Goal: Task Accomplishment & Management: Use online tool/utility

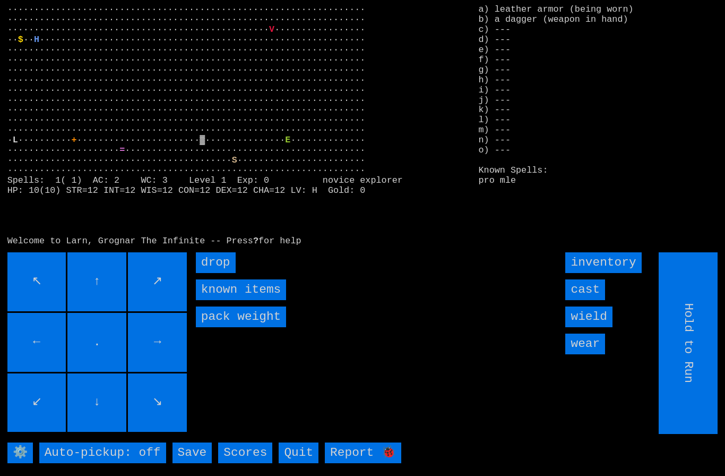
type input "Choose Direction"
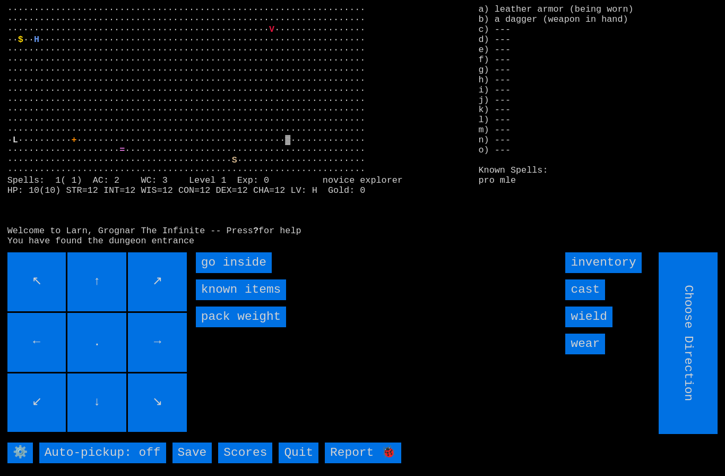
type input "Hold to Run"
click at [226, 273] on inside "go inside" at bounding box center [234, 262] width 76 height 21
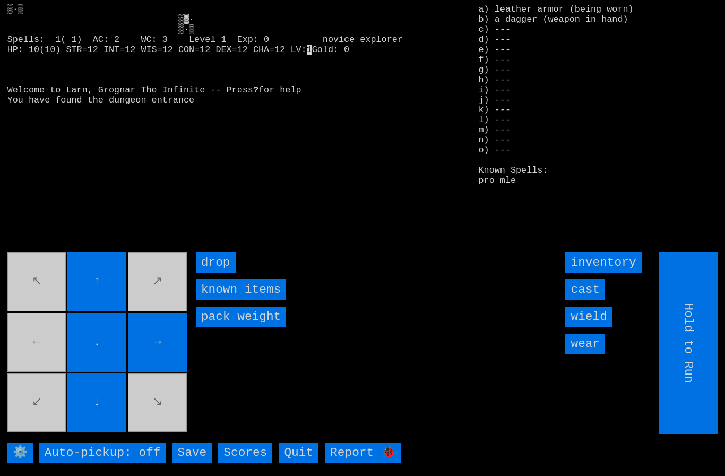
type input "Choose Direction"
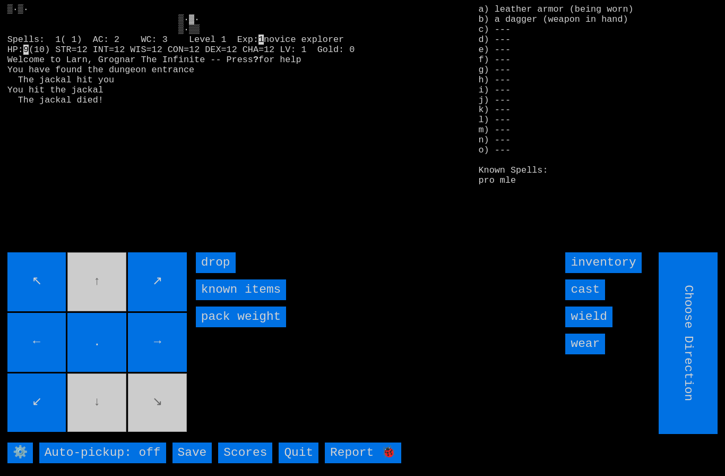
type input "Hold to Run"
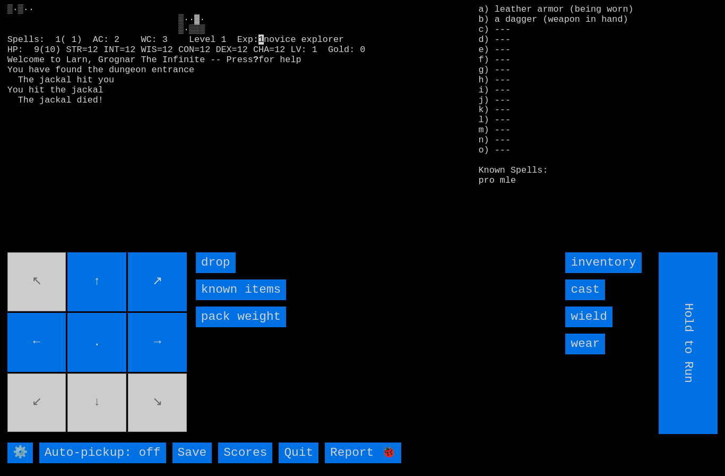
type input "Choose Direction"
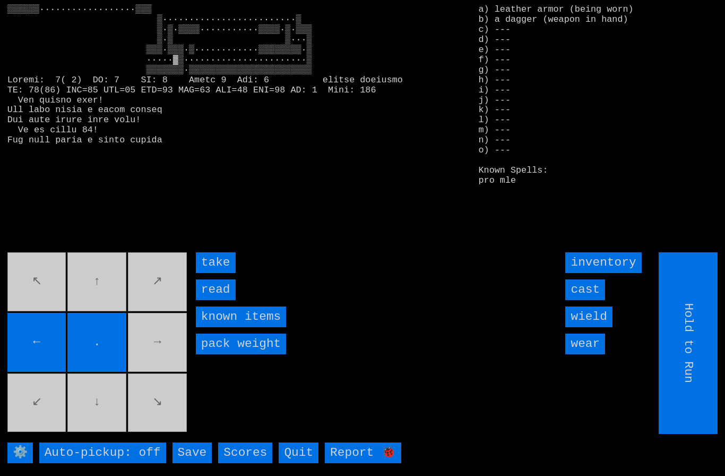
click at [701, 348] on input "Hold to Run" at bounding box center [689, 343] width 59 height 182
type input "Hold to Run"
click at [701, 347] on input "Hold to Run" at bounding box center [689, 343] width 59 height 182
click at [216, 273] on input "take" at bounding box center [216, 262] width 40 height 21
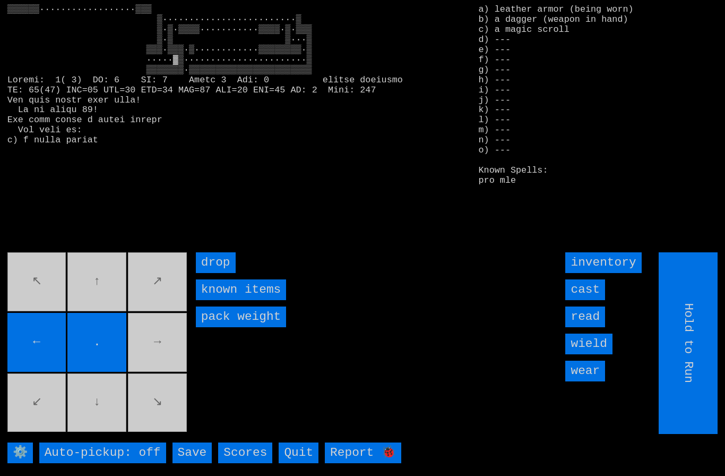
type input "Choose Direction"
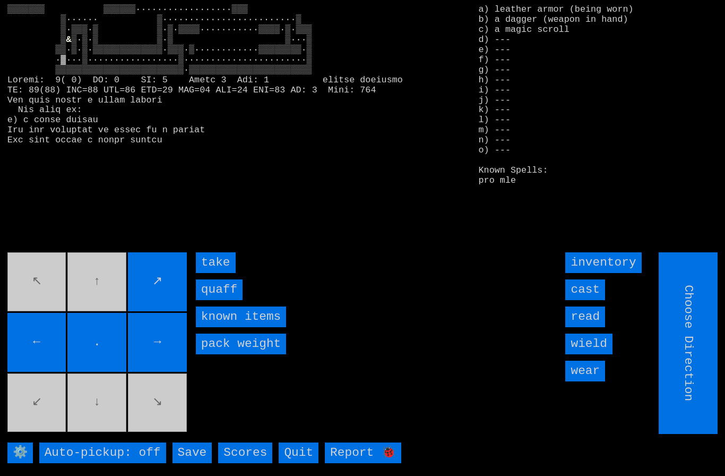
type input "Hold to Run"
click at [216, 300] on input "quaff" at bounding box center [219, 289] width 47 height 21
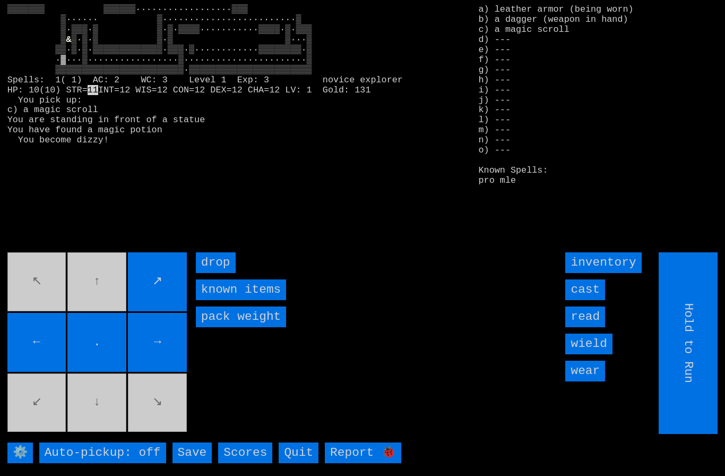
type input "Choose Direction"
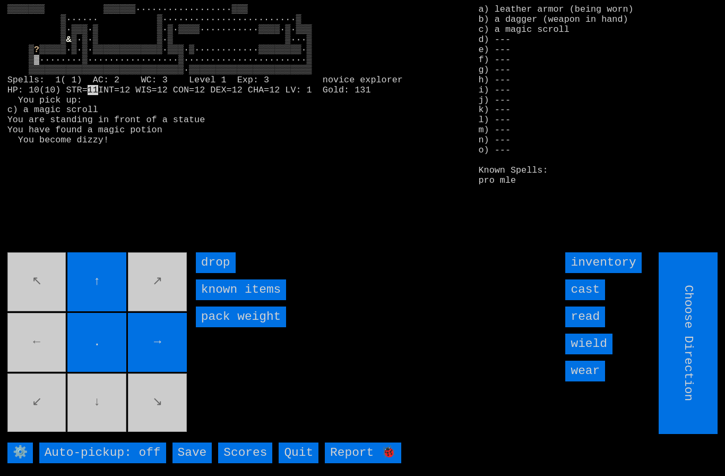
type input "Hold to Run"
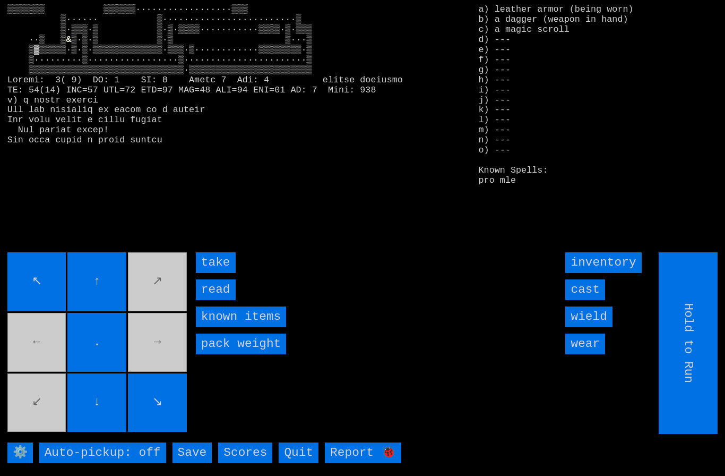
click at [216, 273] on input "take" at bounding box center [216, 262] width 40 height 21
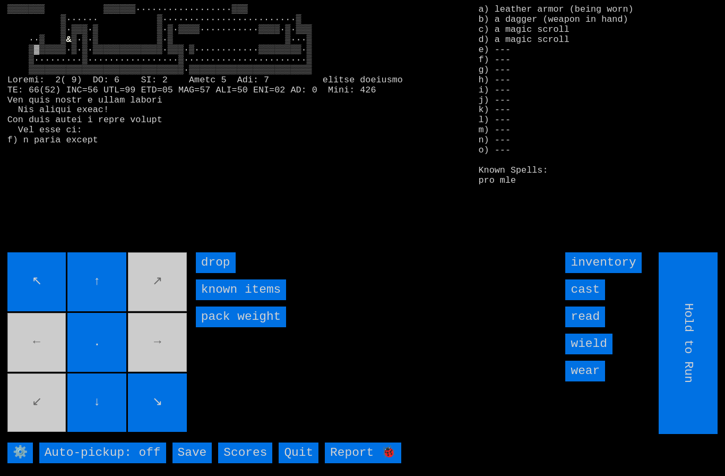
type input "Choose Direction"
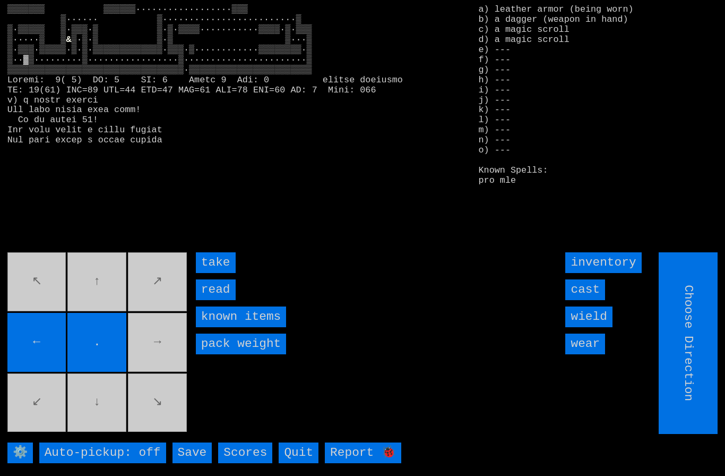
type input "Hold to Run"
click at [220, 273] on input "take" at bounding box center [216, 262] width 40 height 21
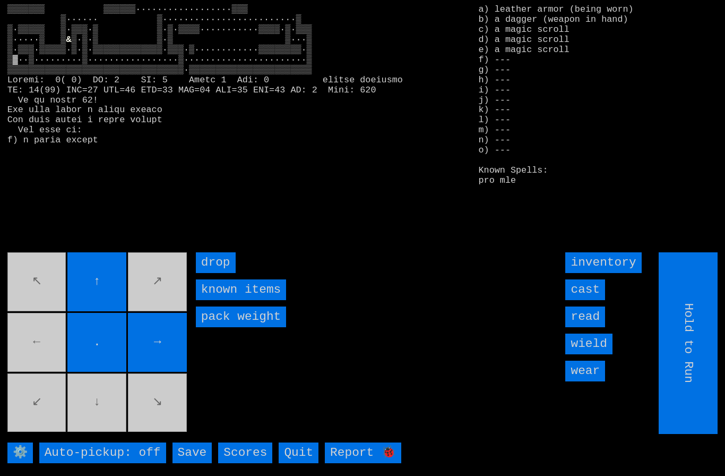
type input "Choose Direction"
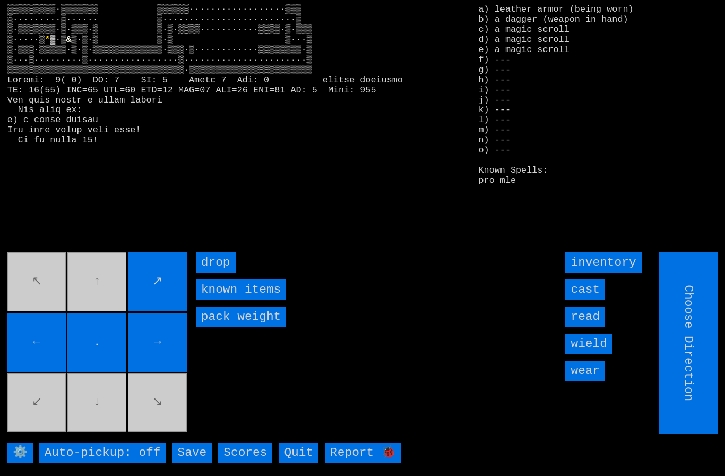
type input "Hold to Run"
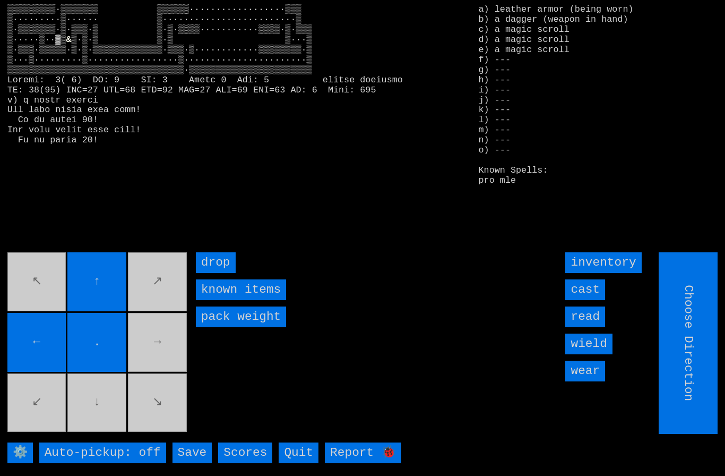
type input "Hold to Run"
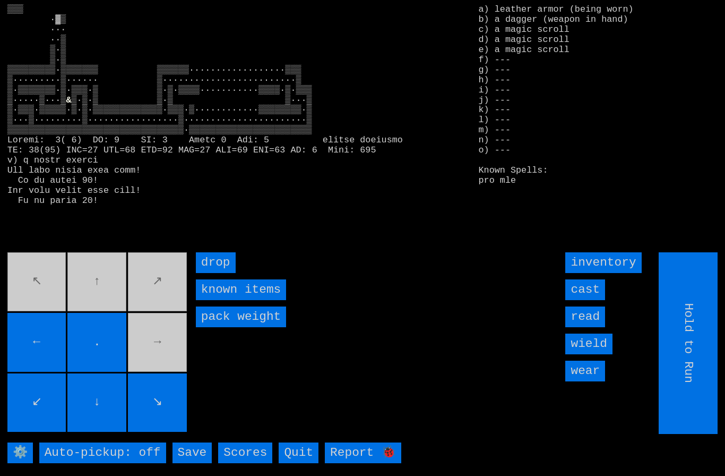
type input "Choose Direction"
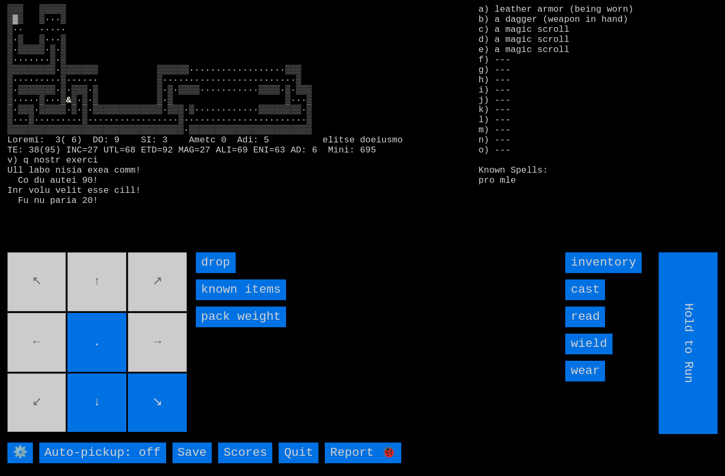
type input "Choose Direction"
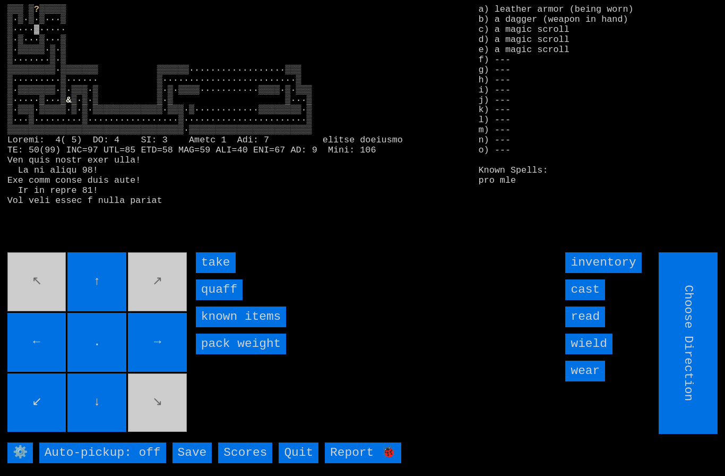
type input "Hold to Run"
click at [213, 300] on input "quaff" at bounding box center [219, 289] width 47 height 21
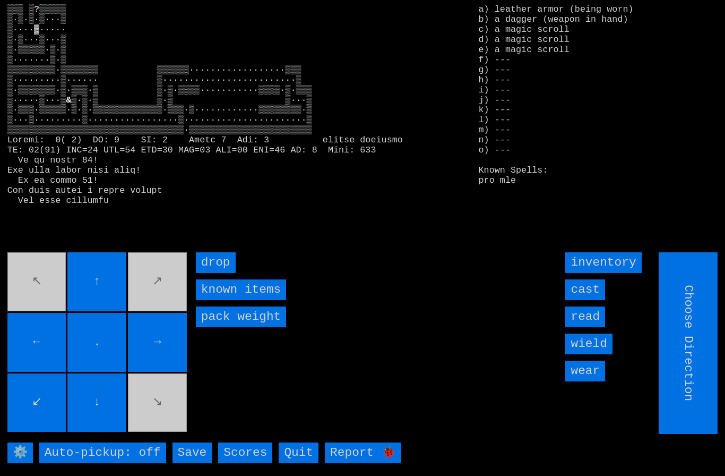
type input "Hold to Run"
click at [702, 368] on input "Hold to Run" at bounding box center [689, 343] width 59 height 182
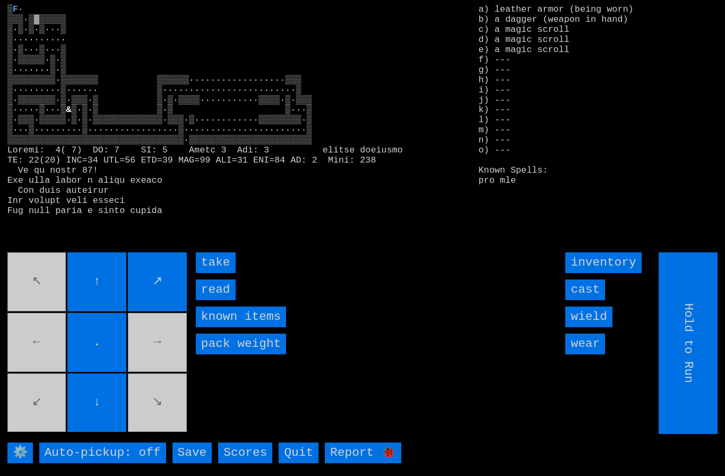
click at [212, 273] on input "take" at bounding box center [216, 262] width 40 height 21
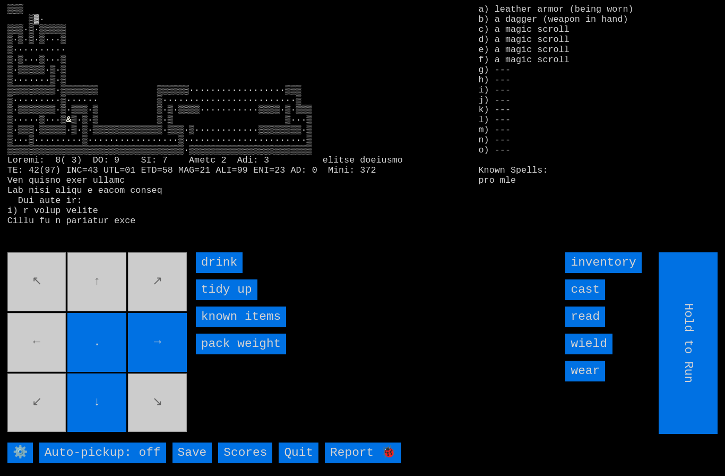
click at [90, 300] on movebuttons "↖ ↑ ↗ ← . → ↙ ↓ ↘" at bounding box center [98, 343] width 182 height 182
type input "Choose Direction"
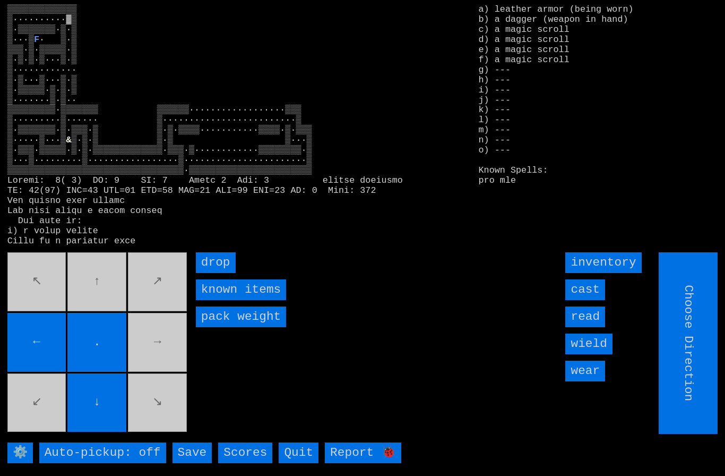
type input "Hold to Run"
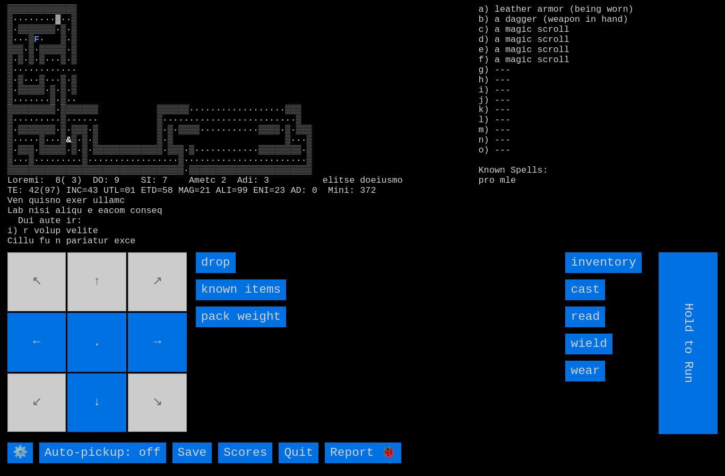
type input "Choose Direction"
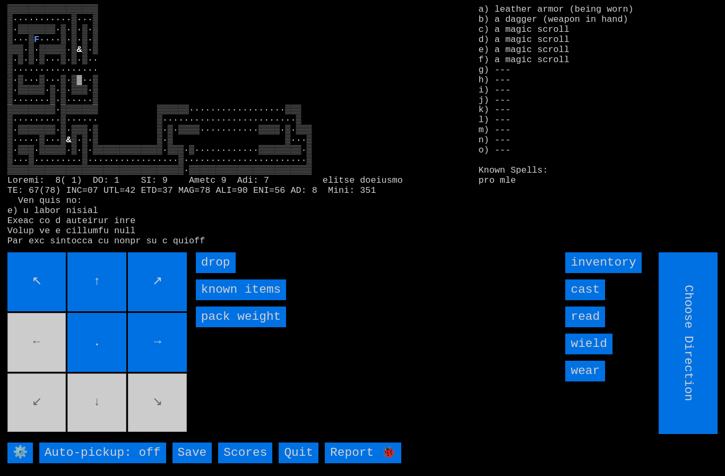
type input "Hold to Run"
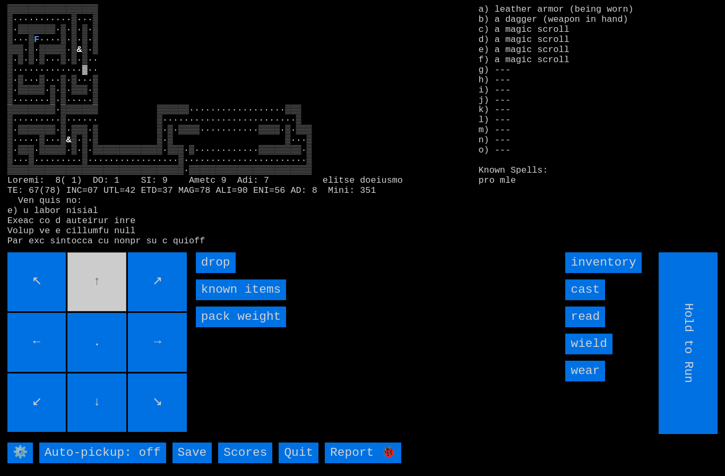
type input "Choose Direction"
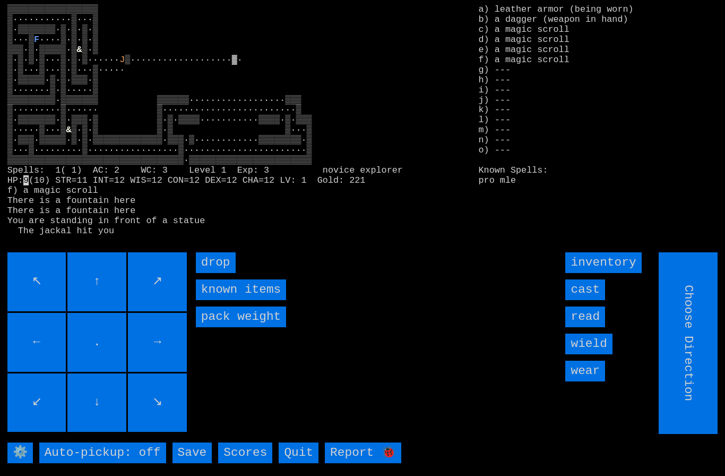
type input "Hold to Run"
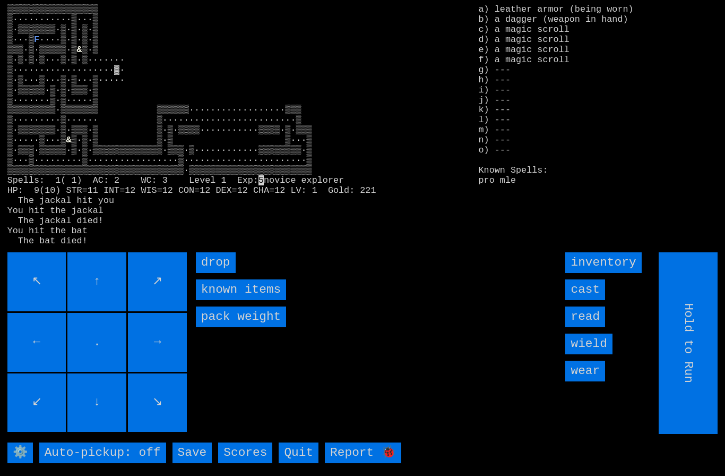
type input "Choose Direction"
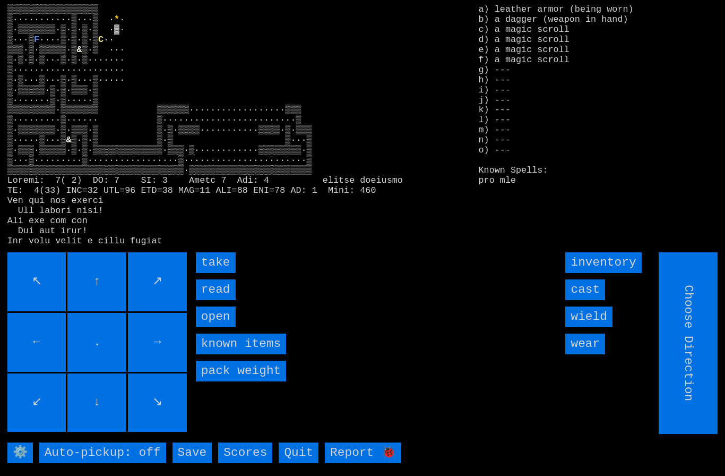
type input "Hold to Run"
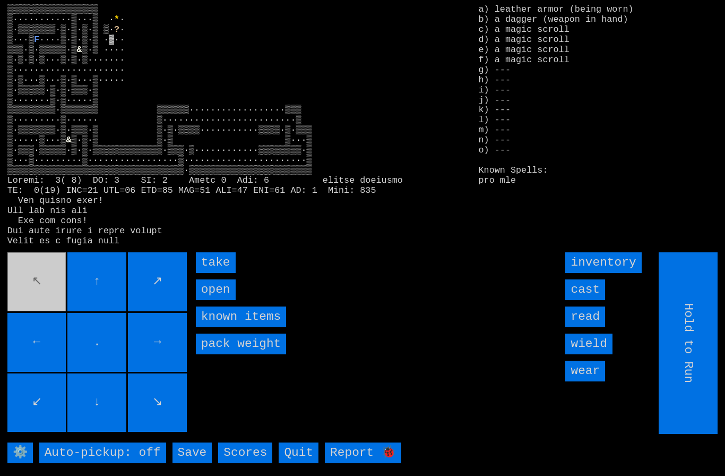
click at [208, 273] on input "take" at bounding box center [216, 262] width 40 height 21
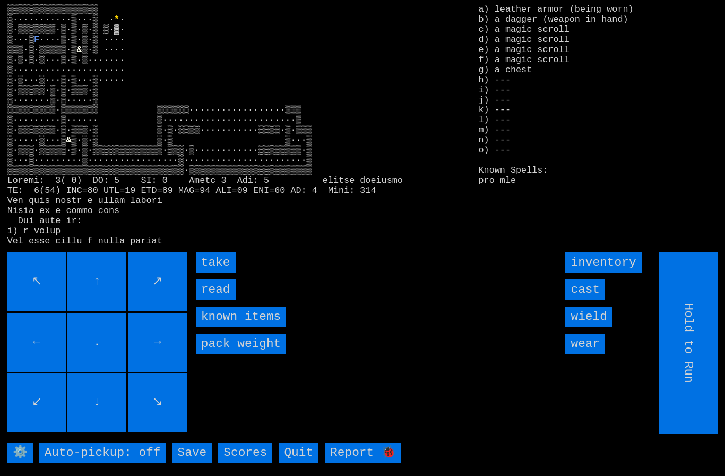
click at [214, 273] on input "take" at bounding box center [216, 262] width 40 height 21
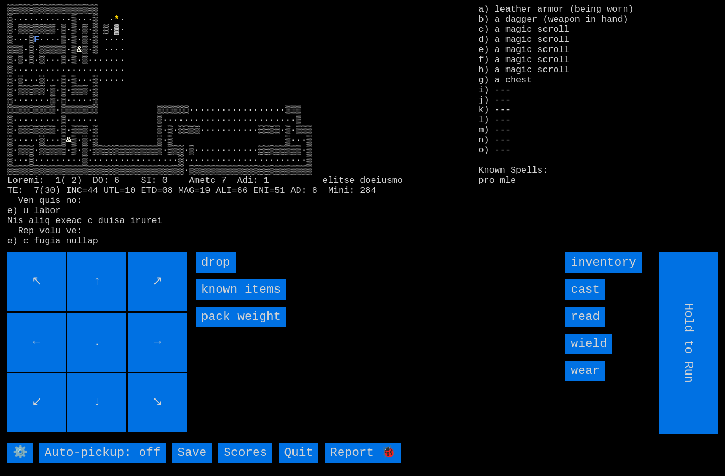
type input "Choose Direction"
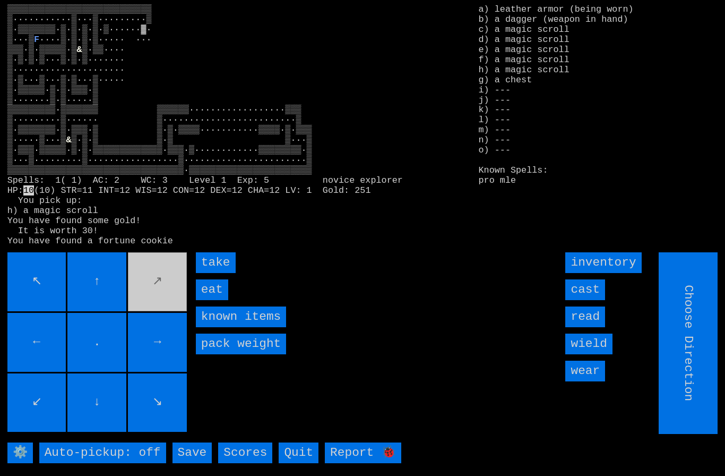
type input "Hold to Run"
click at [213, 300] on input "eat" at bounding box center [212, 289] width 32 height 21
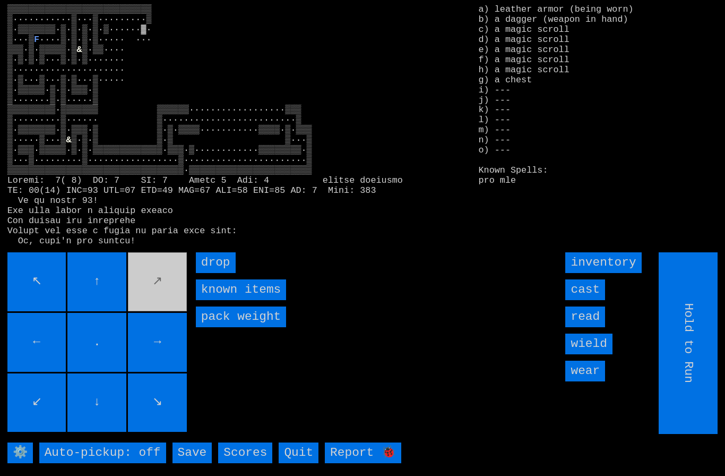
type input "Choose Direction"
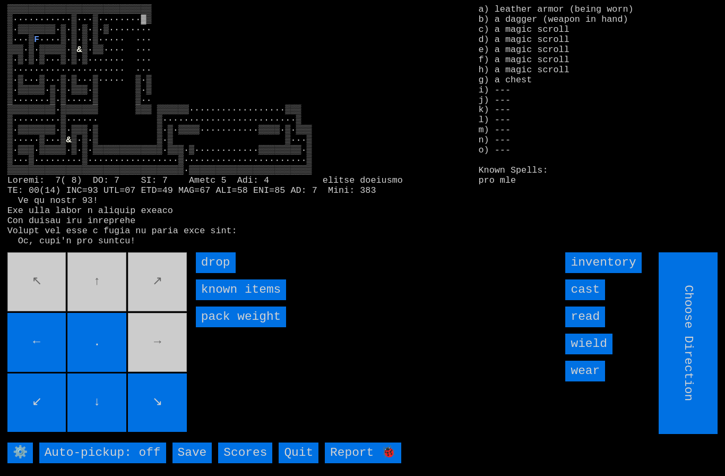
type input "Hold to Run"
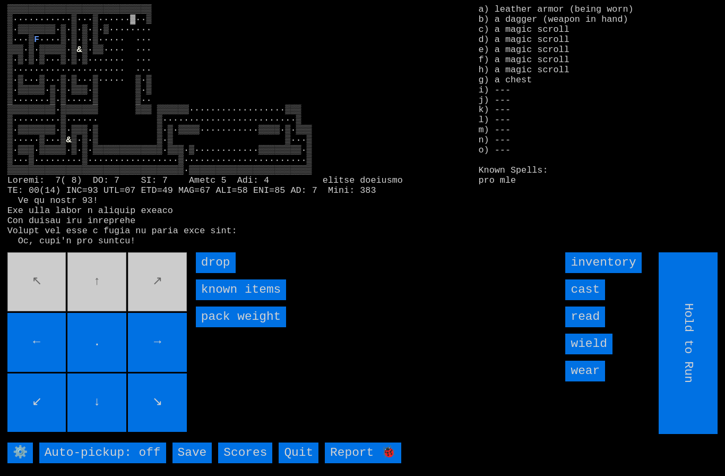
type input "Choose Direction"
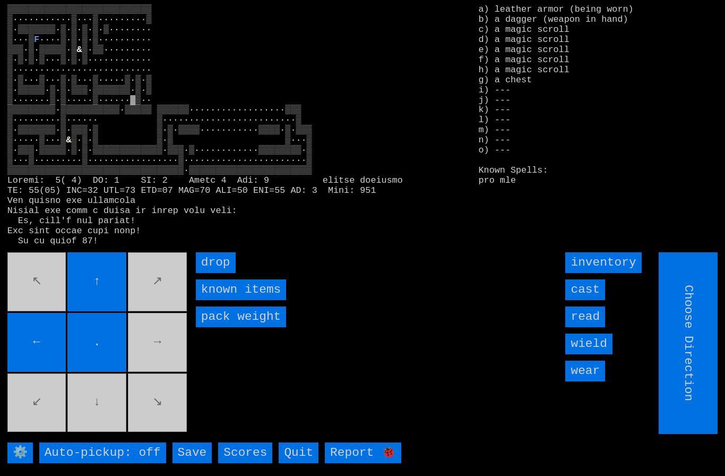
type input "Hold to Run"
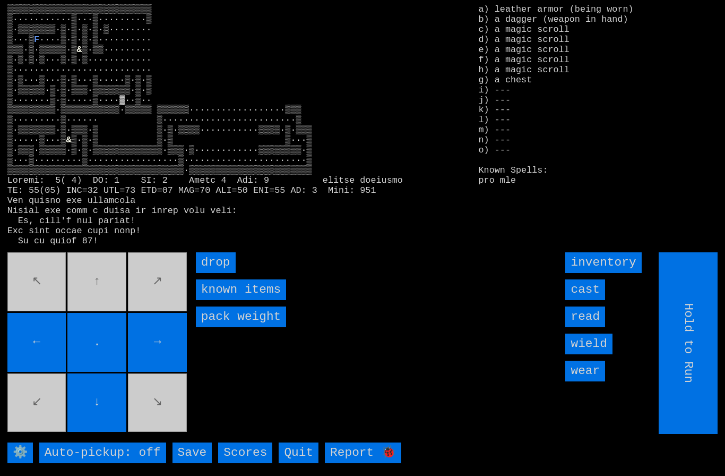
type input "Choose Direction"
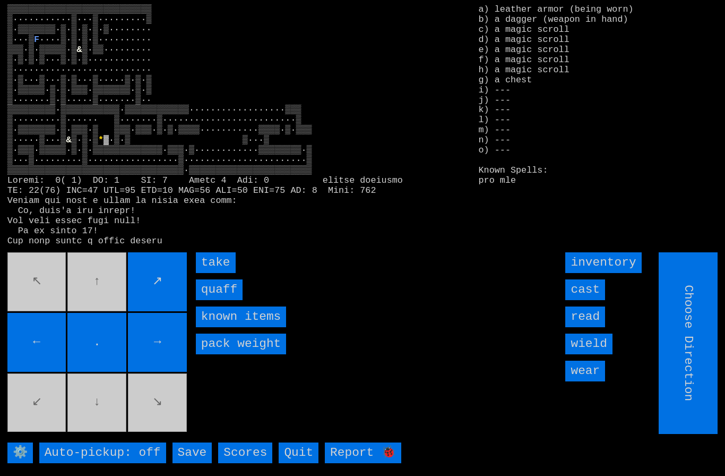
type input "Hold to Run"
click at [216, 300] on input "quaff" at bounding box center [219, 289] width 47 height 21
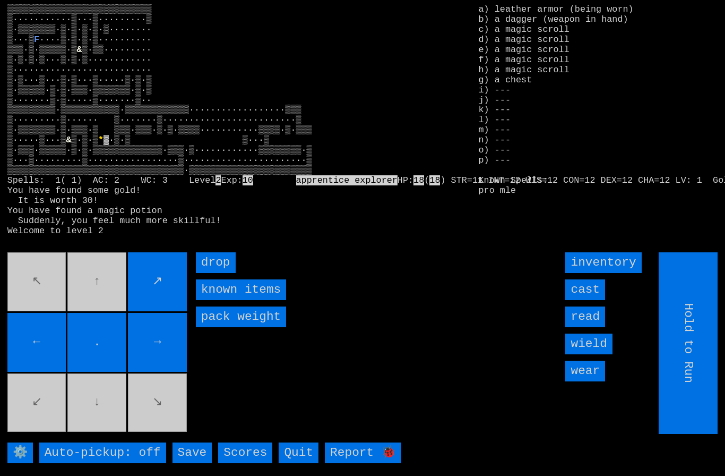
type input "Choose Direction"
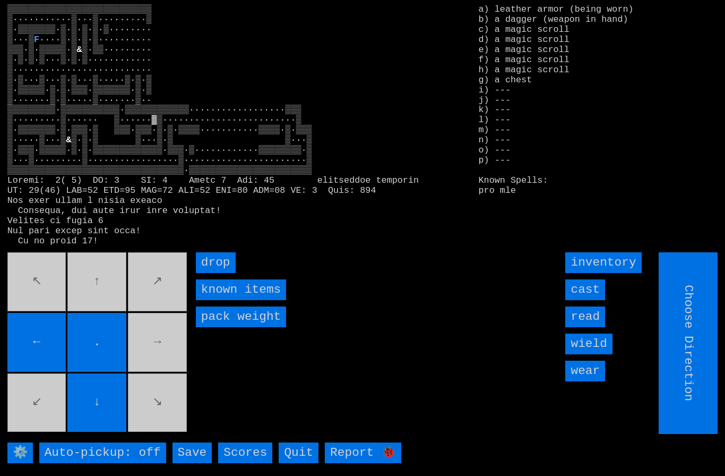
type input "Hold to Run"
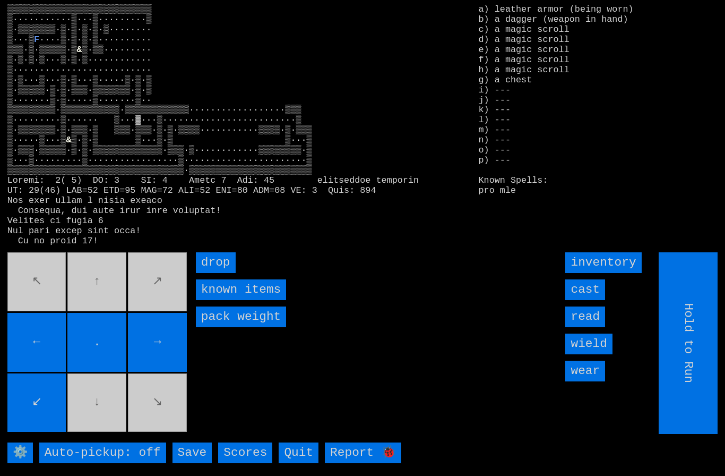
type input "Choose Direction"
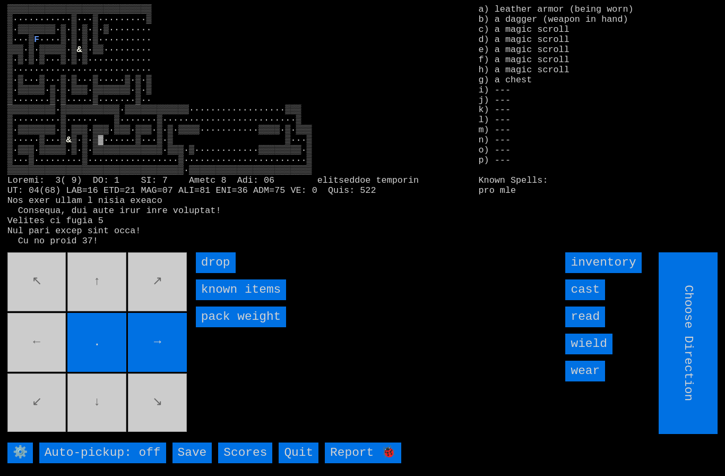
type input "Hold to Run"
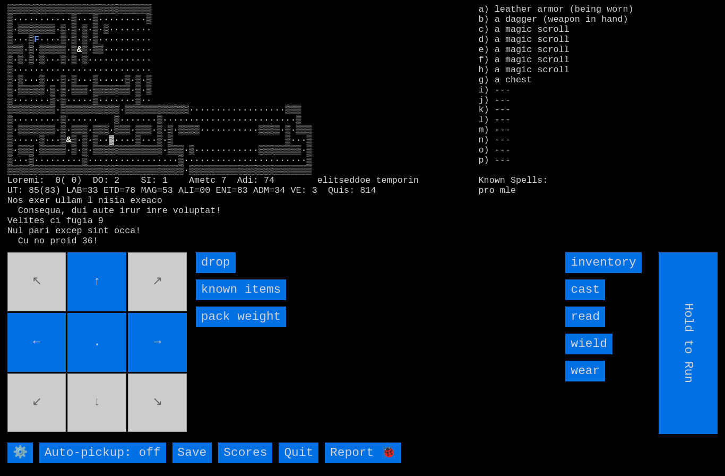
type input "Choose Direction"
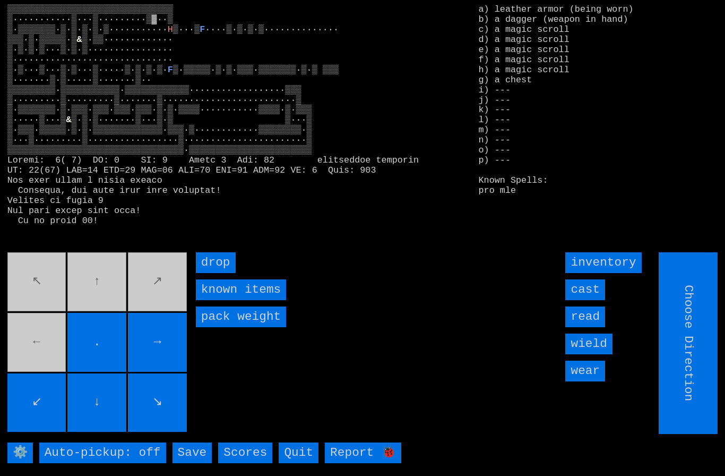
type input "Hold to Run"
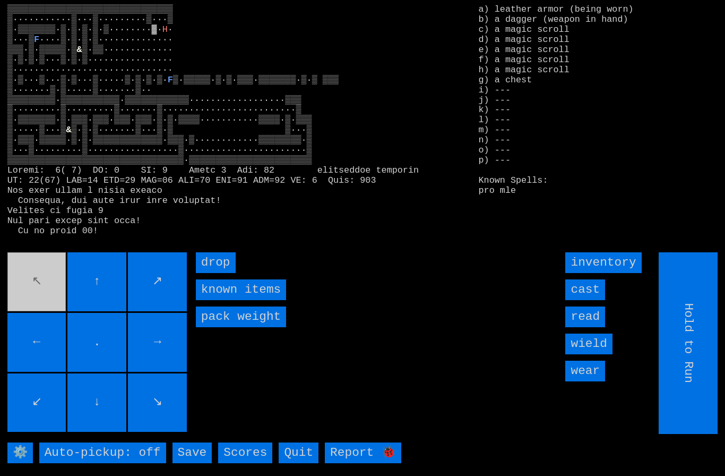
type input "Choose Direction"
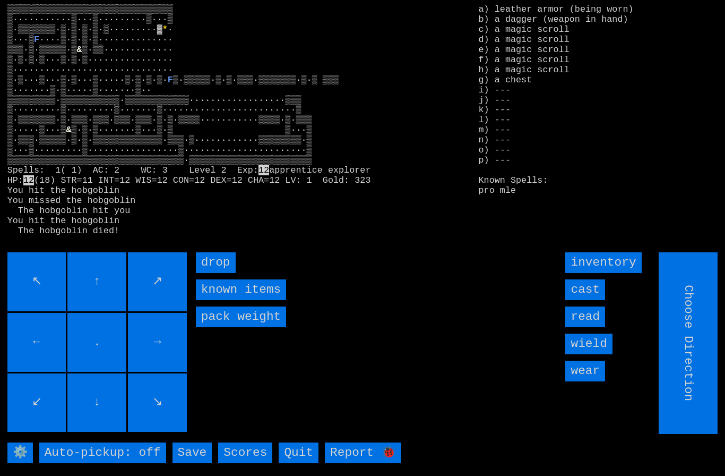
type input "Hold to Run"
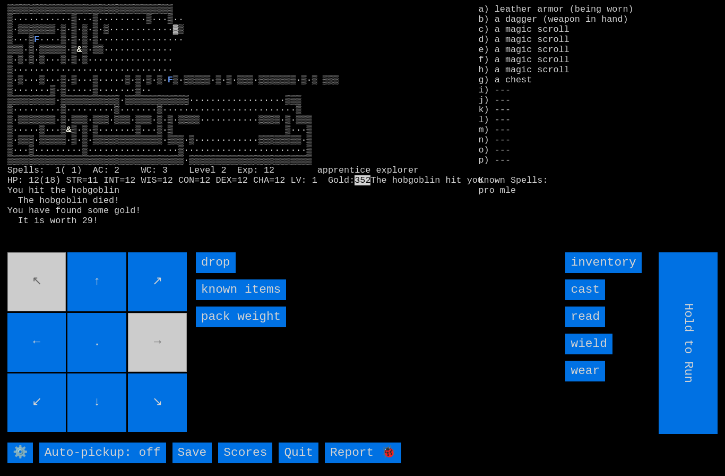
type input "Choose Direction"
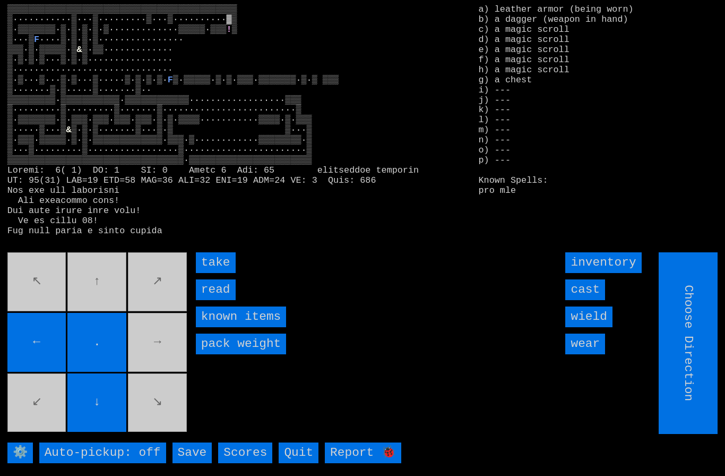
type input "Hold to Run"
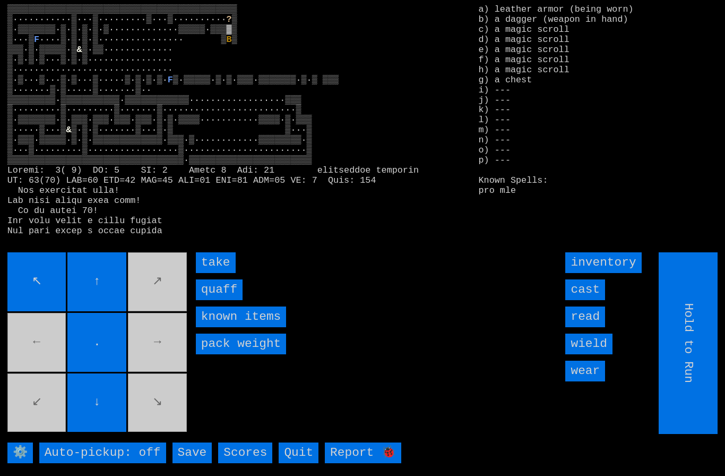
click at [211, 300] on input "quaff" at bounding box center [219, 289] width 47 height 21
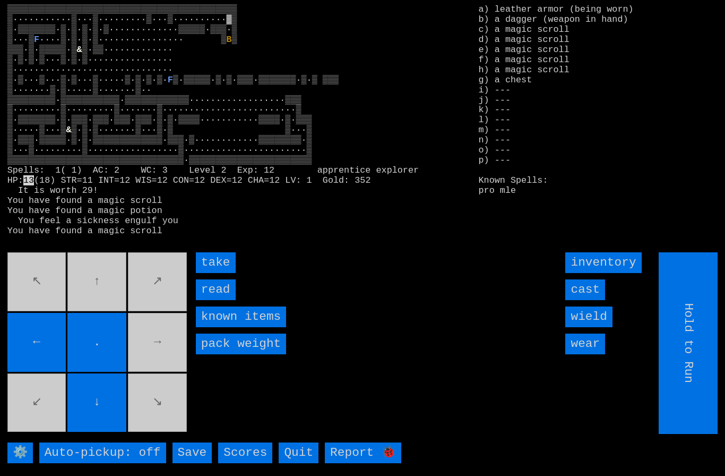
click at [211, 273] on input "take" at bounding box center [216, 262] width 40 height 21
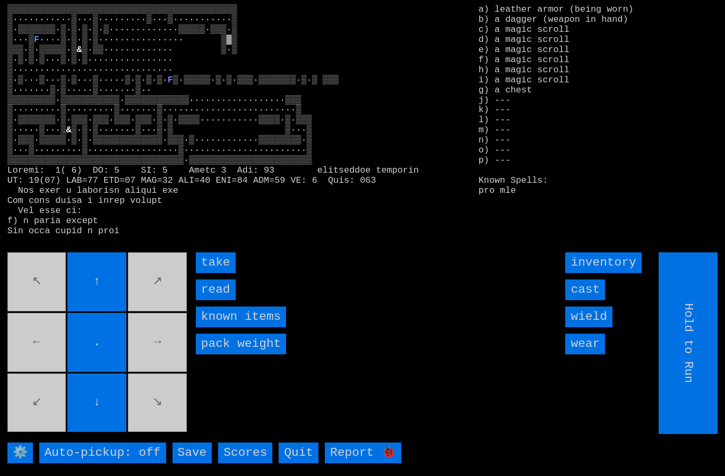
click at [210, 273] on input "take" at bounding box center [216, 262] width 40 height 21
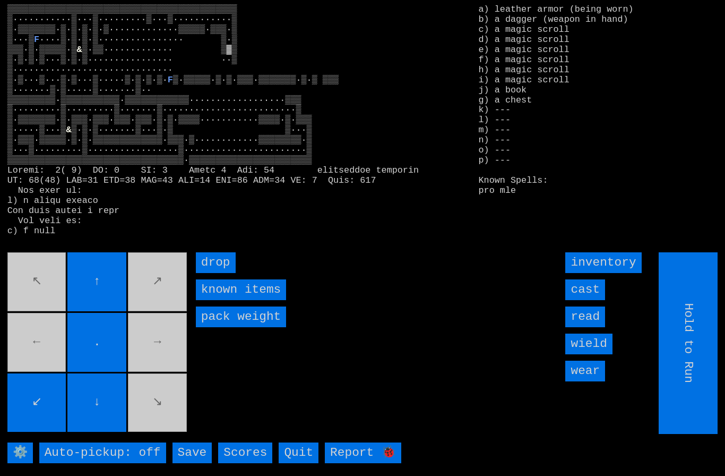
type input "Choose Direction"
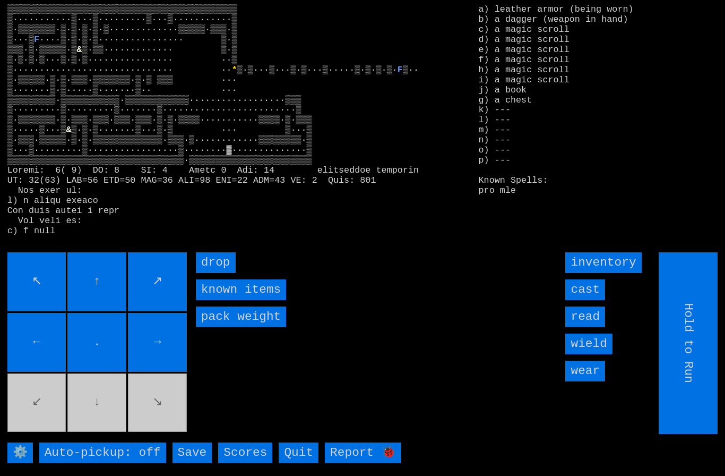
type input "Choose Direction"
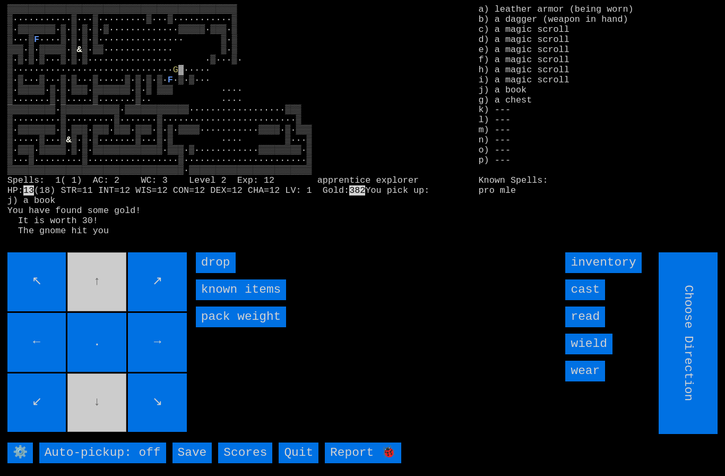
type input "Hold to Run"
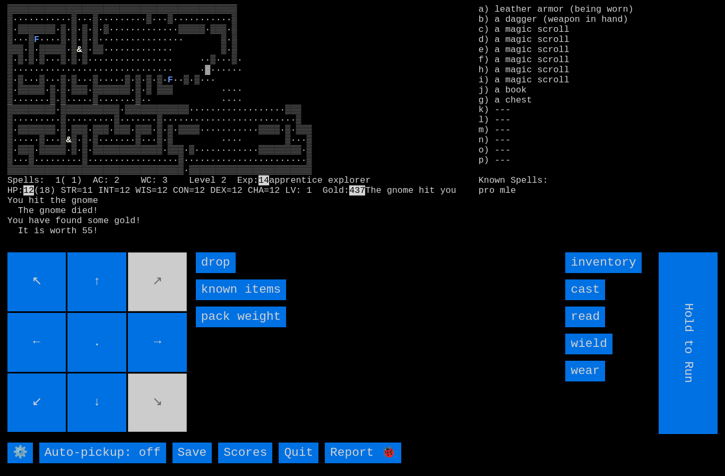
type input "Choose Direction"
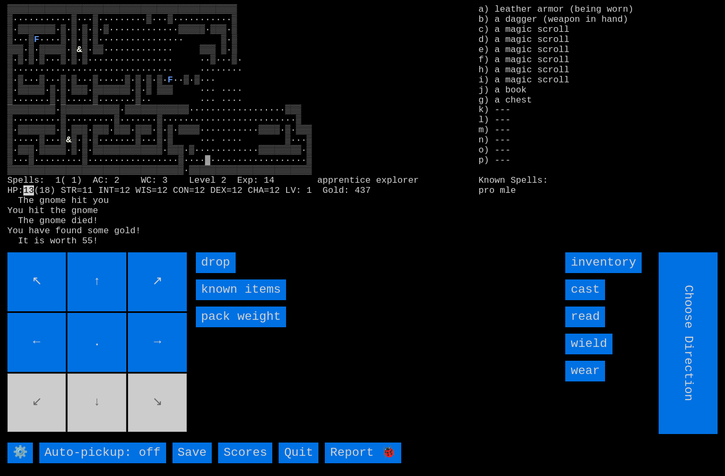
type input "Hold to Run"
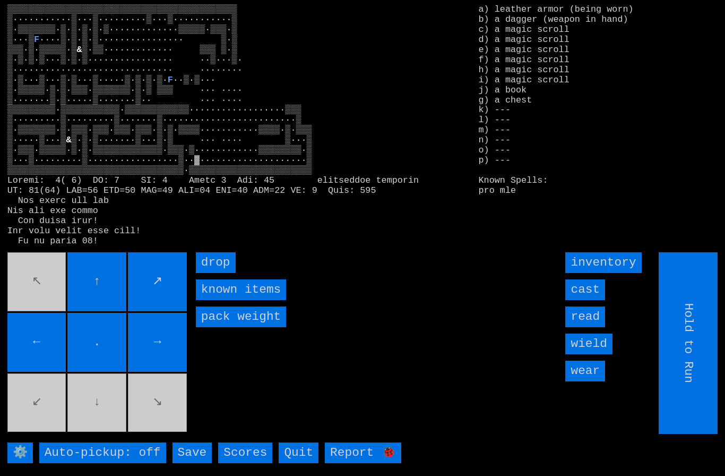
type input "Choose Direction"
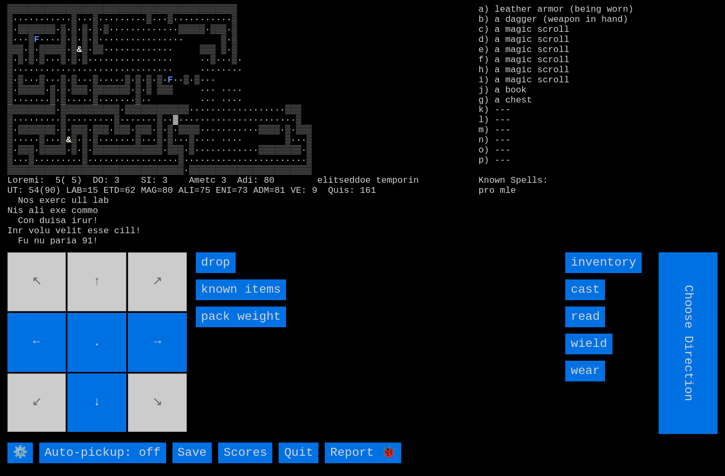
type input "Hold to Run"
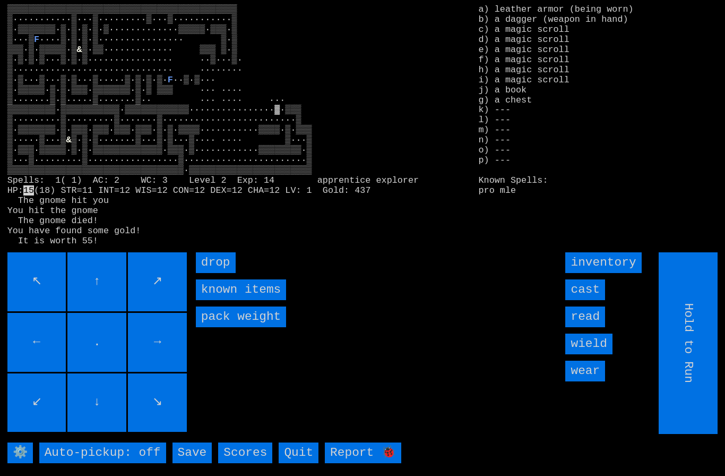
type input "Choose Direction"
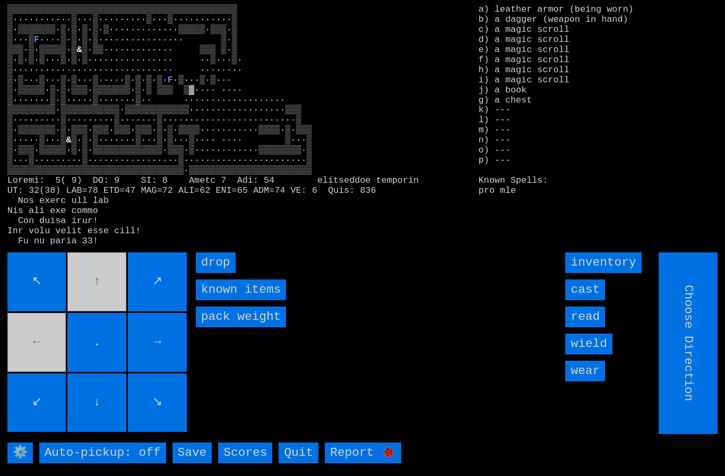
type input "Hold to Run"
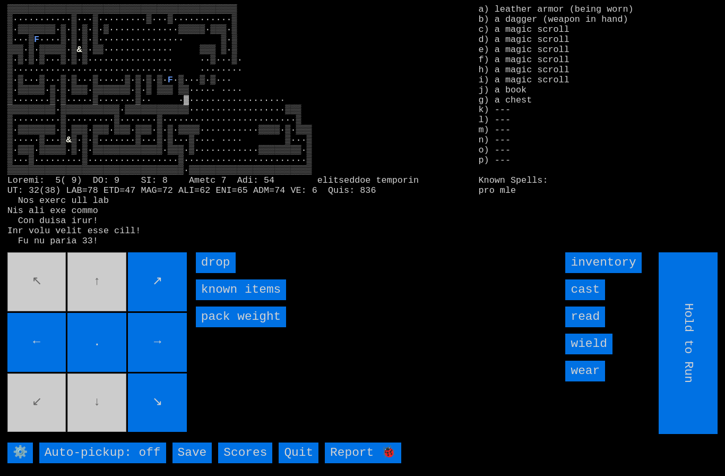
type input "Choose Direction"
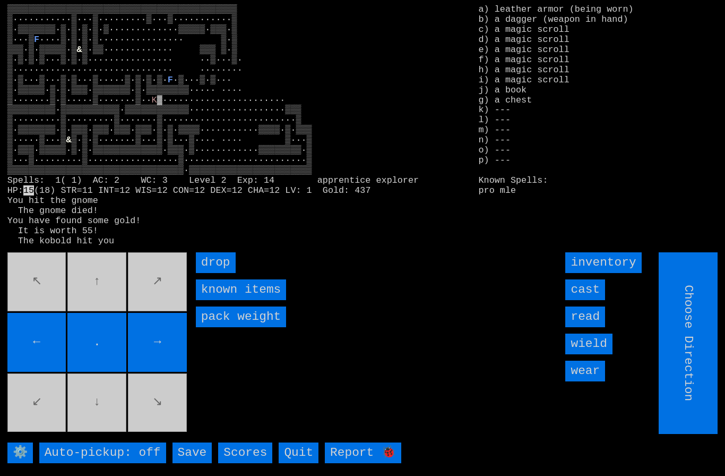
type input "Hold to Run"
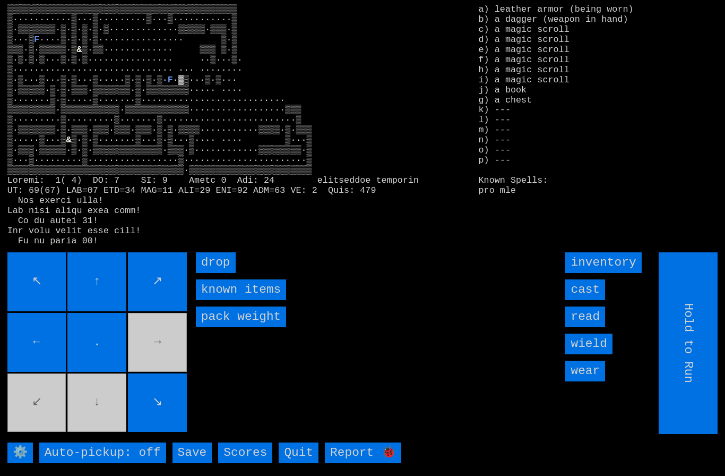
type input "Choose Direction"
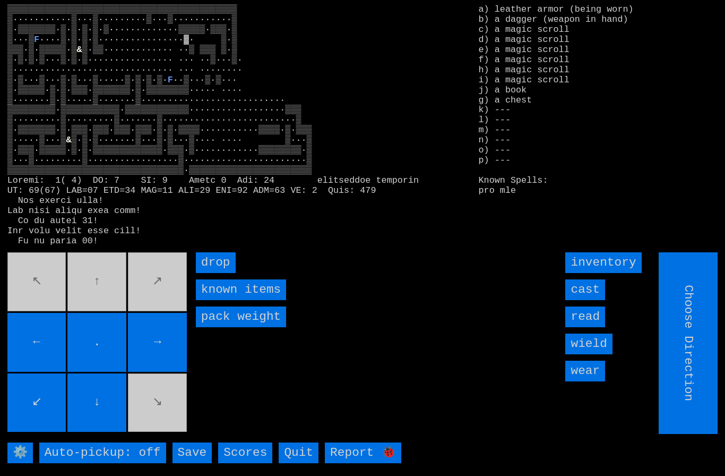
type input "Hold to Run"
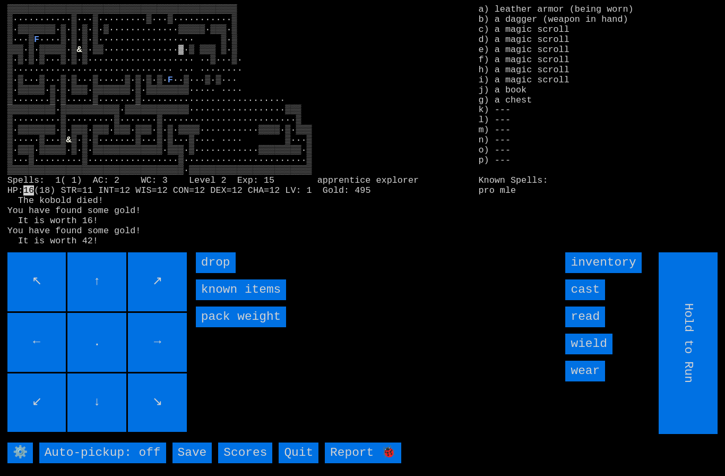
type input "Choose Direction"
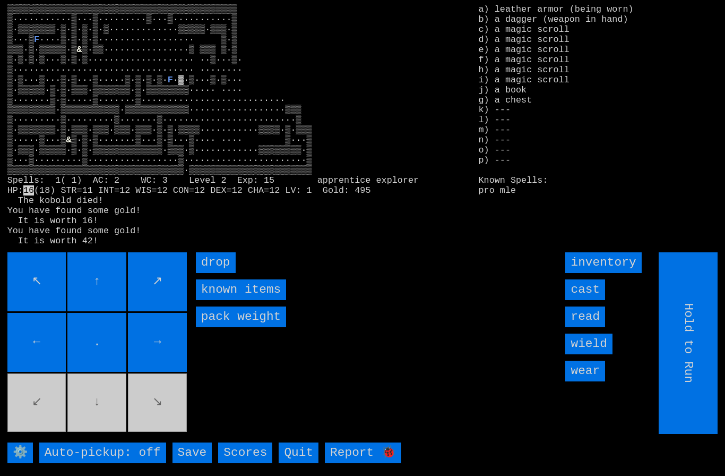
type input "Choose Direction"
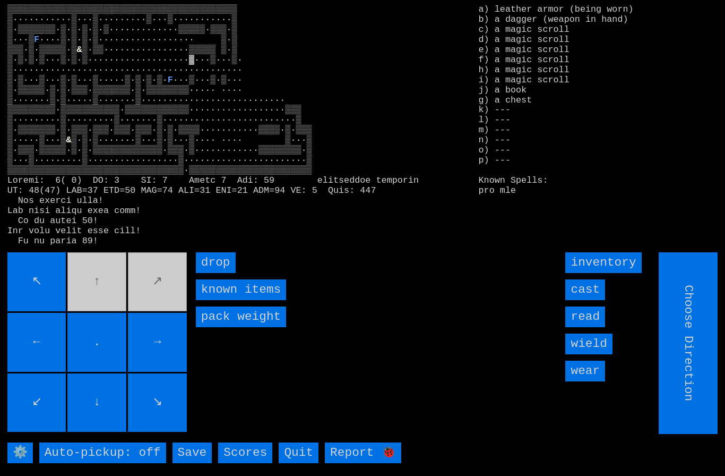
type input "Hold to Run"
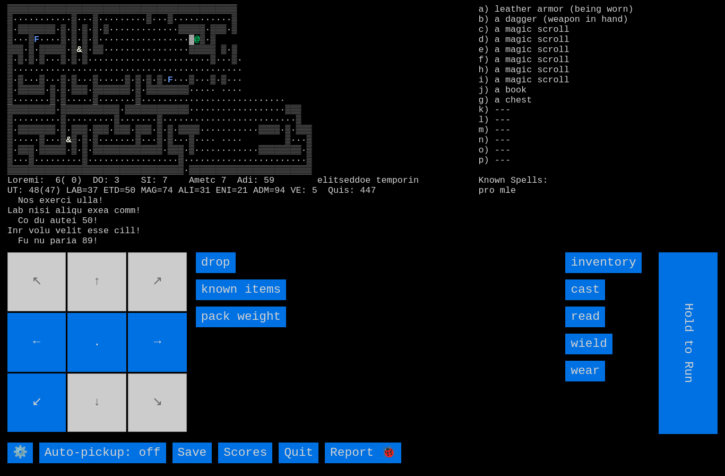
type input "Choose Direction"
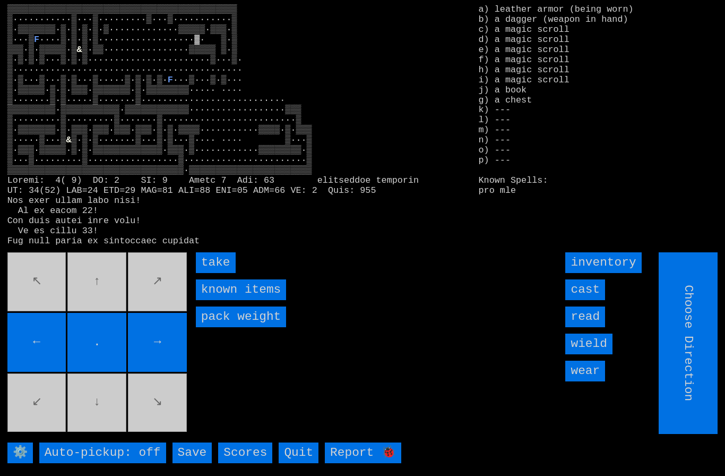
type input "Hold to Run"
click at [211, 273] on input "take" at bounding box center [216, 262] width 40 height 21
type input "Choose Direction"
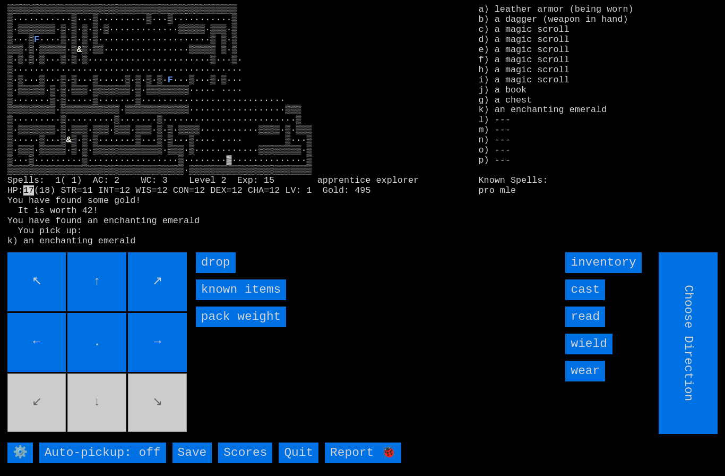
type input "Hold to Run"
type input "Choose Direction"
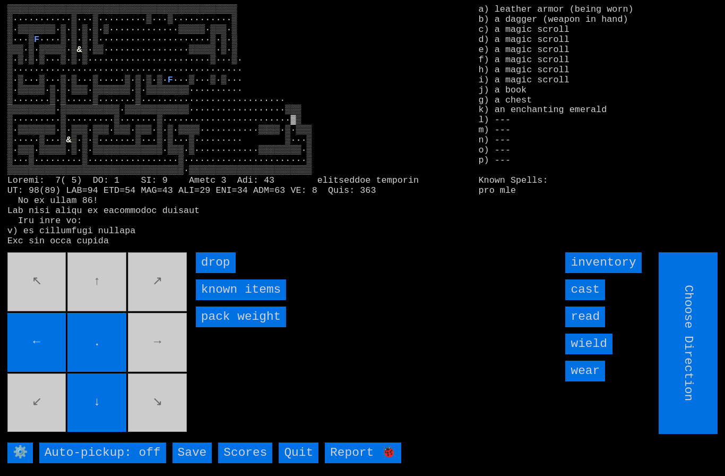
type input "Hold to Run"
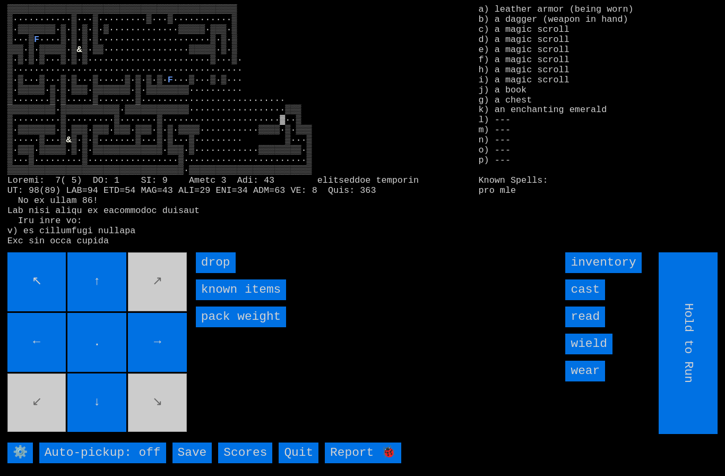
type input "Choose Direction"
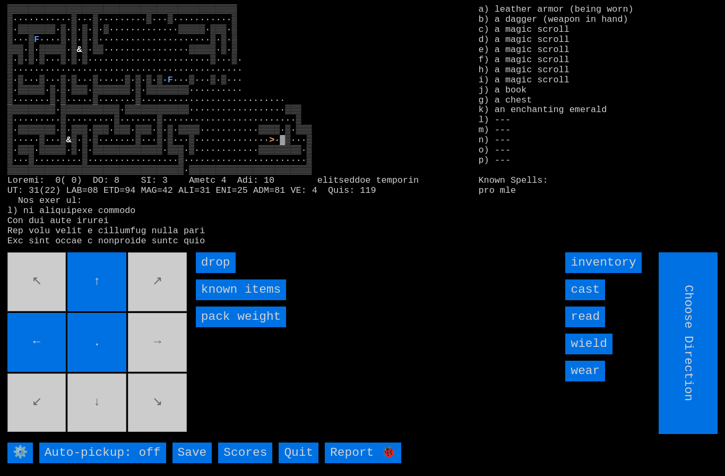
type input "Hold to Run"
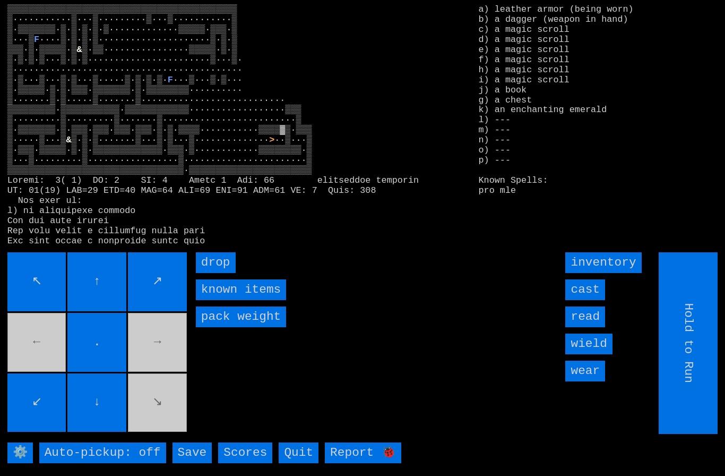
type input "Choose Direction"
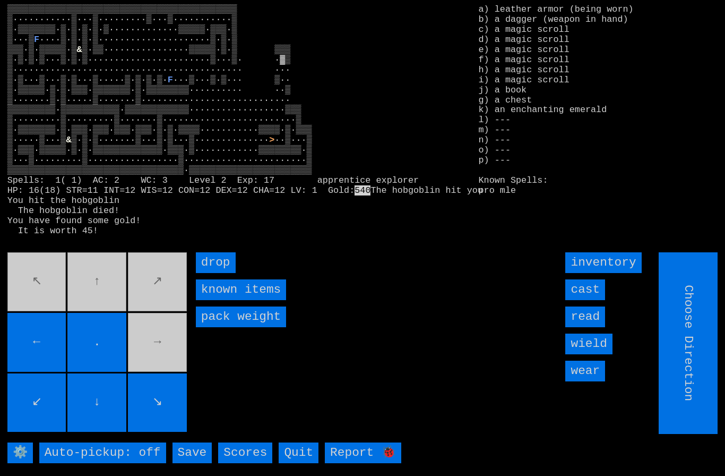
type input "Hold to Run"
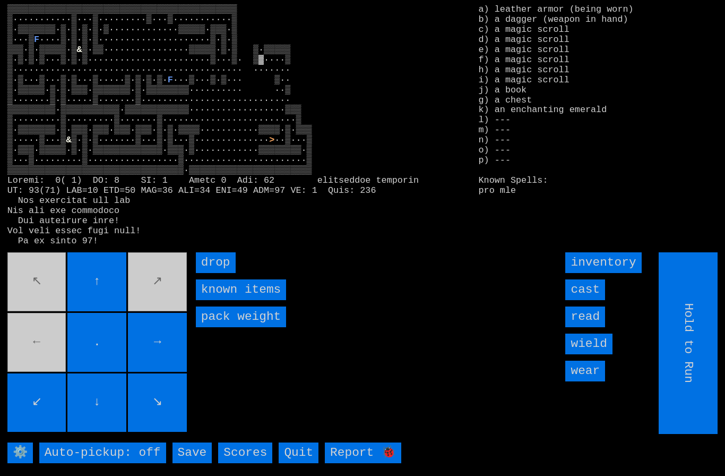
type input "Choose Direction"
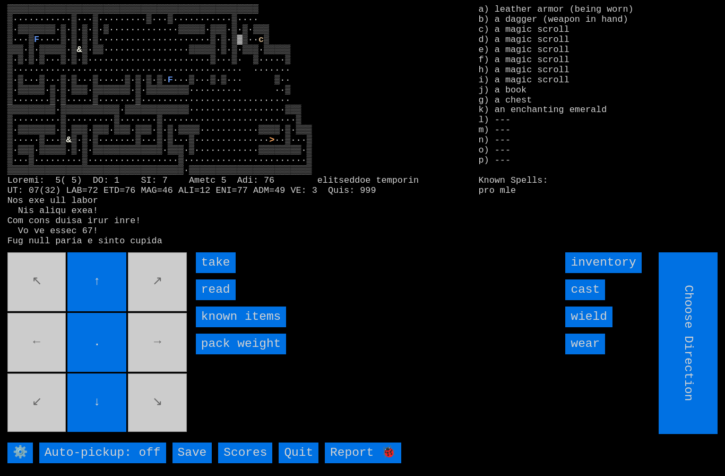
type input "Hold to Run"
click at [212, 273] on input "take" at bounding box center [216, 262] width 40 height 21
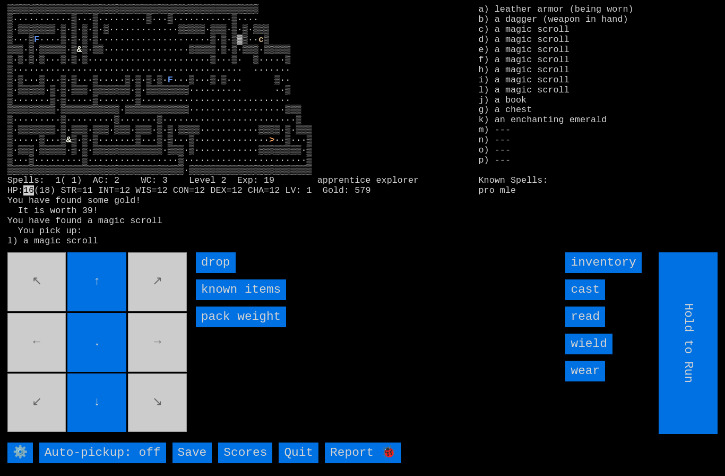
type input "Choose Direction"
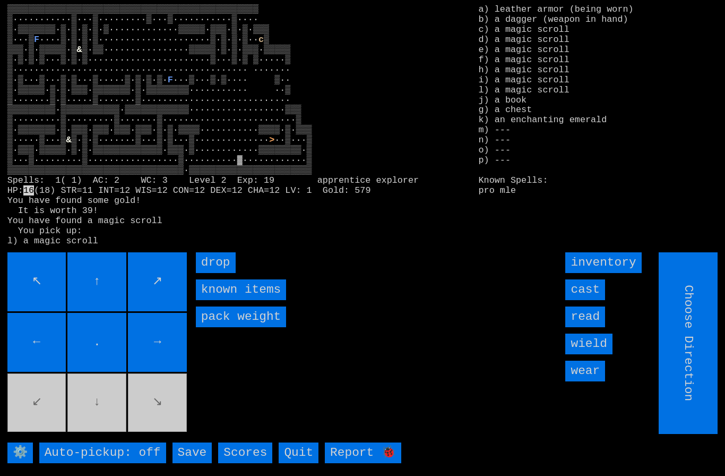
type input "Hold to Run"
type input "Choose Direction"
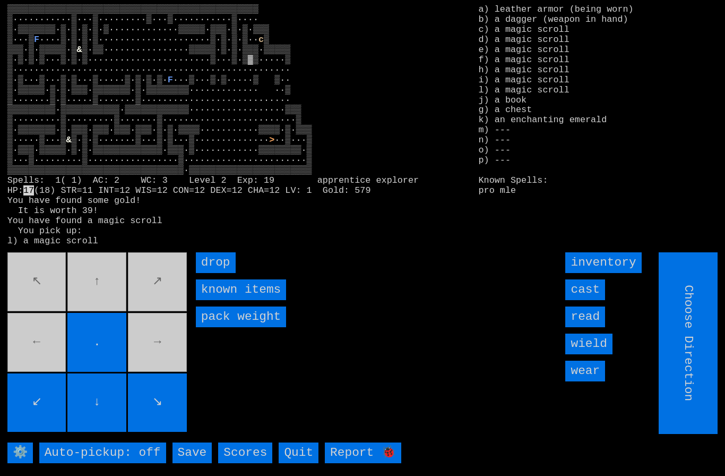
type input "Hold to Run"
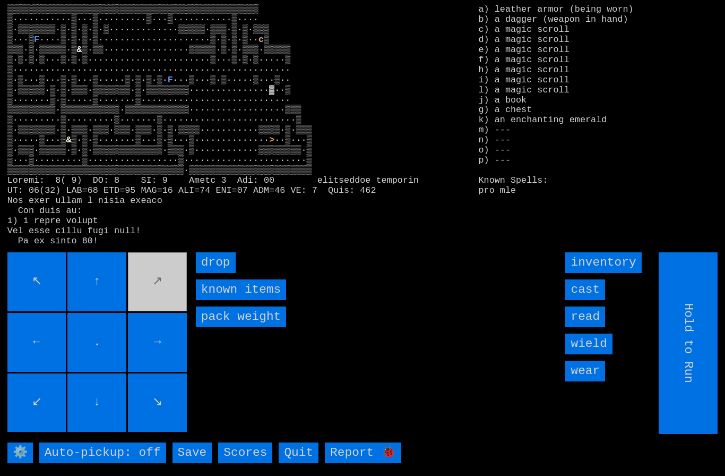
type input "Choose Direction"
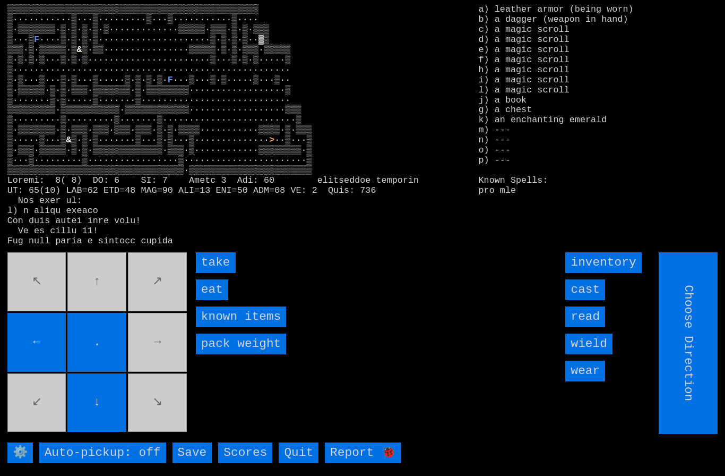
type input "Hold to Run"
click at [206, 300] on input "eat" at bounding box center [212, 289] width 32 height 21
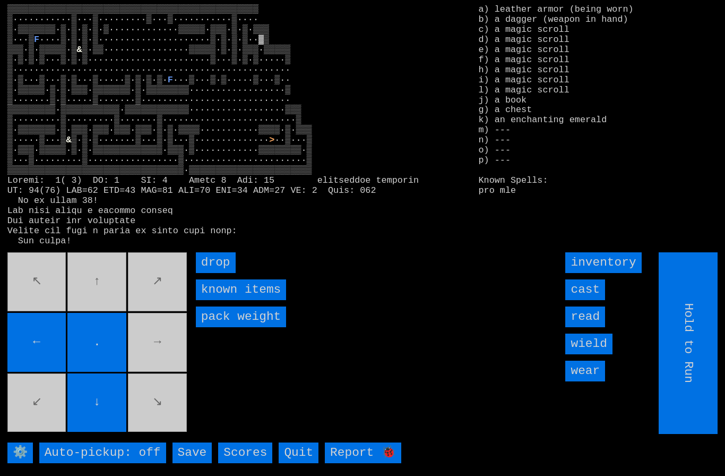
type input "Choose Direction"
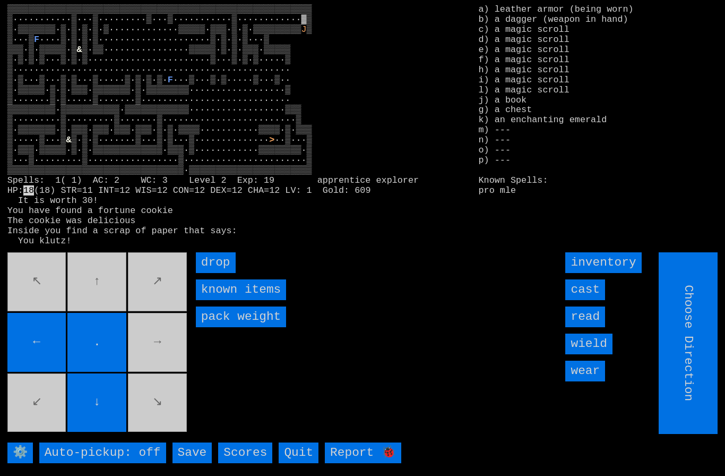
type input "Hold to Run"
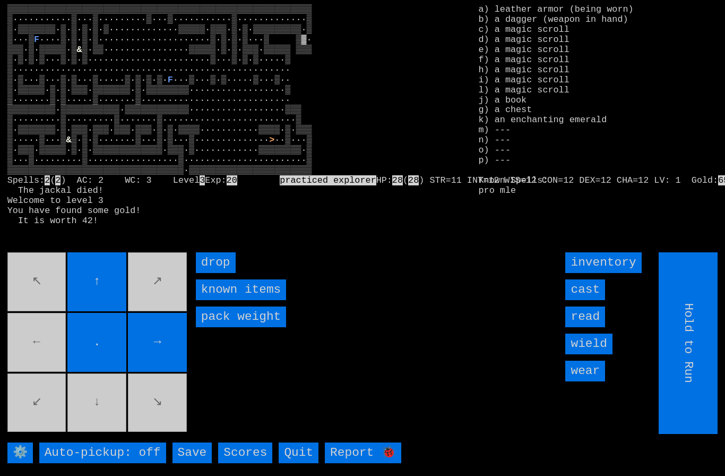
click at [93, 434] on movebuttons "↖ ↑ ↗ ← . → ↙ ↓ ↘" at bounding box center [98, 343] width 182 height 182
type input "Choose Direction"
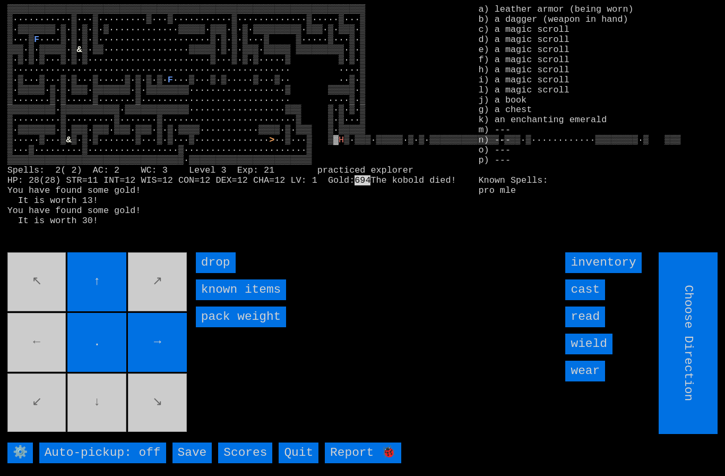
type input "Hold to Run"
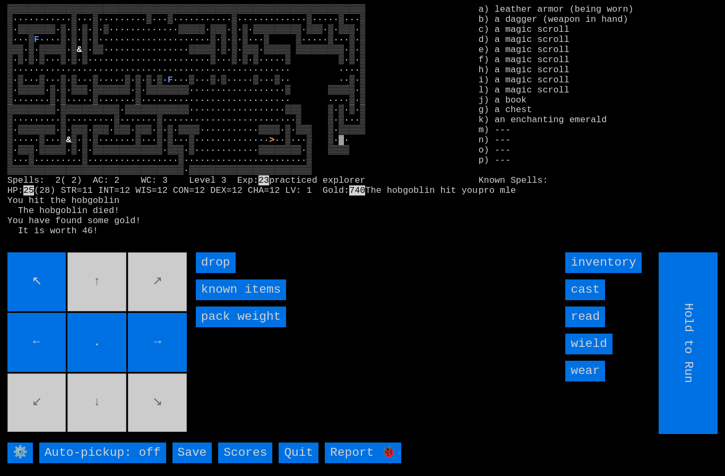
type input "Choose Direction"
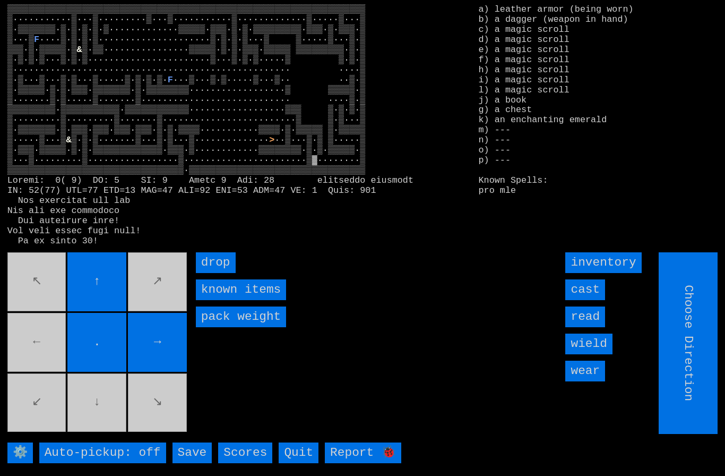
type input "Hold to Run"
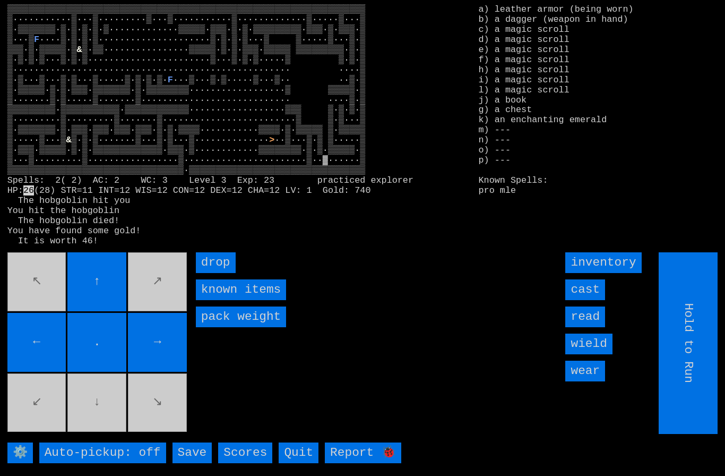
type input "Choose Direction"
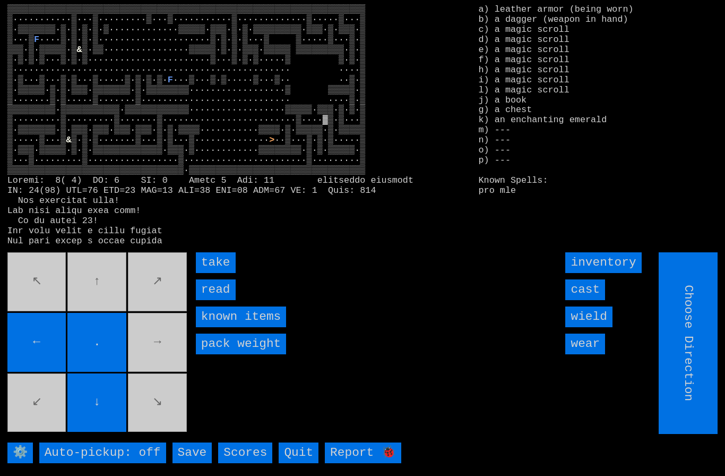
type input "Hold to Run"
click at [210, 273] on input "take" at bounding box center [216, 262] width 40 height 21
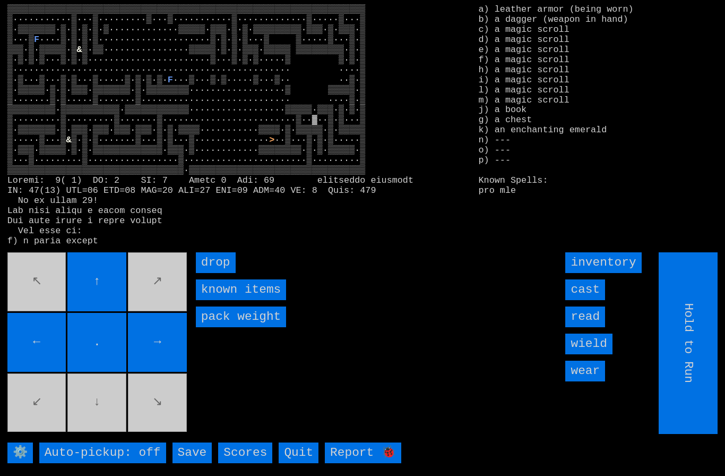
type input "Choose Direction"
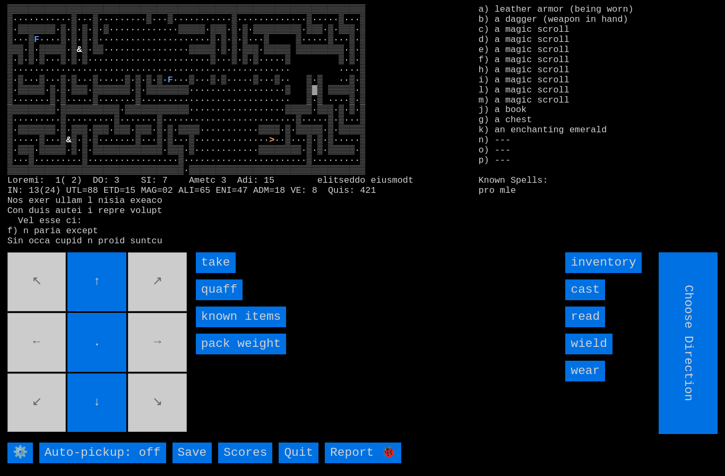
type input "Hold to Run"
click at [217, 300] on input "quaff" at bounding box center [219, 289] width 47 height 21
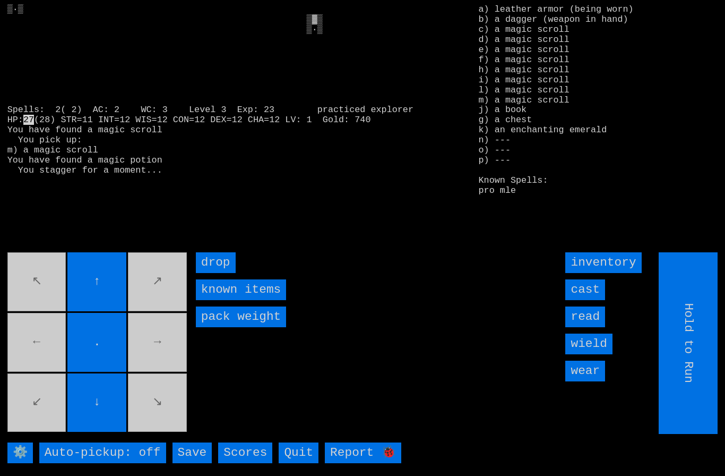
type input "Choose Direction"
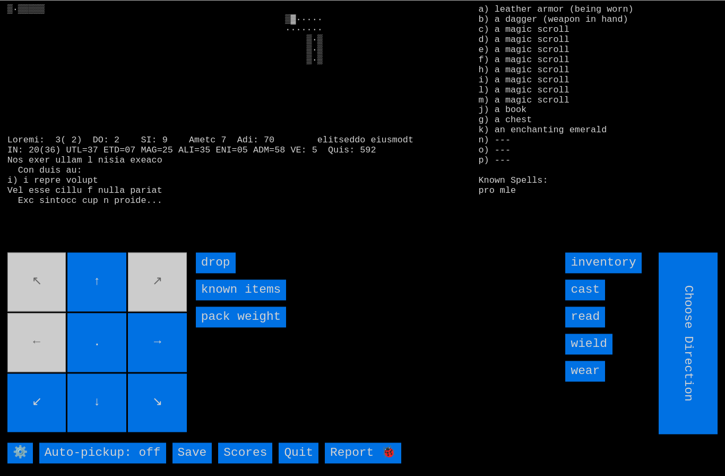
scroll to position [1, 0]
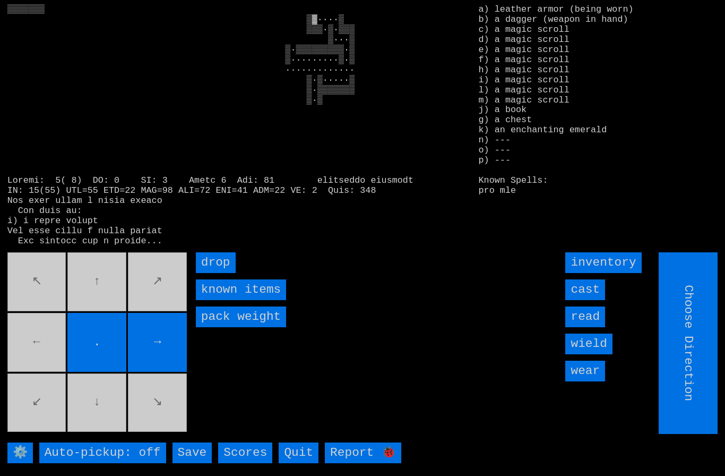
type input "Hold to Run"
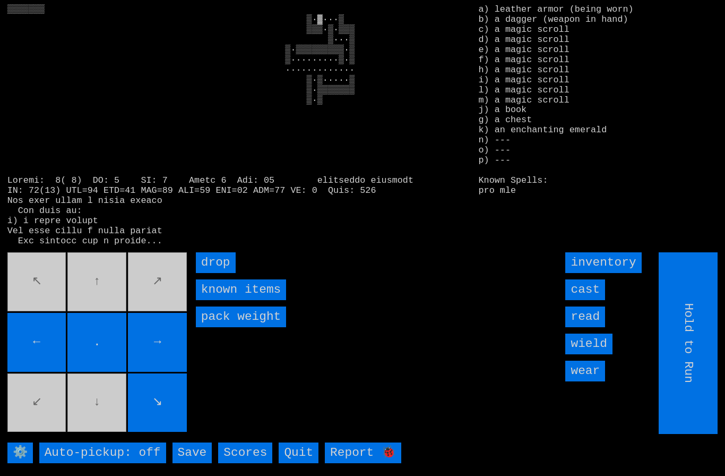
type input "Choose Direction"
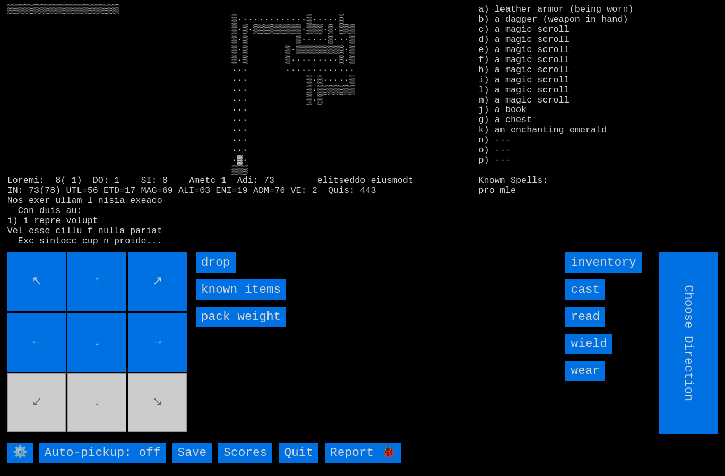
type input "Hold to Run"
type input "Choose Direction"
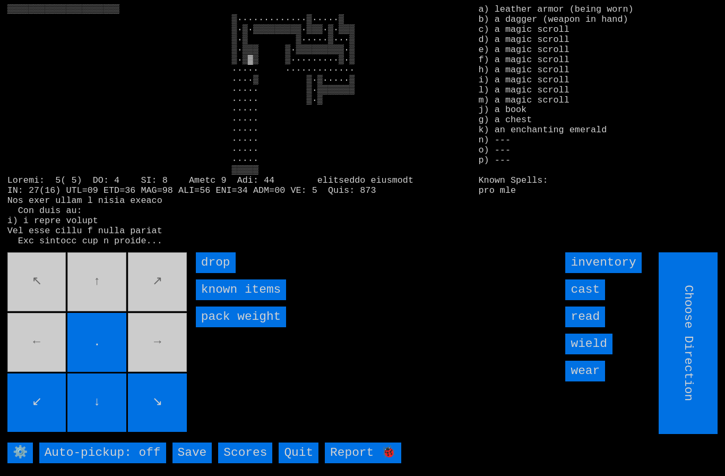
type input "Hold to Run"
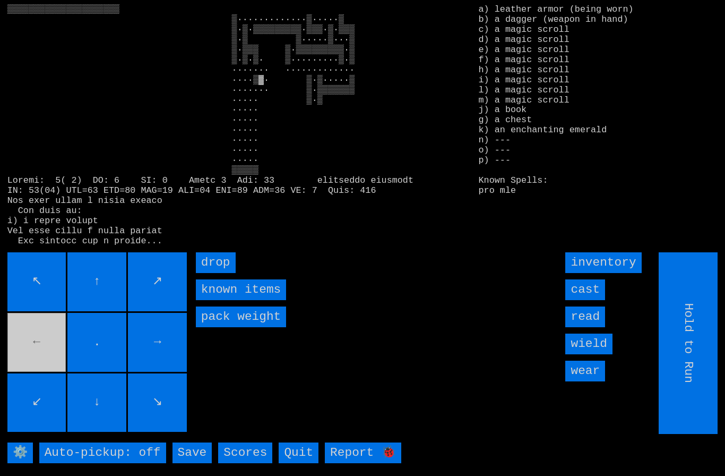
type input "Choose Direction"
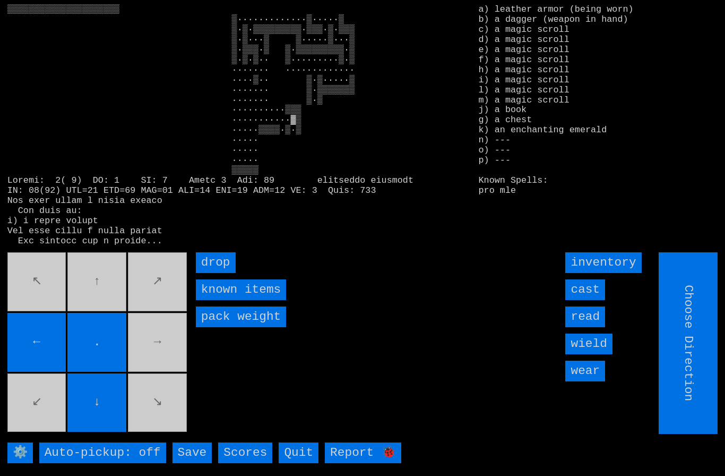
type input "Hold to Run"
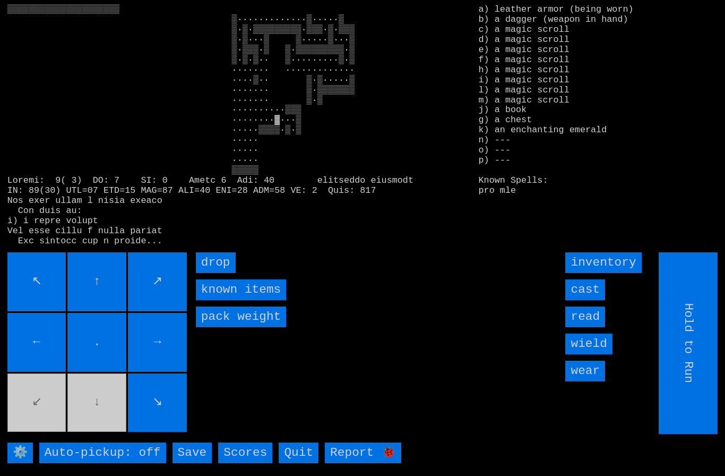
type input "Choose Direction"
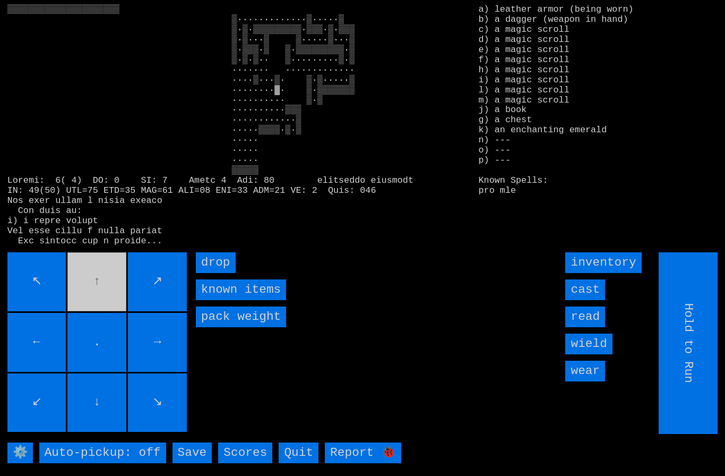
type input "Choose Direction"
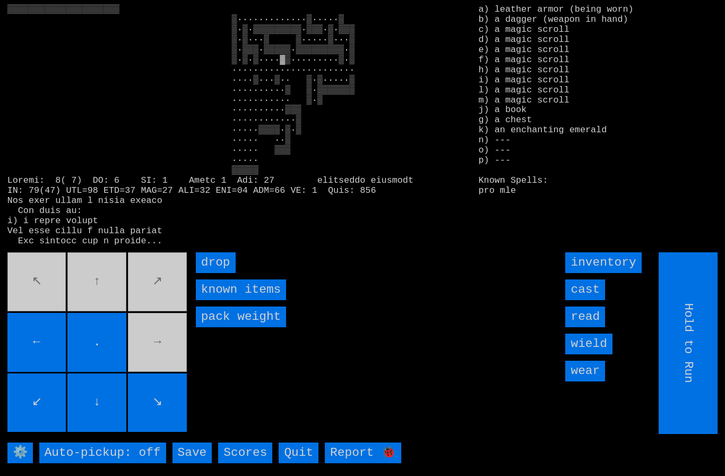
type input "Choose Direction"
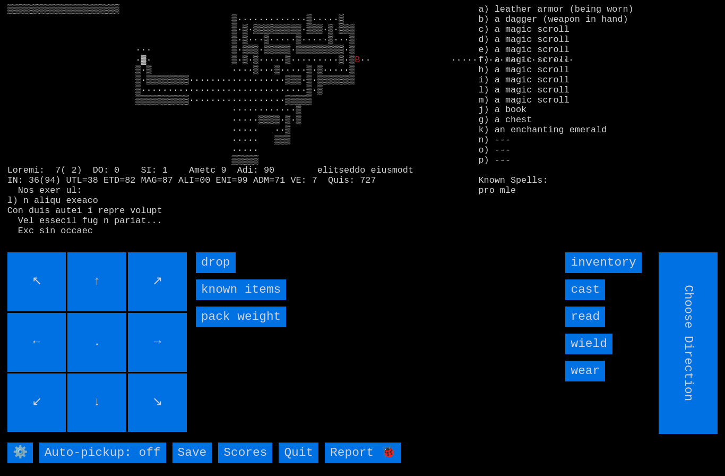
type input "Hold to Run"
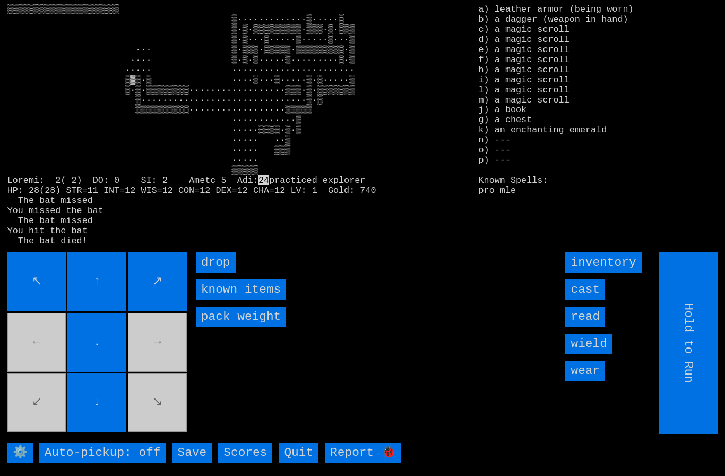
type input "Choose Direction"
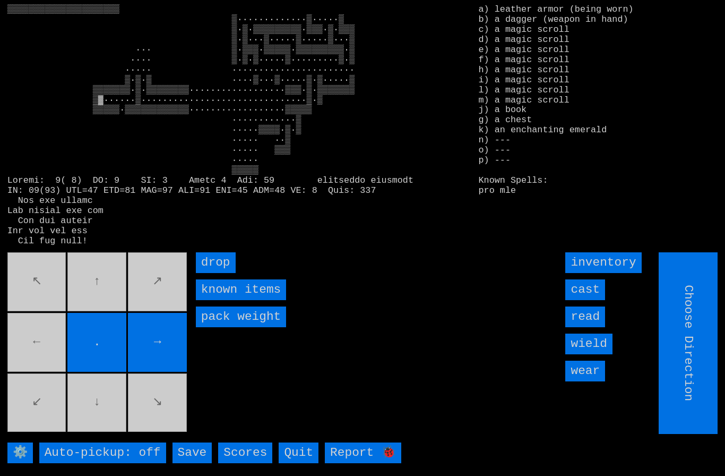
type input "Hold to Run"
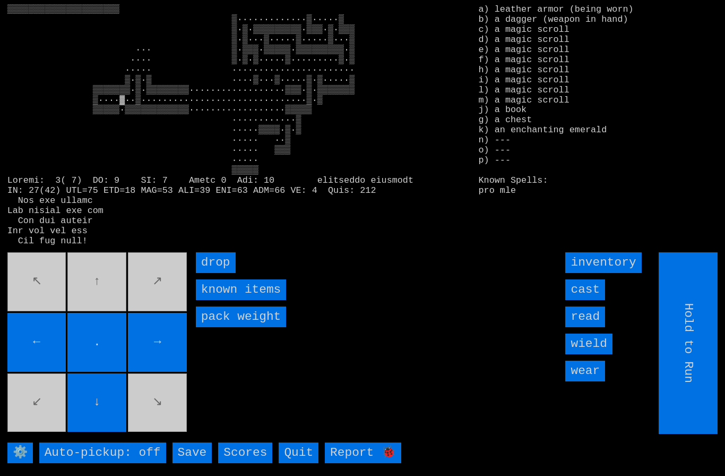
type input "Choose Direction"
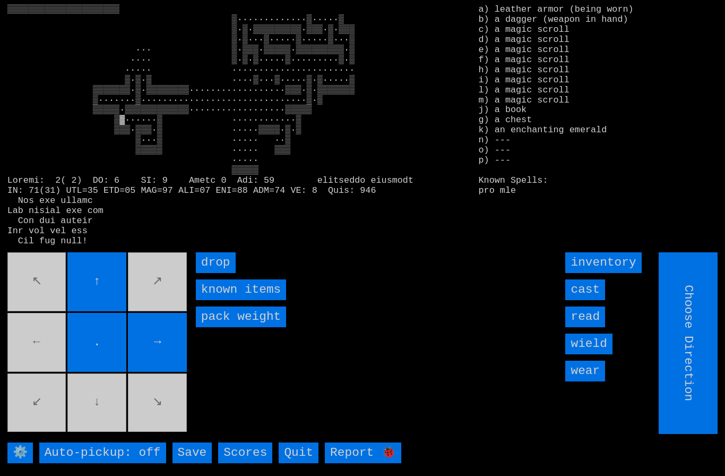
type input "Hold to Run"
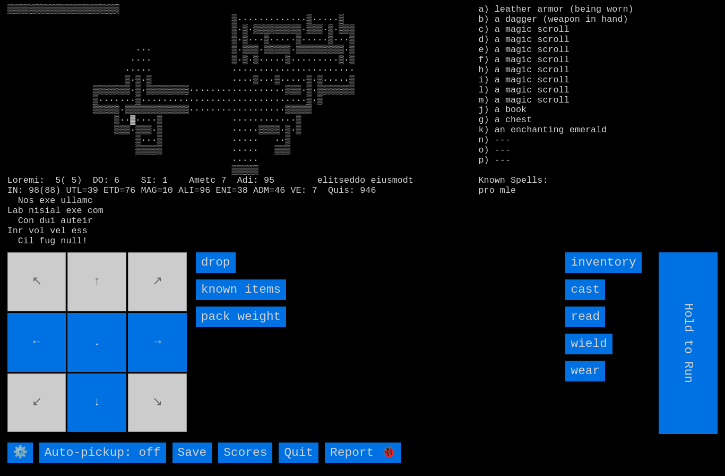
type input "Choose Direction"
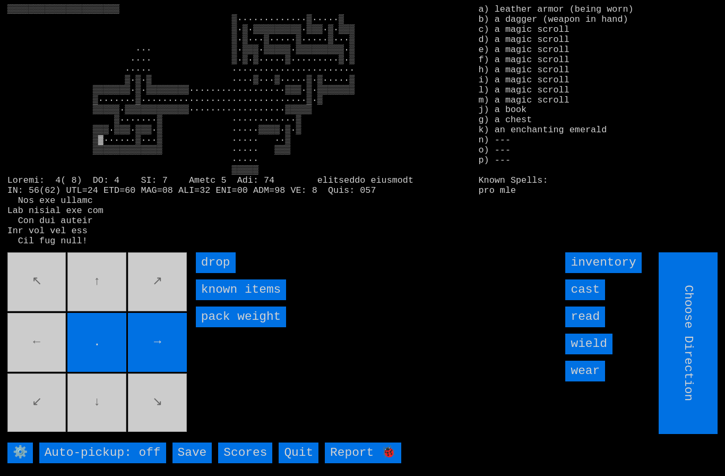
type input "Hold to Run"
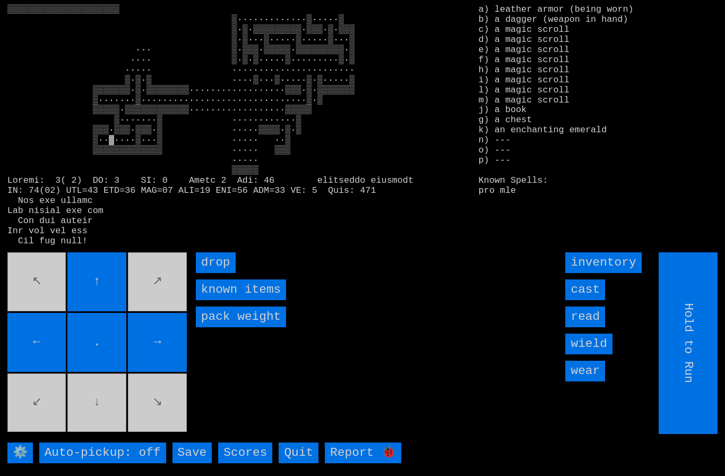
type input "Choose Direction"
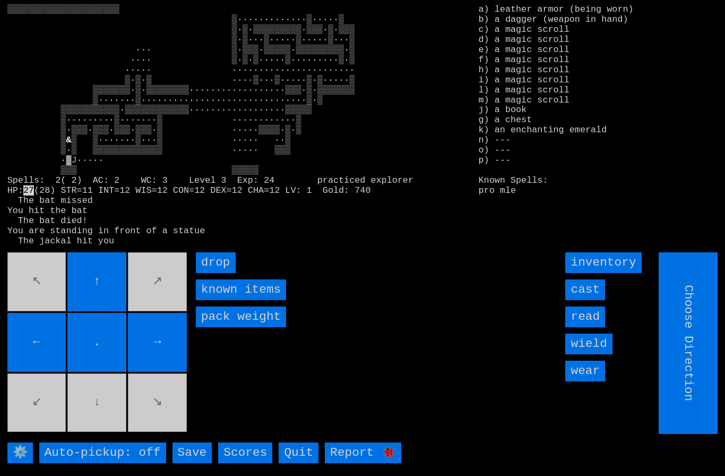
type input "Hold to Run"
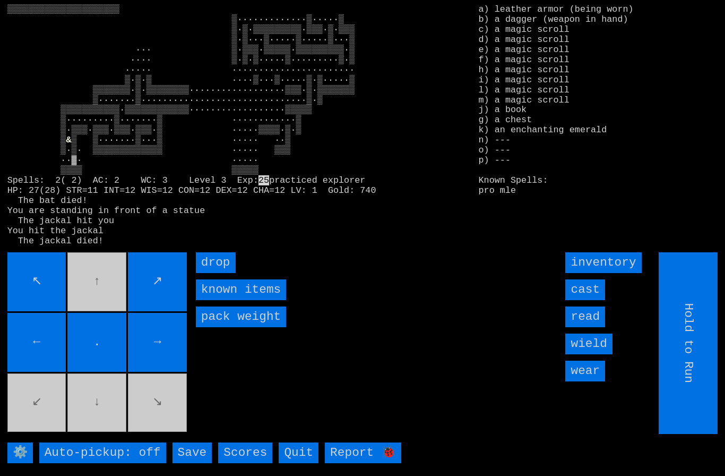
type input "Choose Direction"
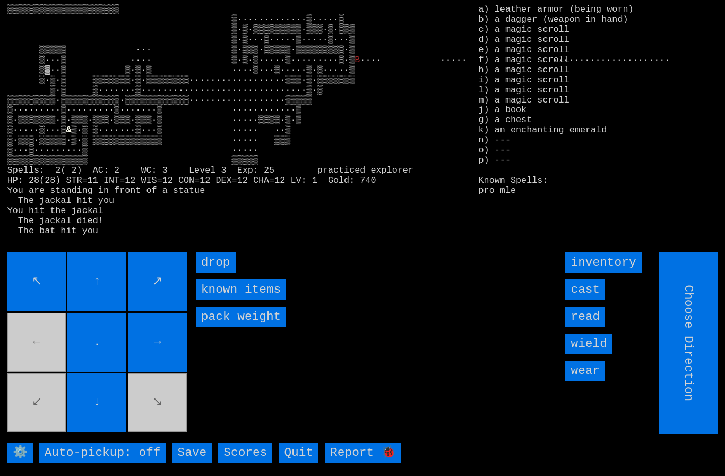
type input "Hold to Run"
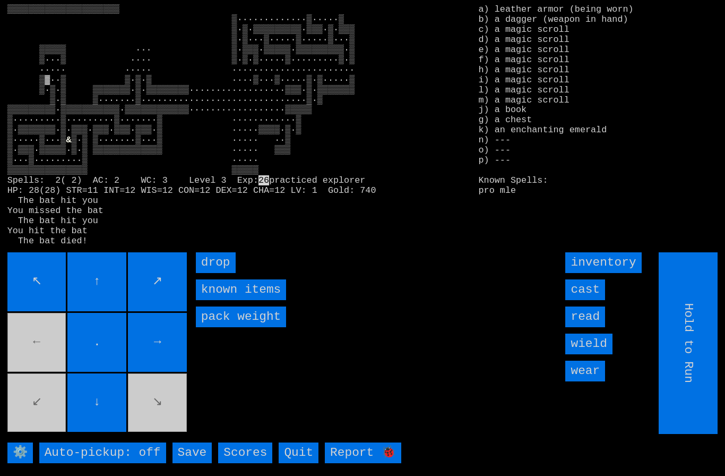
type input "Choose Direction"
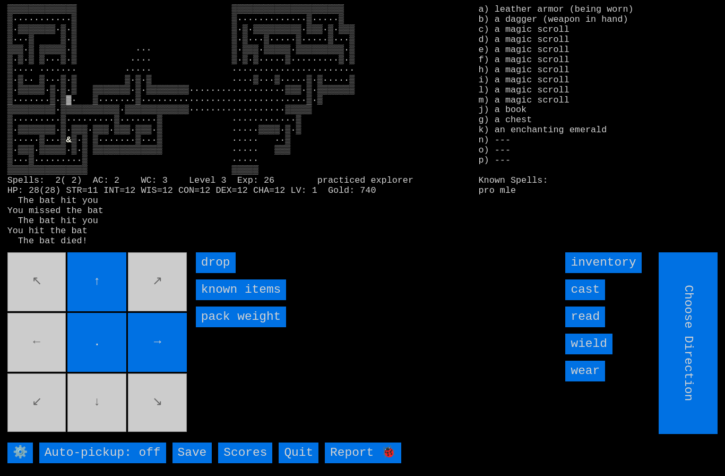
type input "Hold to Run"
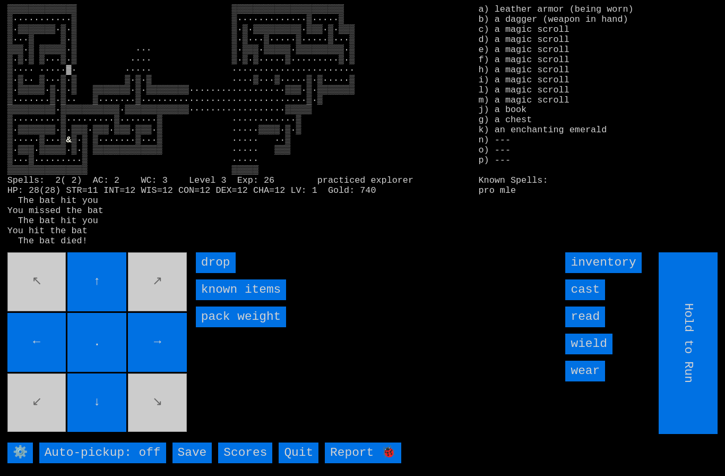
type input "Choose Direction"
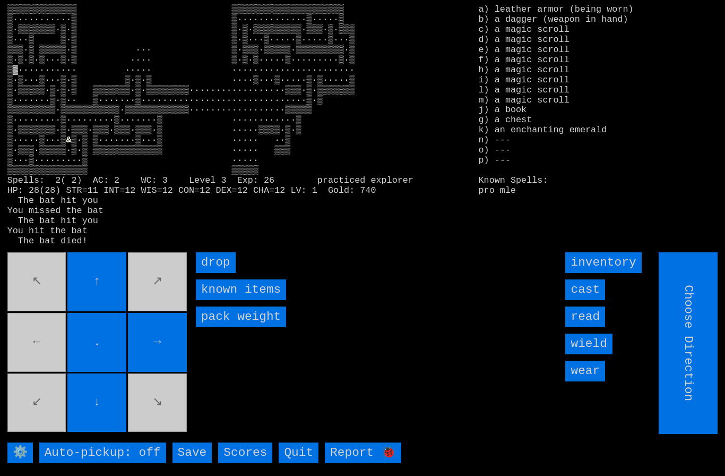
type input "Hold to Run"
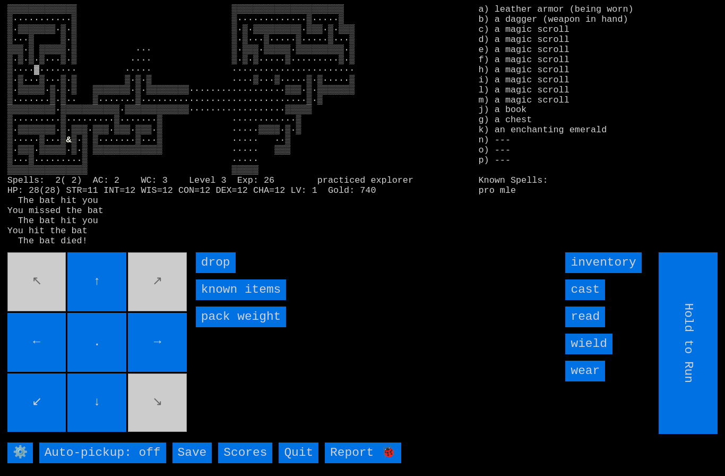
type input "Choose Direction"
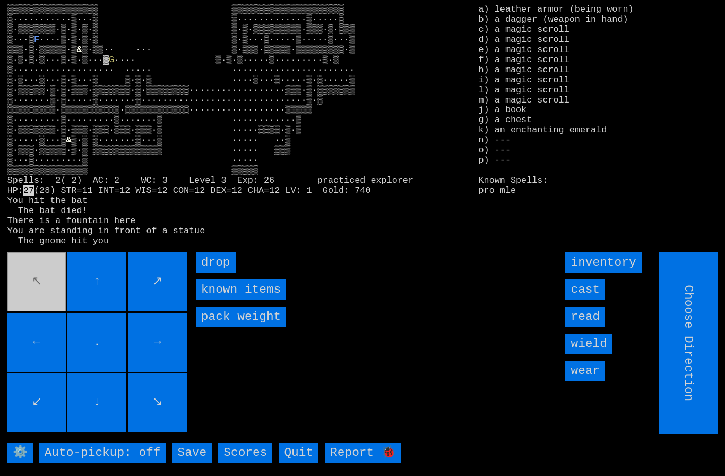
type input "Hold to Run"
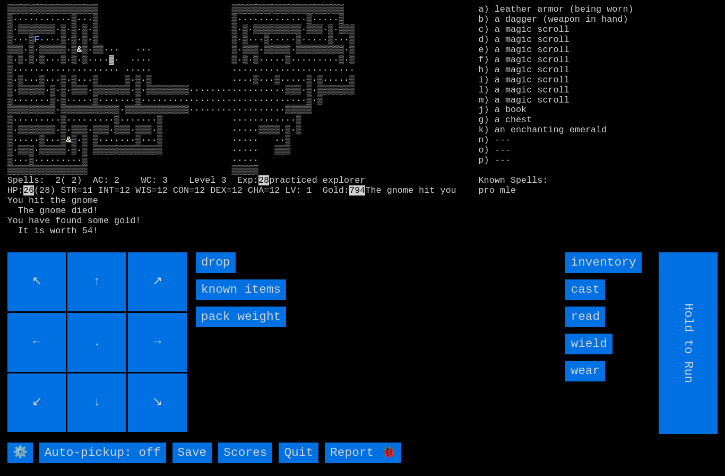
type input "Choose Direction"
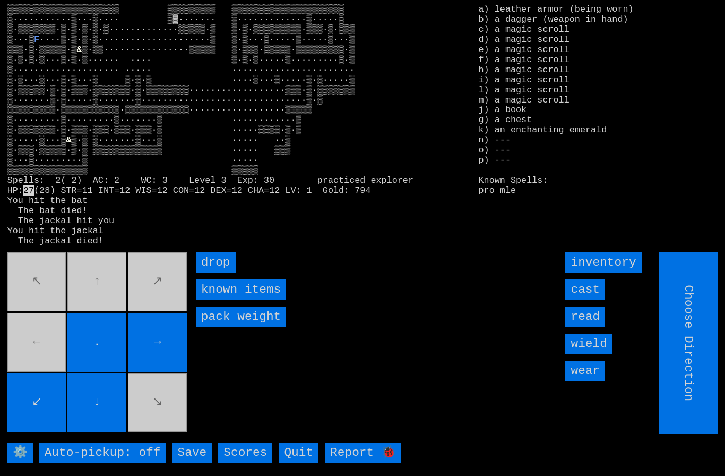
type input "Hold to Run"
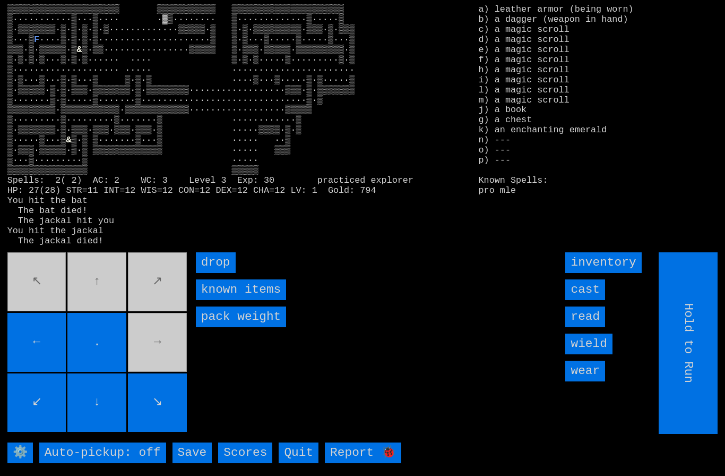
type input "Choose Direction"
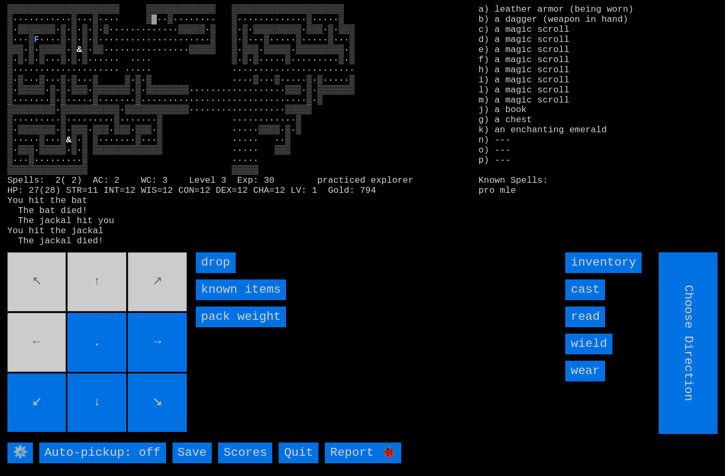
type input "Hold to Run"
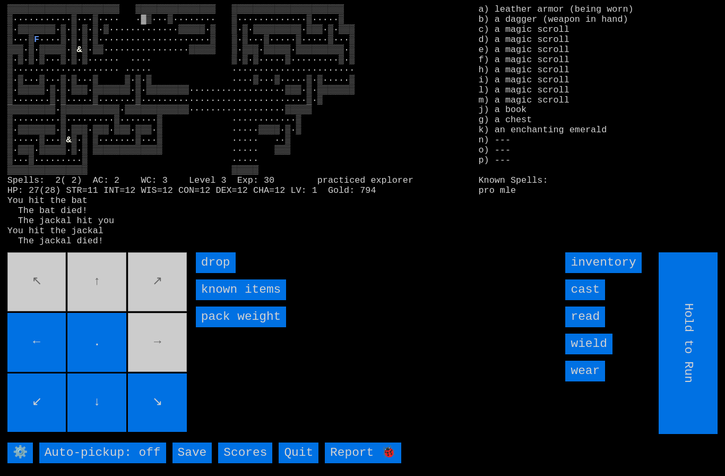
type input "Choose Direction"
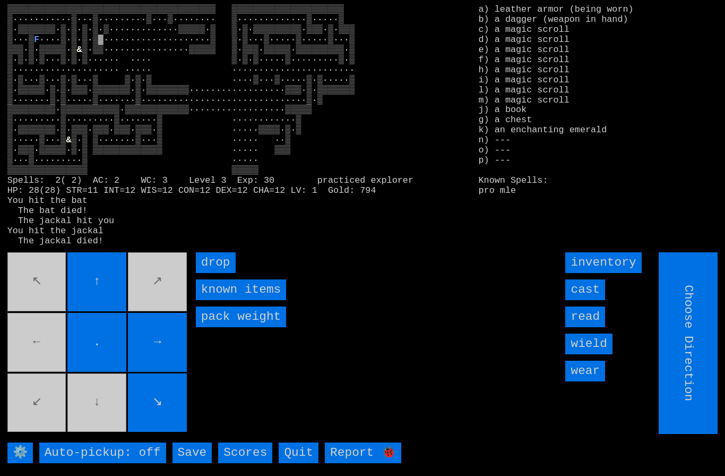
type input "Hold to Run"
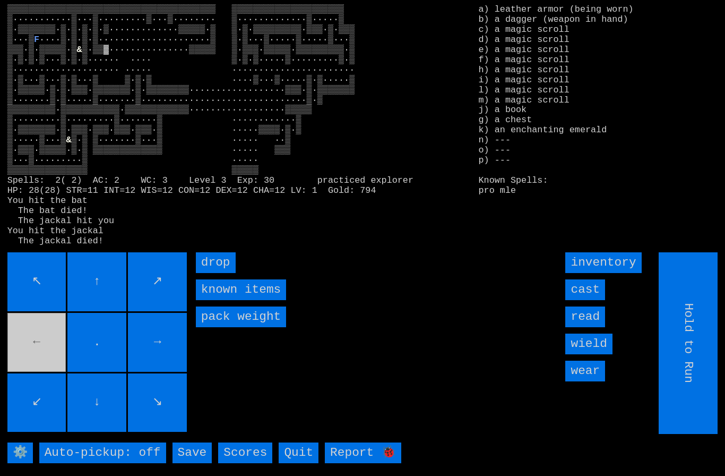
type input "Choose Direction"
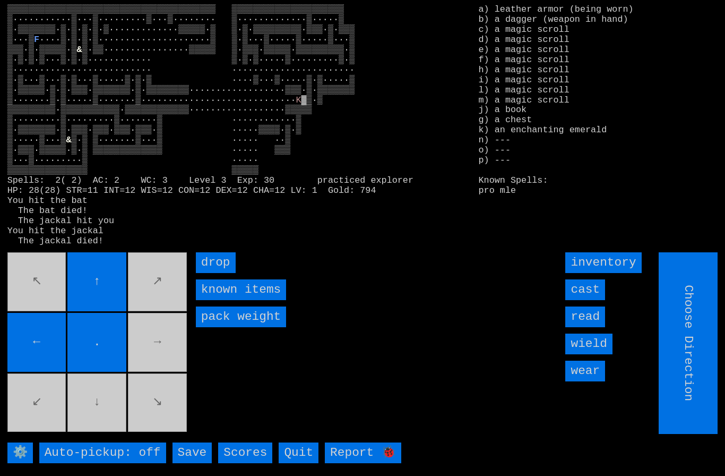
type input "Hold to Run"
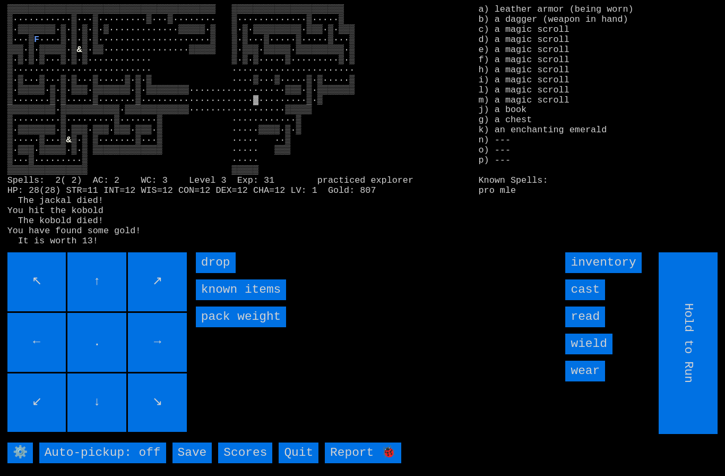
type input "Choose Direction"
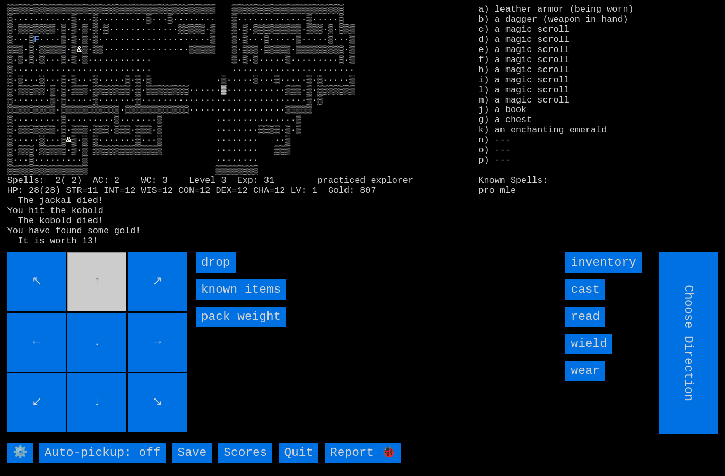
type input "Hold to Run"
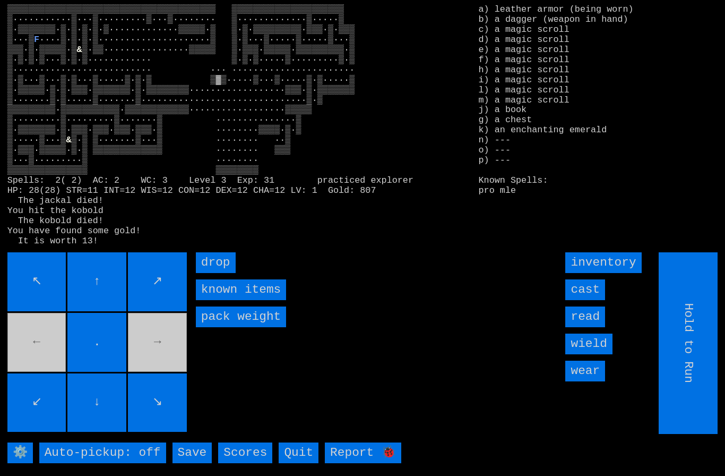
type input "Choose Direction"
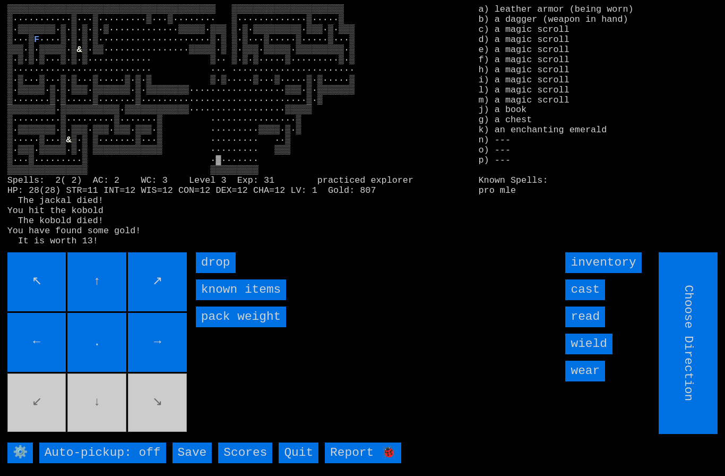
type input "Hold to Run"
type input "Choose Direction"
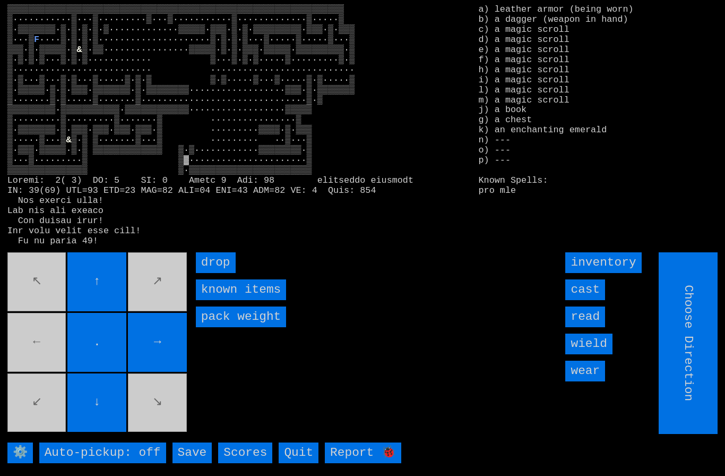
type input "Hold to Run"
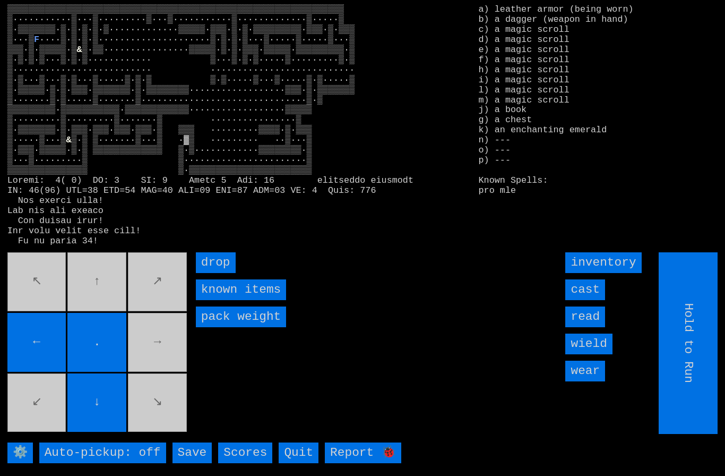
type input "Choose Direction"
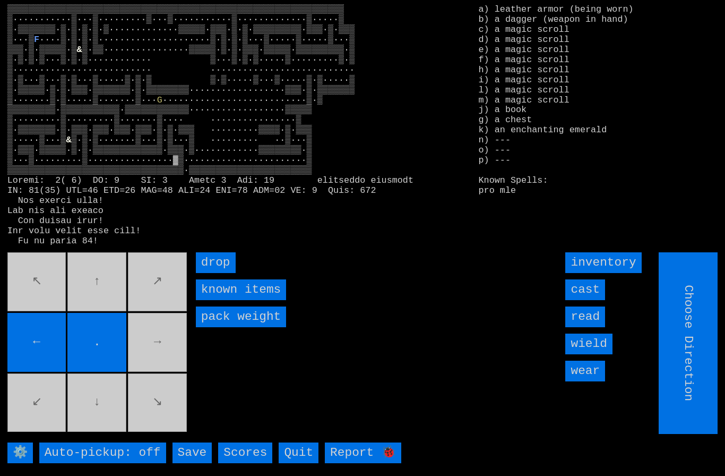
type input "Hold to Run"
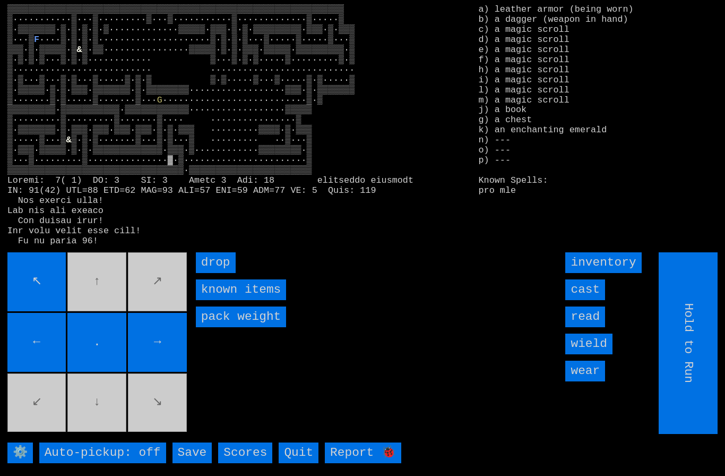
type input "Choose Direction"
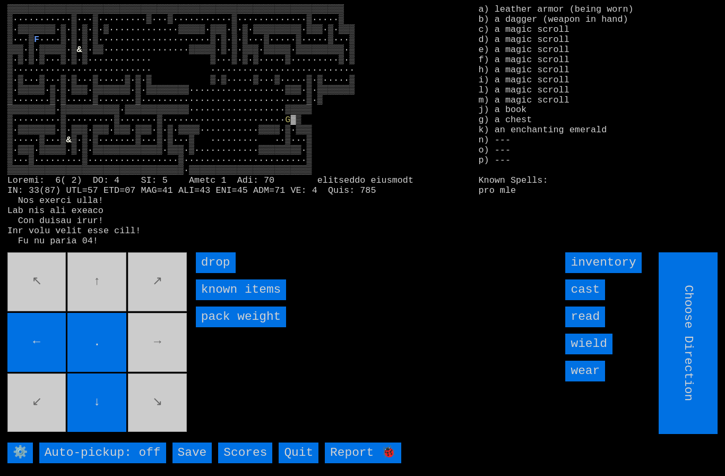
type input "Hold to Run"
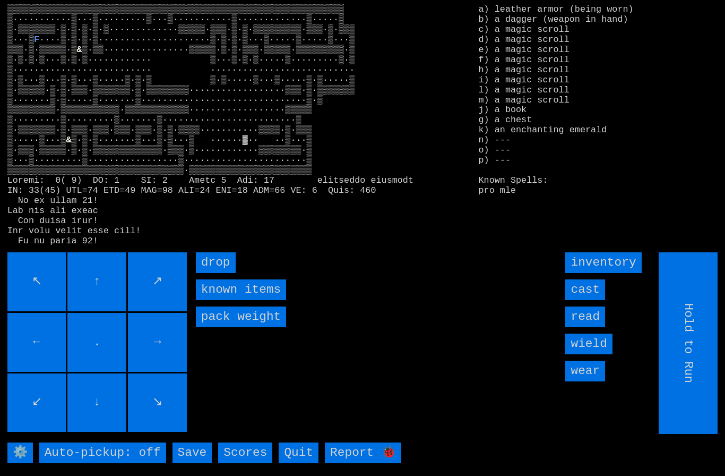
type input "Choose Direction"
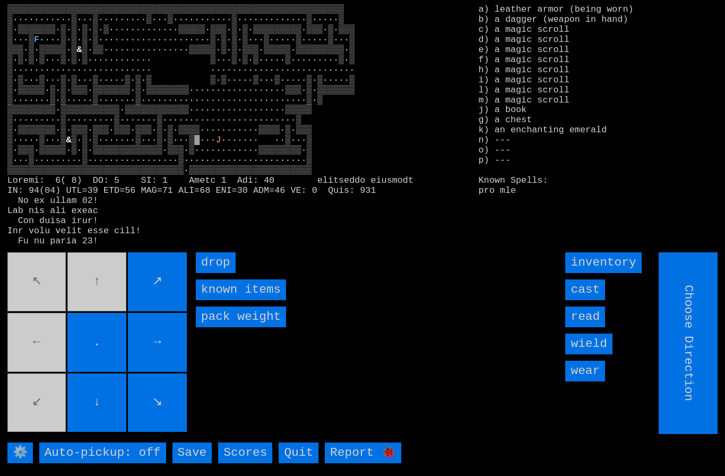
type input "Hold to Run"
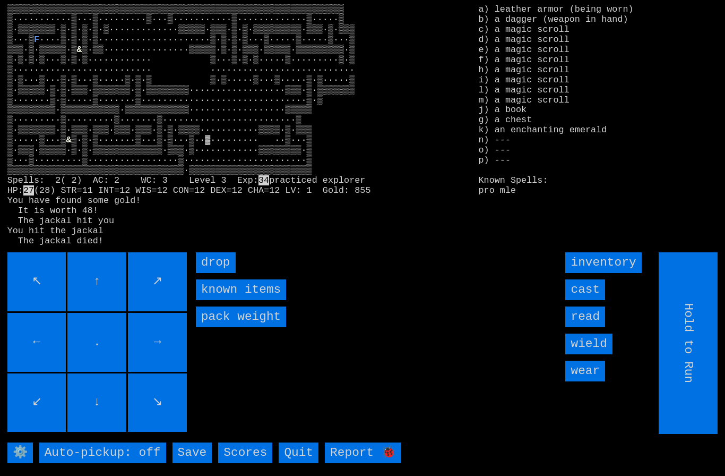
type input "Choose Direction"
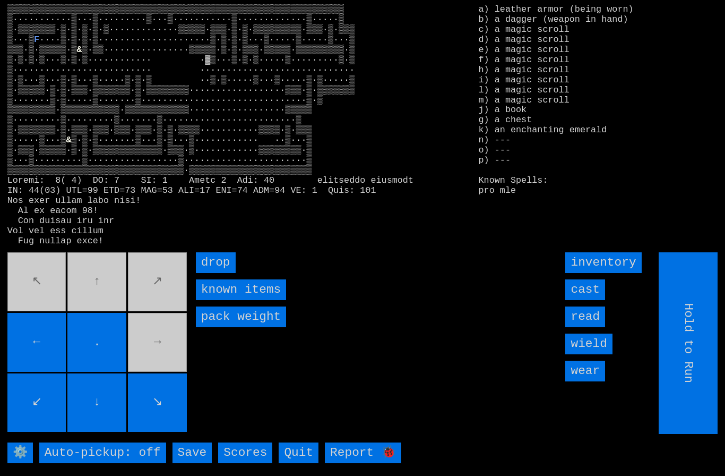
type input "Choose Direction"
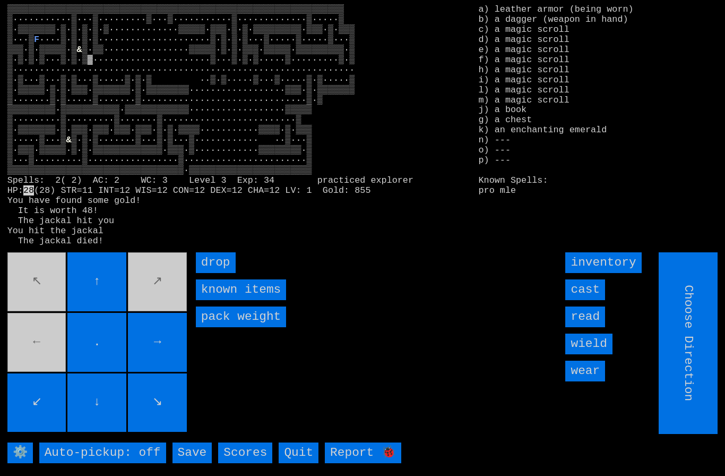
type input "Hold to Run"
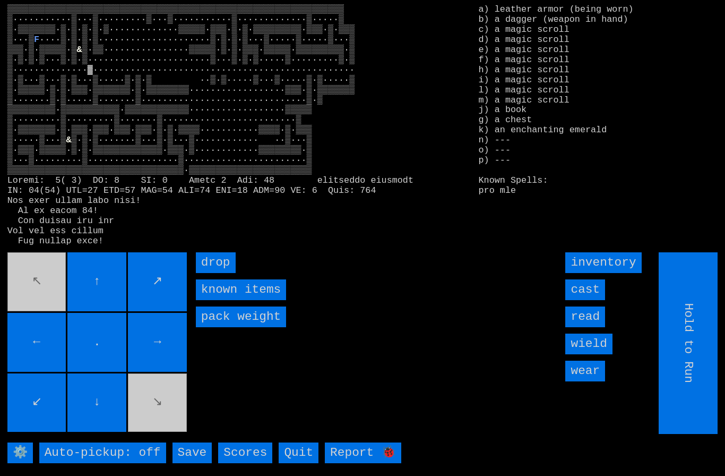
type input "Choose Direction"
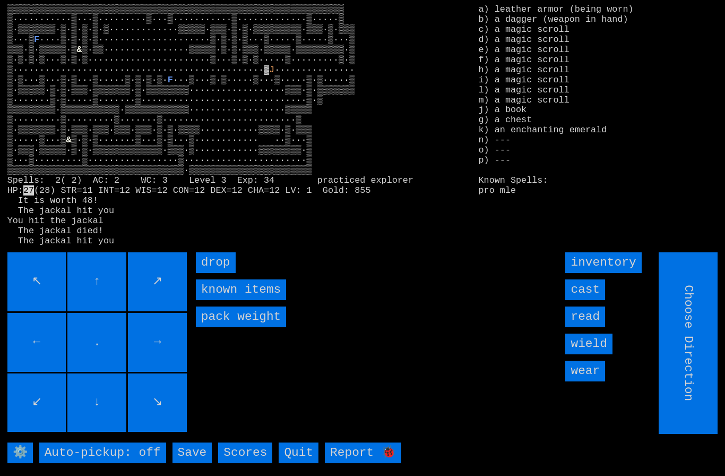
type input "Hold to Run"
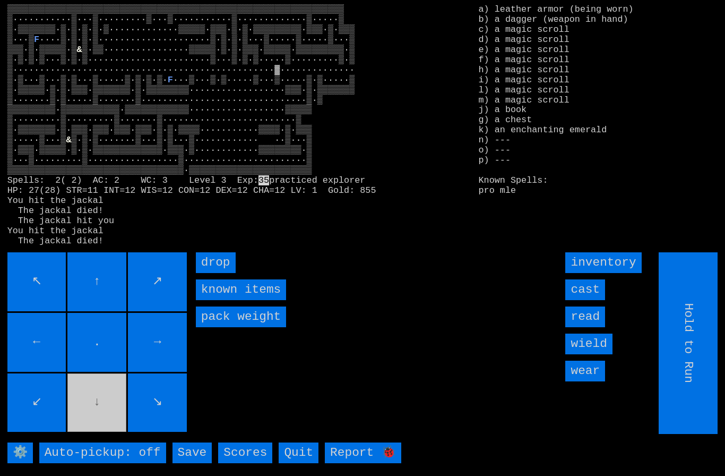
type input "Choose Direction"
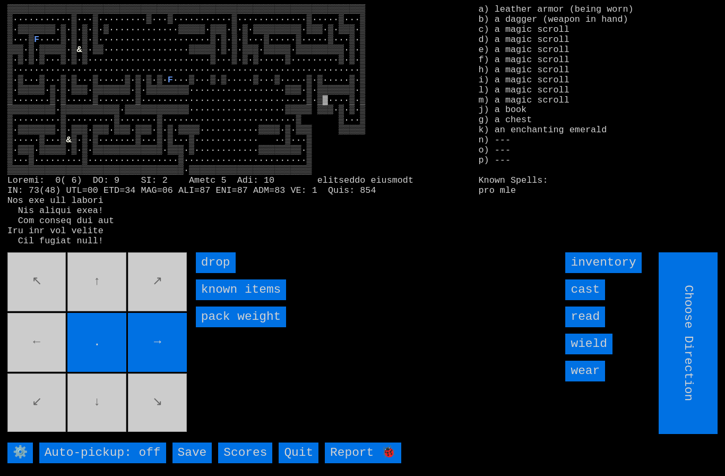
type input "Hold to Run"
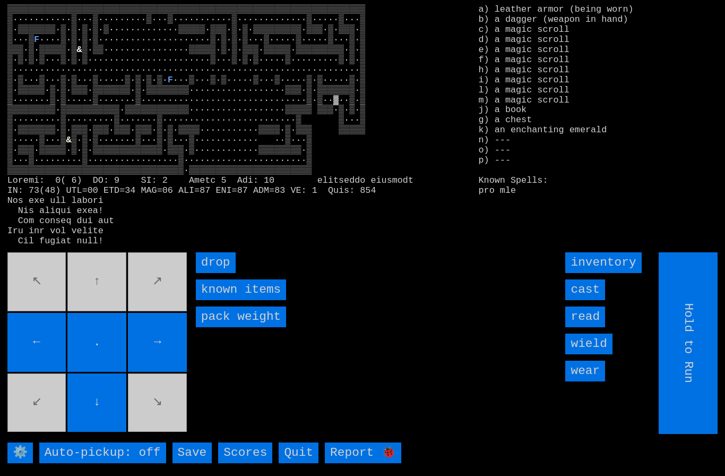
type input "Choose Direction"
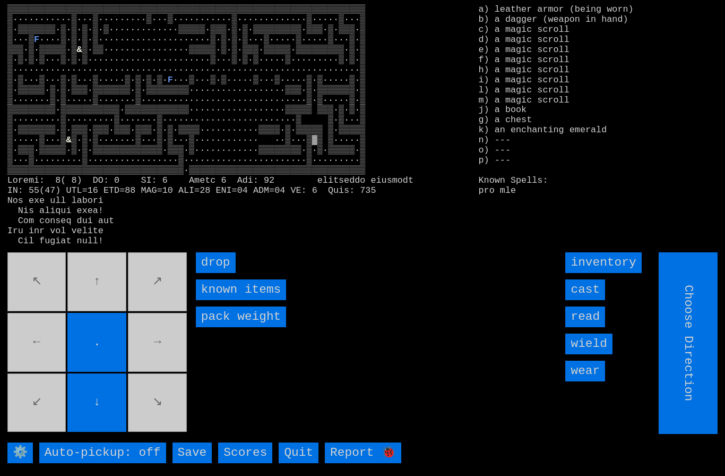
type input "Hold to Run"
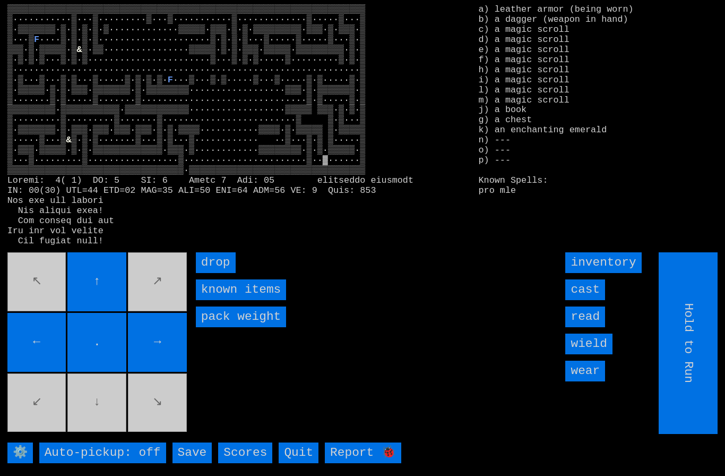
type input "Choose Direction"
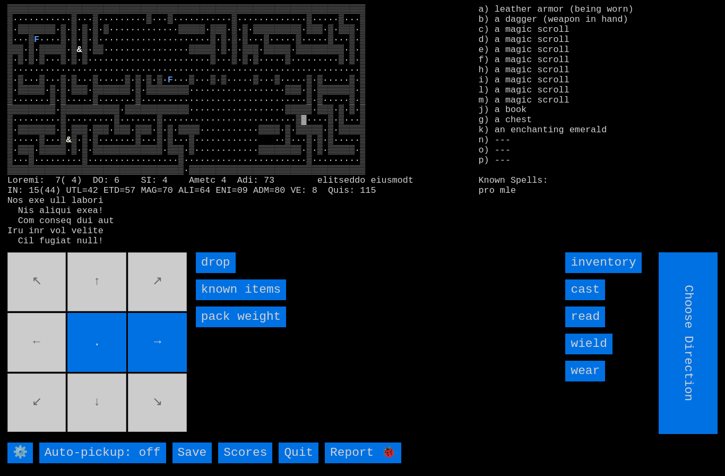
type input "Hold to Run"
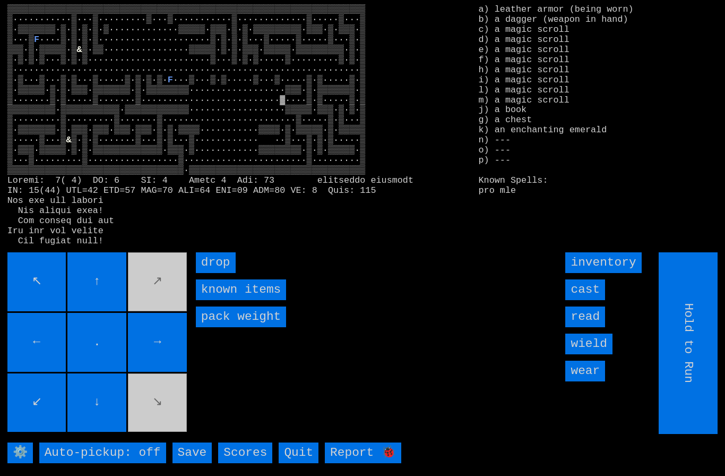
type input "Choose Direction"
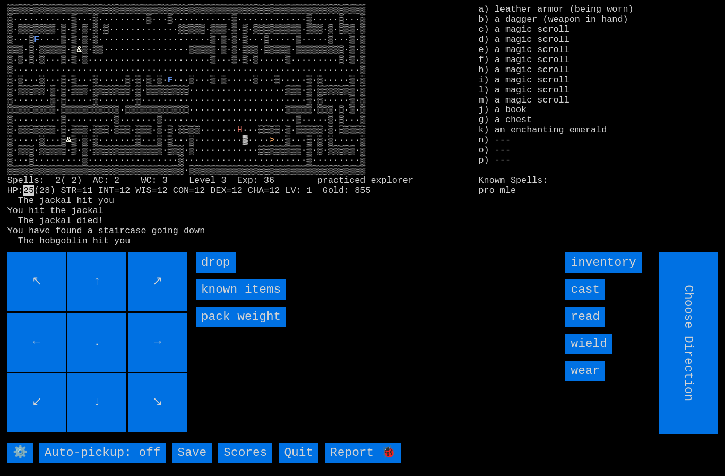
type input "Hold to Run"
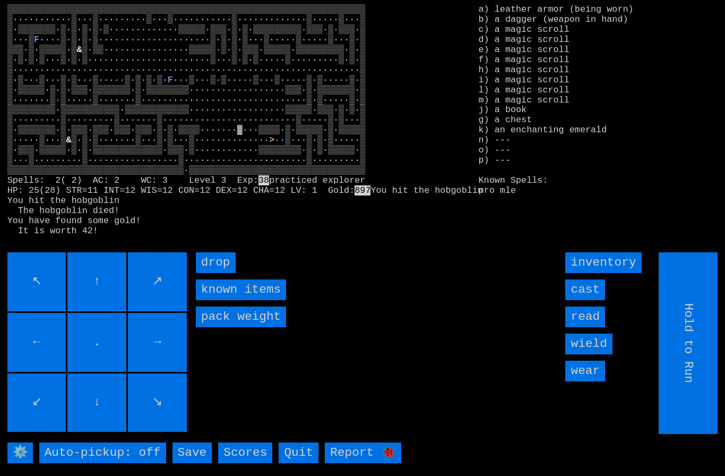
type input "Choose Direction"
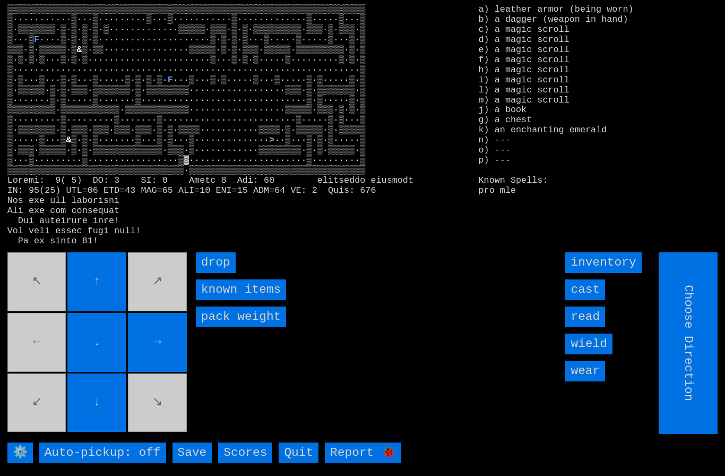
type input "Hold to Run"
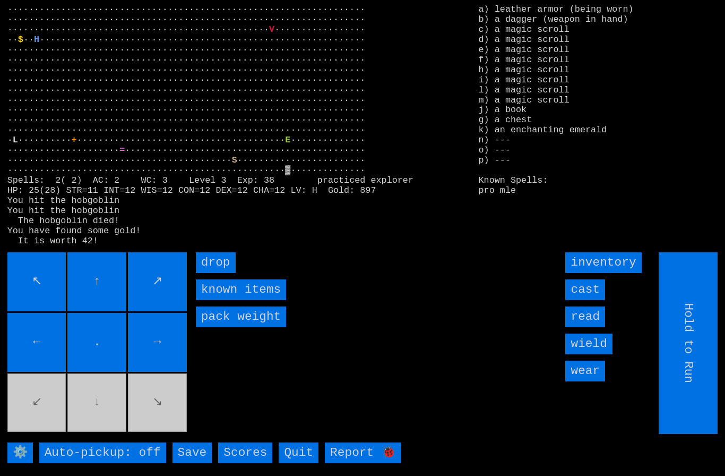
type input "Choose Direction"
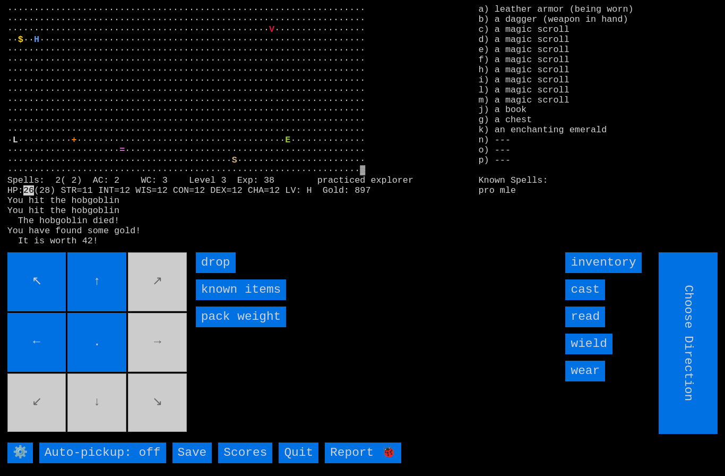
type input "Hold to Run"
click at [224, 273] on input "drop" at bounding box center [216, 262] width 40 height 21
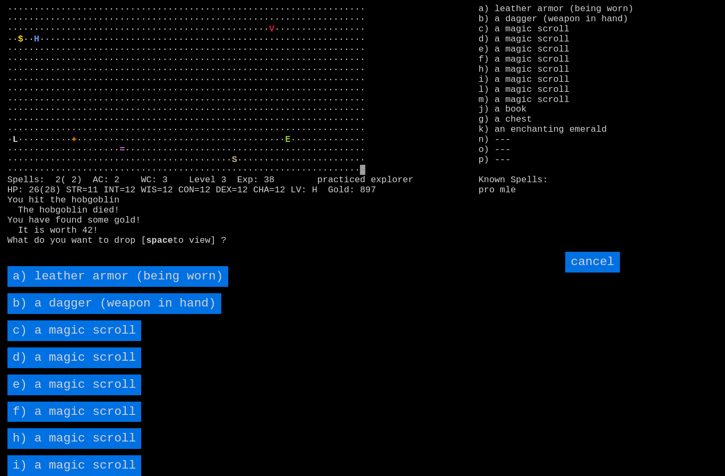
click at [53, 341] on scroll "c) a magic scroll" at bounding box center [74, 330] width 134 height 21
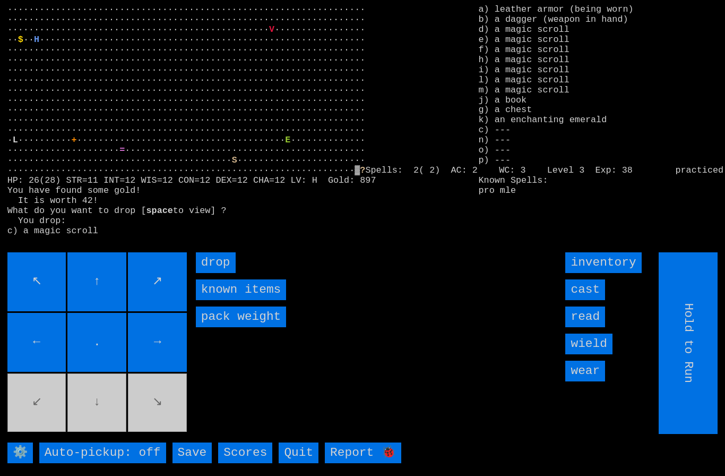
click at [221, 273] on input "drop" at bounding box center [216, 262] width 40 height 21
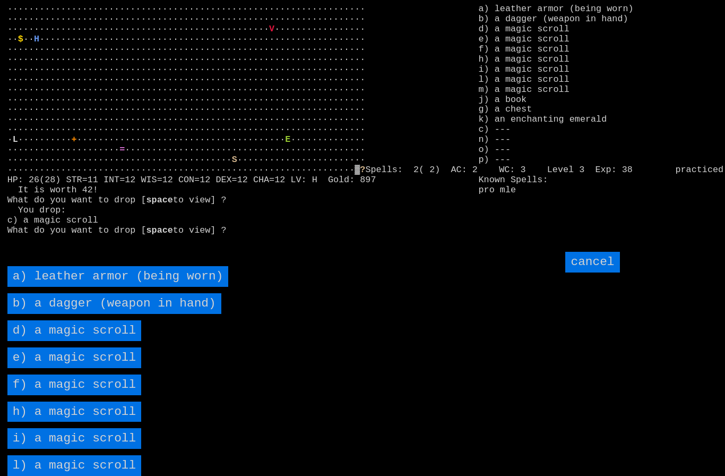
click at [60, 341] on scroll "d) a magic scroll" at bounding box center [74, 330] width 134 height 21
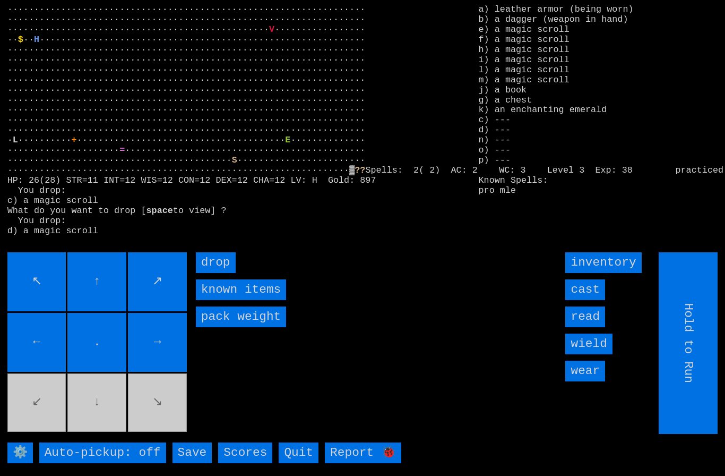
click at [224, 273] on input "drop" at bounding box center [216, 262] width 40 height 21
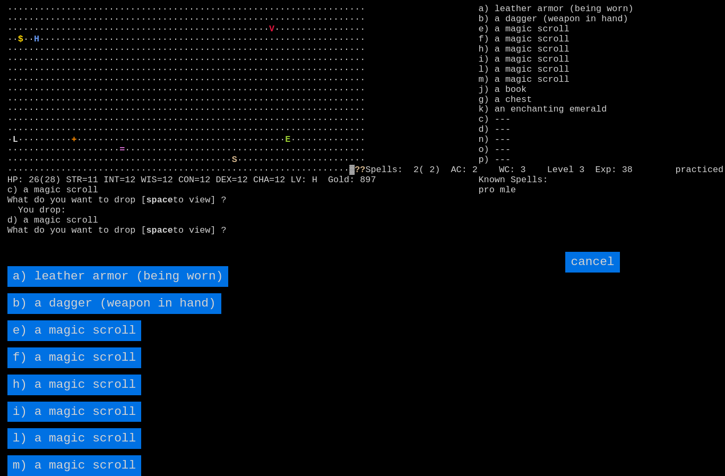
click at [57, 341] on scroll "e) a magic scroll" at bounding box center [74, 330] width 134 height 21
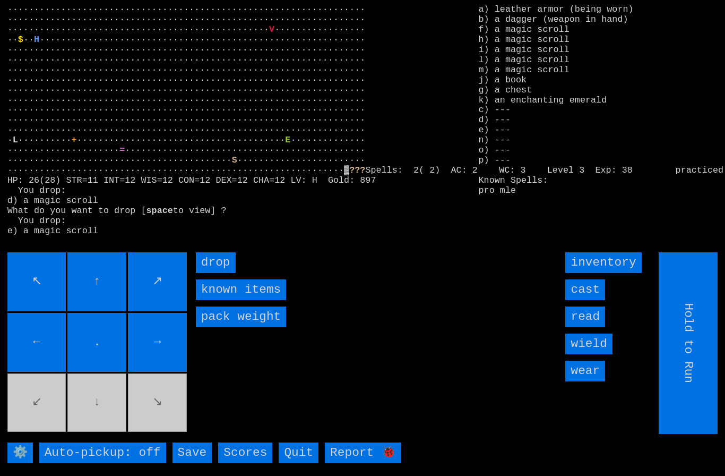
click at [221, 273] on input "drop" at bounding box center [216, 262] width 40 height 21
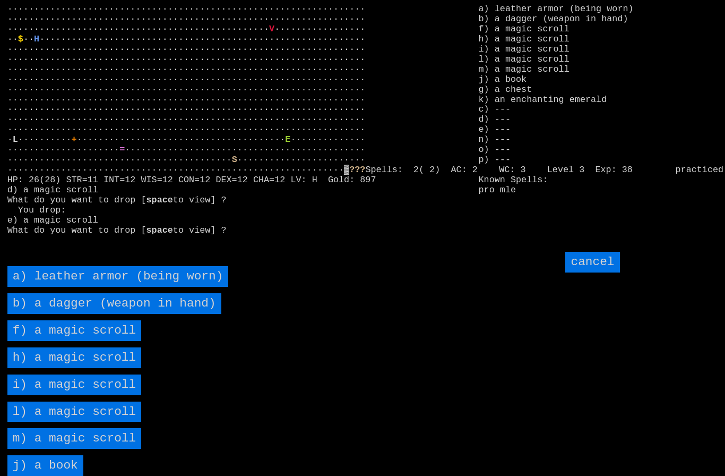
click at [63, 341] on scroll "f) a magic scroll" at bounding box center [74, 330] width 134 height 21
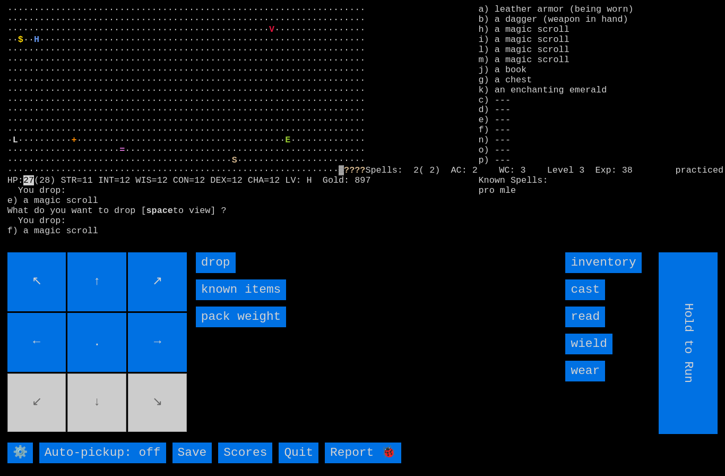
click at [221, 273] on input "drop" at bounding box center [216, 262] width 40 height 21
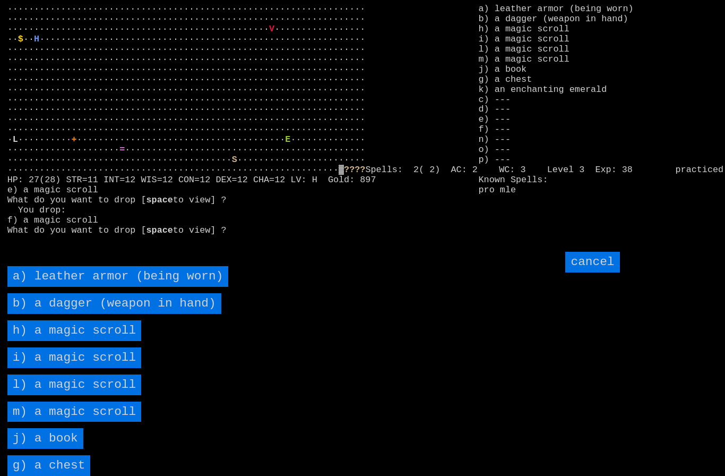
click at [63, 341] on scroll "h) a magic scroll" at bounding box center [74, 330] width 134 height 21
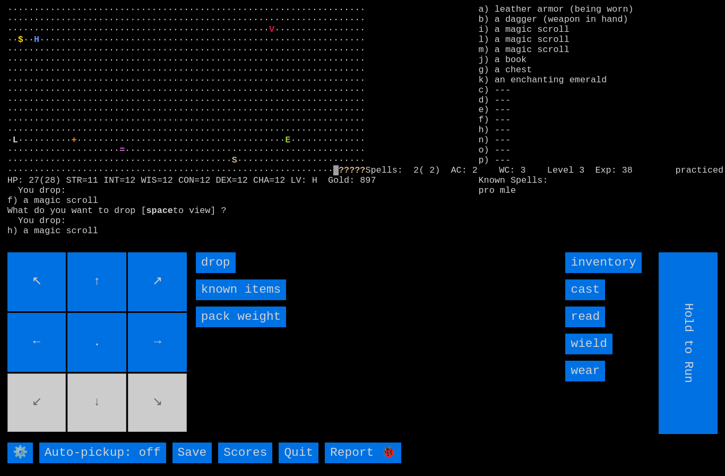
click at [224, 273] on input "drop" at bounding box center [216, 262] width 40 height 21
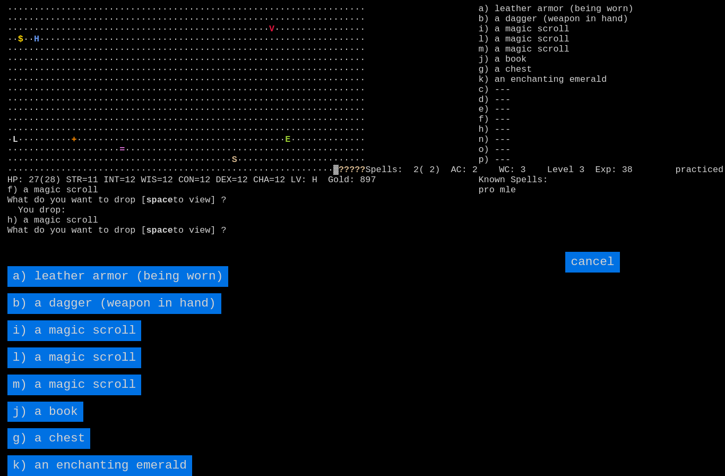
click at [59, 341] on scroll "i) a magic scroll" at bounding box center [74, 330] width 134 height 21
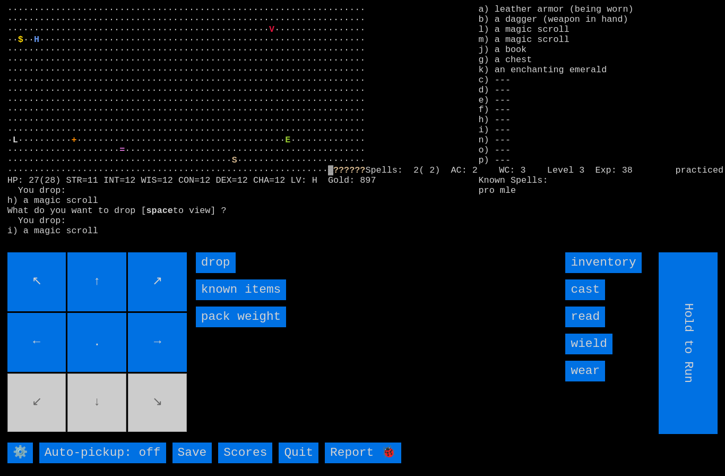
click at [223, 273] on input "drop" at bounding box center [216, 262] width 40 height 21
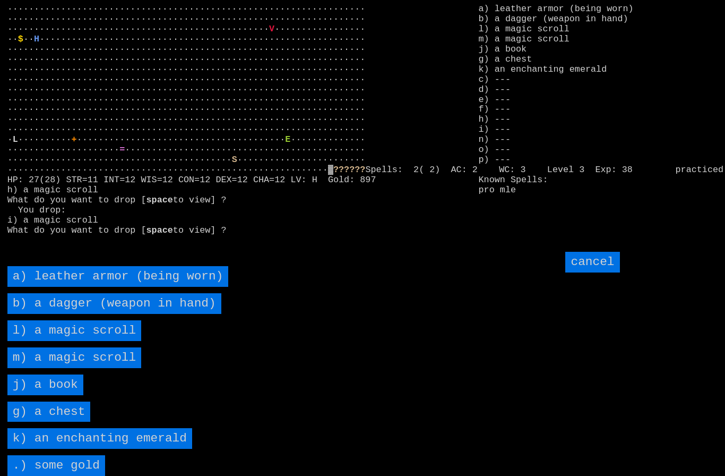
click at [68, 341] on scroll "l) a magic scroll" at bounding box center [74, 330] width 134 height 21
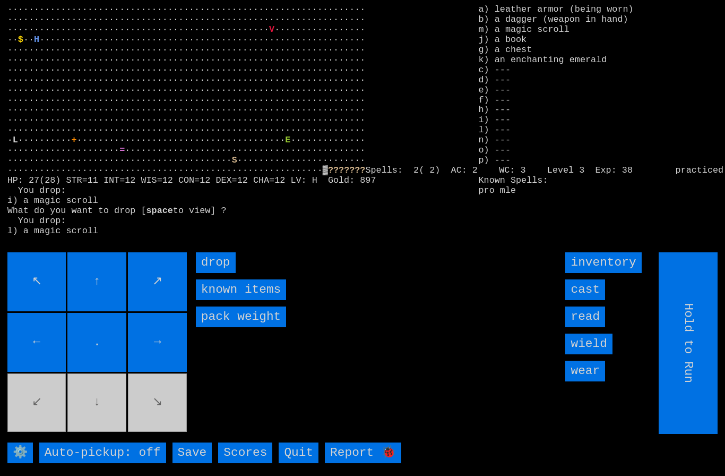
click at [218, 273] on input "drop" at bounding box center [216, 262] width 40 height 21
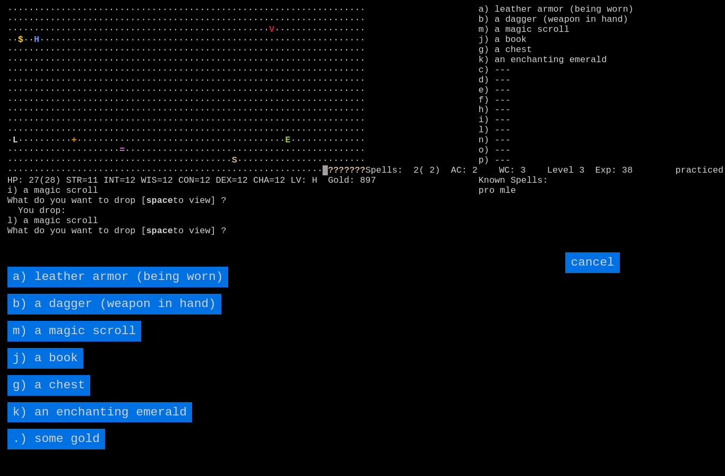
click at [62, 341] on scroll "m) a magic scroll" at bounding box center [74, 331] width 134 height 21
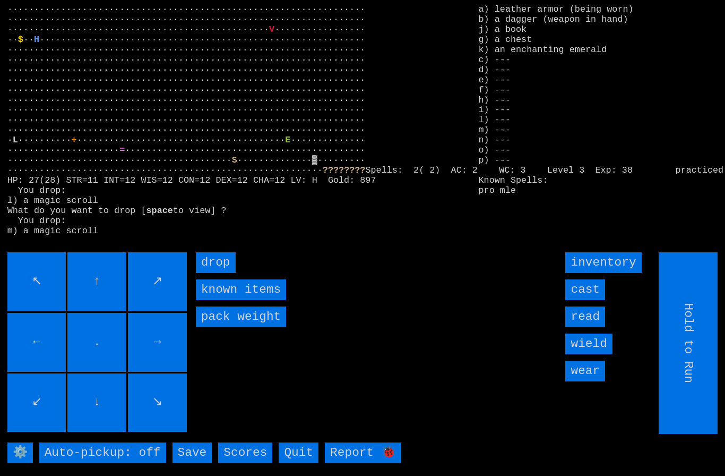
type input "Choose Direction"
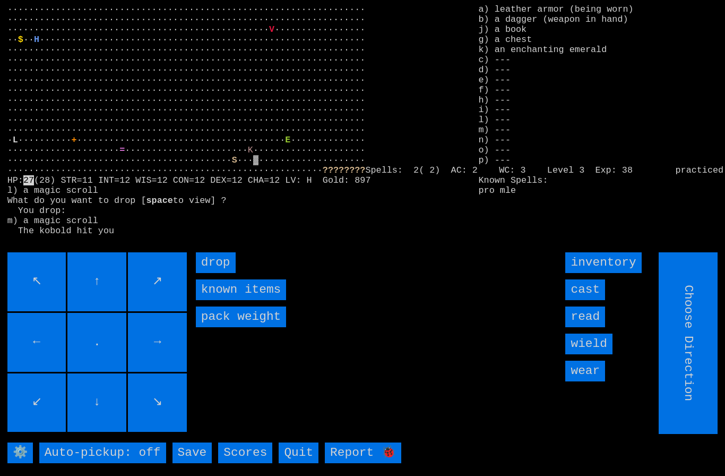
type input "Hold to Run"
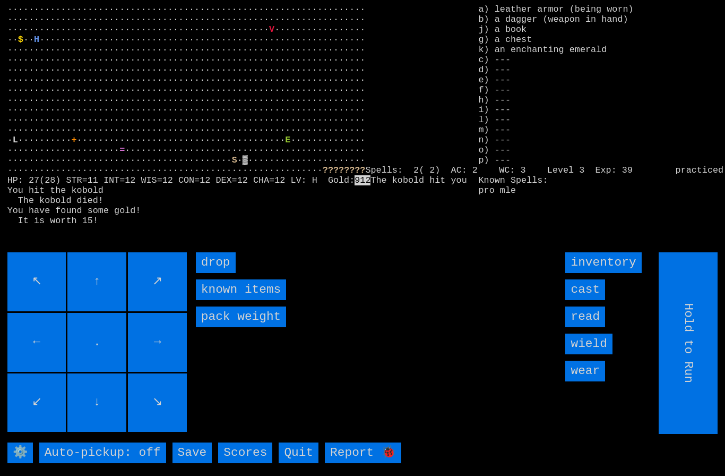
type input "Choose Direction"
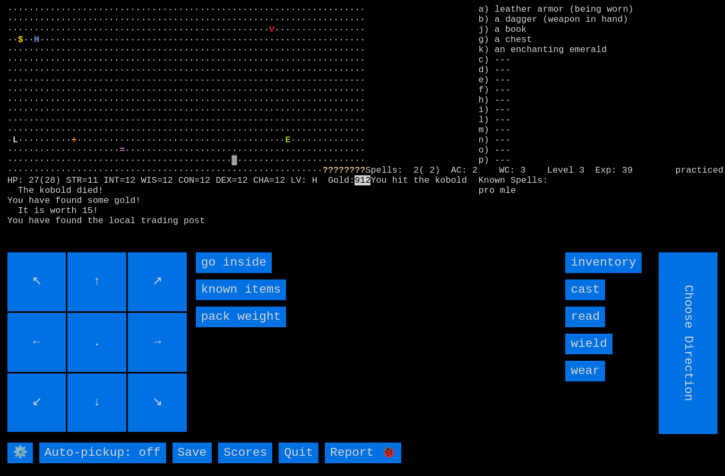
type input "Hold to Run"
click at [222, 273] on inside "go inside" at bounding box center [234, 262] width 76 height 21
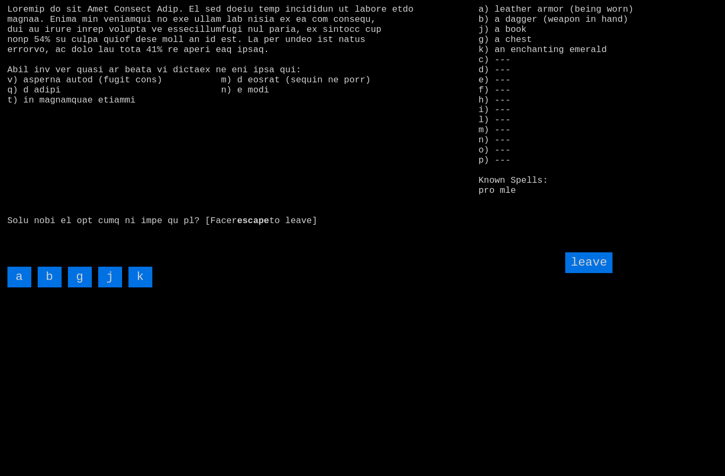
click at [76, 287] on input "g" at bounding box center [80, 277] width 24 height 21
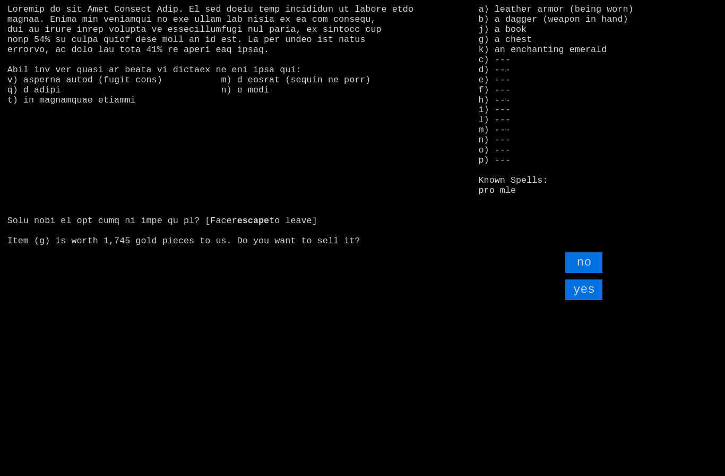
click at [592, 300] on input "yes" at bounding box center [584, 289] width 37 height 21
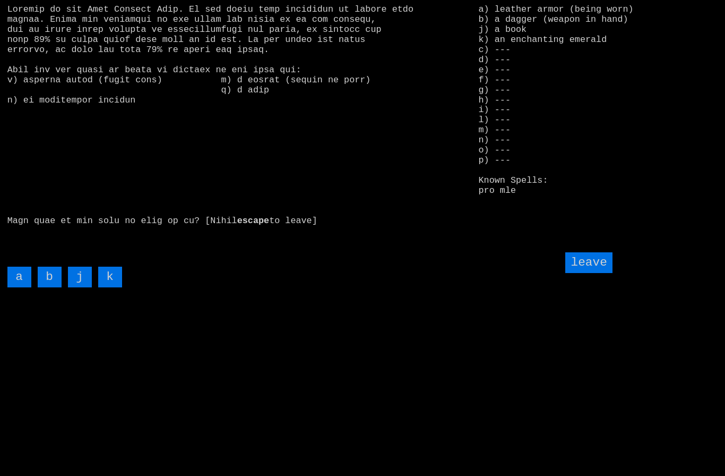
click at [83, 287] on input "j" at bounding box center [80, 277] width 24 height 21
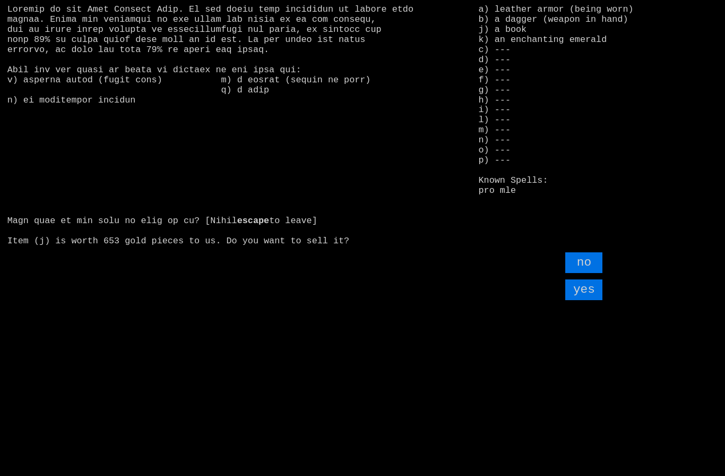
click at [585, 300] on input "yes" at bounding box center [584, 289] width 37 height 21
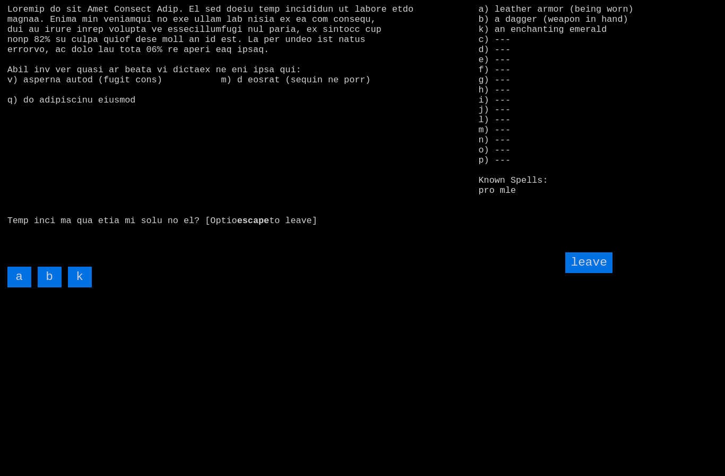
click at [599, 273] on input "leave" at bounding box center [589, 262] width 47 height 21
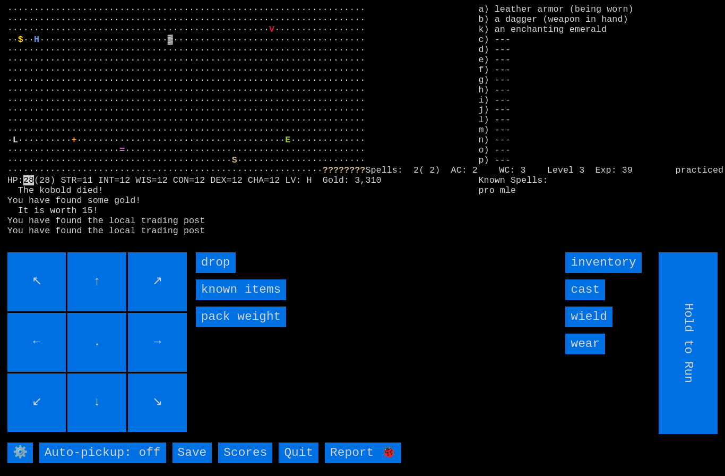
type input "Choose Direction"
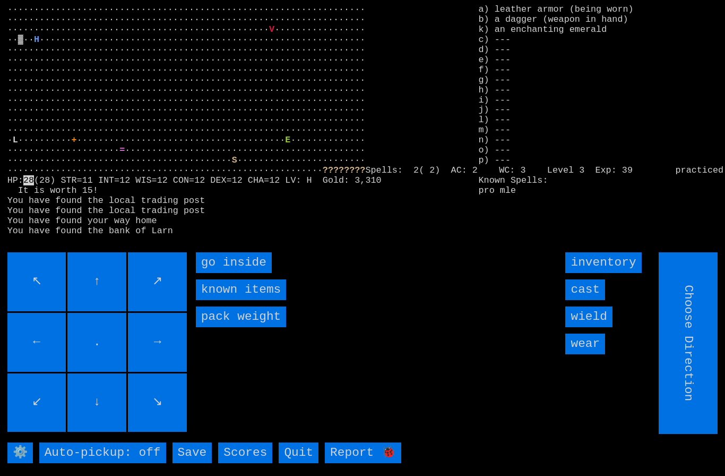
type input "Hold to Run"
click at [221, 273] on inside "go inside" at bounding box center [234, 262] width 76 height 21
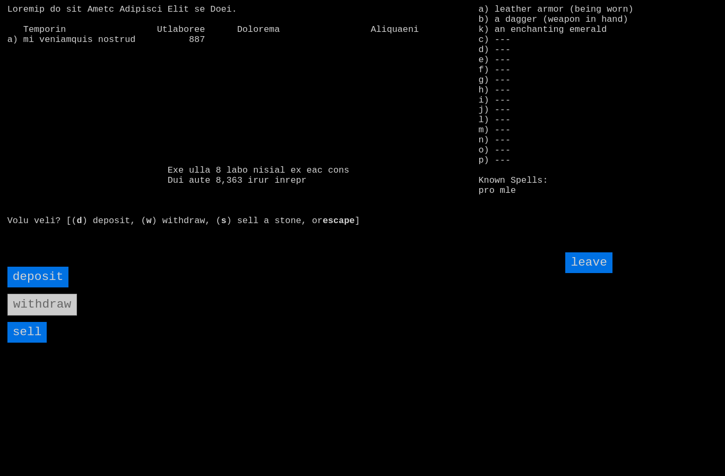
click at [25, 343] on input "sell" at bounding box center [27, 332] width 40 height 21
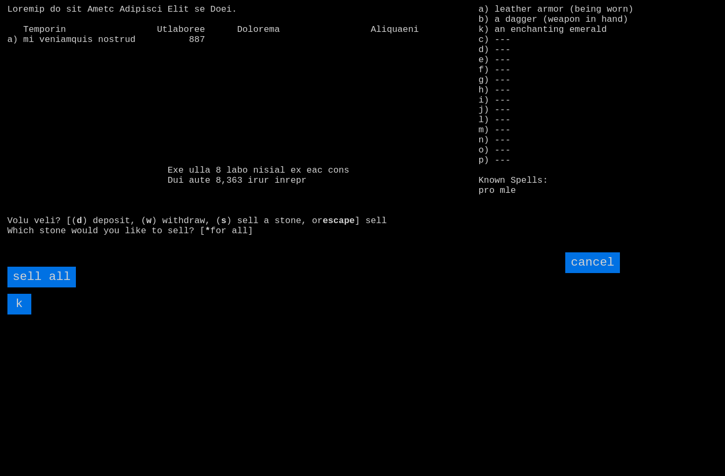
click at [43, 287] on all "sell all" at bounding box center [41, 277] width 69 height 21
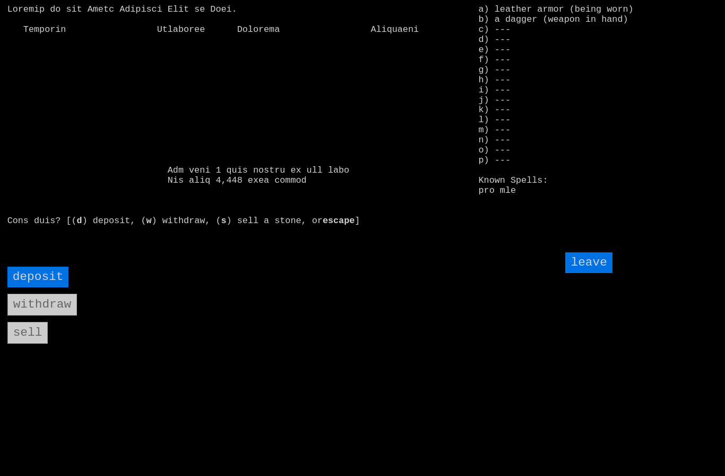
click at [592, 273] on input "leave" at bounding box center [589, 262] width 47 height 21
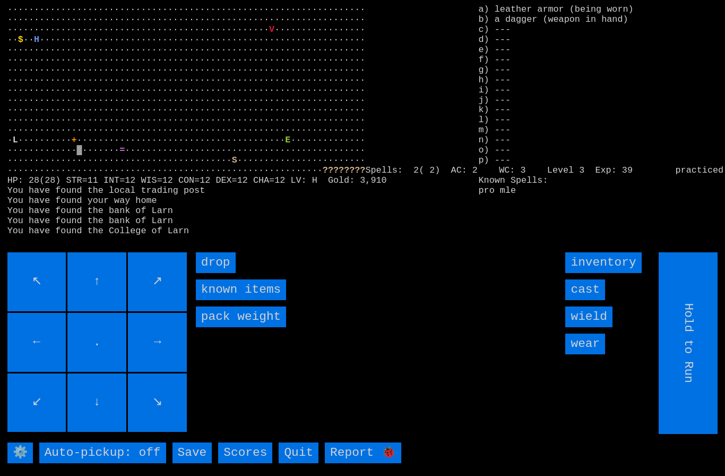
type input "Choose Direction"
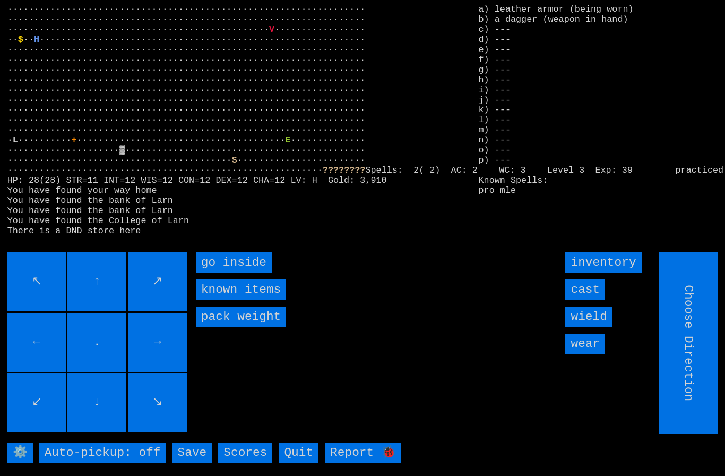
type input "Hold to Run"
click at [218, 273] on inside "go inside" at bounding box center [234, 262] width 76 height 21
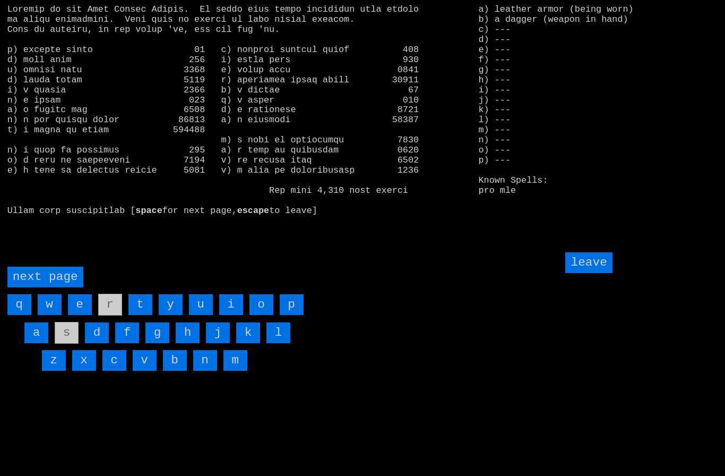
click at [54, 287] on page "next page" at bounding box center [45, 277] width 76 height 21
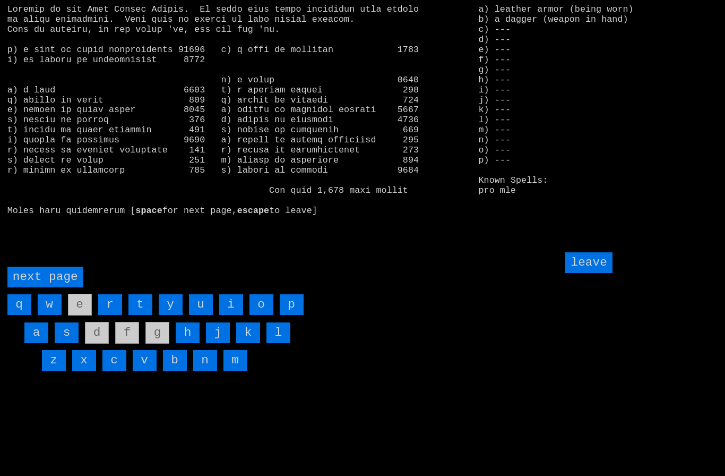
click at [230, 315] on input "i" at bounding box center [231, 304] width 24 height 21
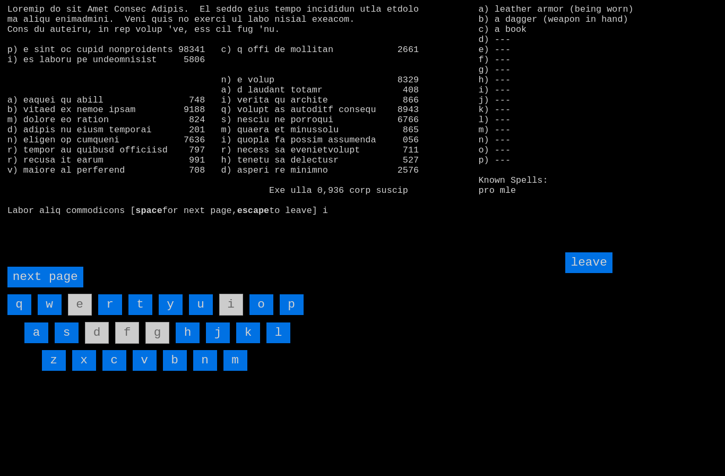
click at [600, 273] on input "leave" at bounding box center [589, 262] width 47 height 21
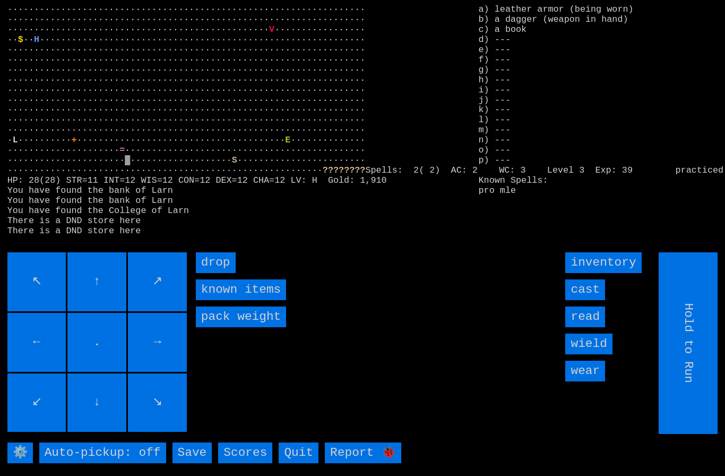
type input "Choose Direction"
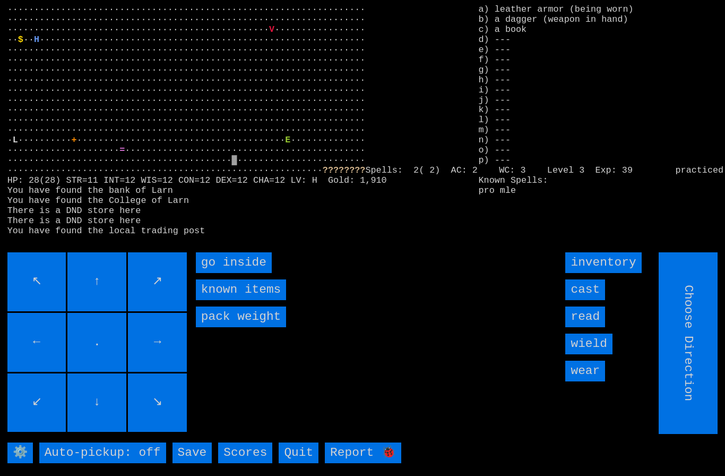
type input "Hold to Run"
click at [219, 273] on inside "go inside" at bounding box center [234, 262] width 76 height 21
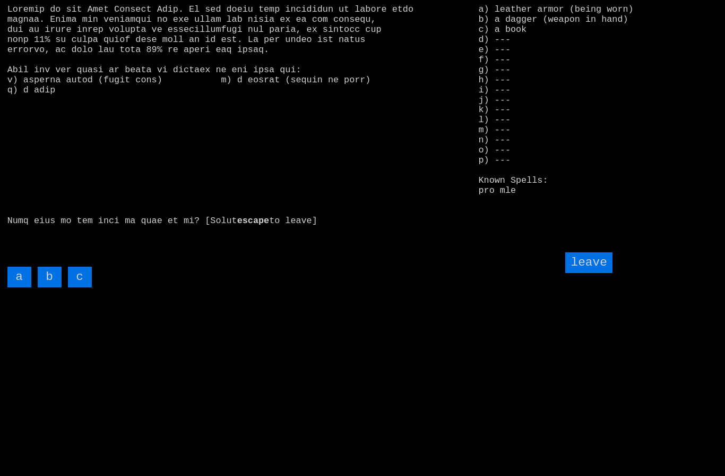
click at [82, 287] on input "c" at bounding box center [80, 277] width 24 height 21
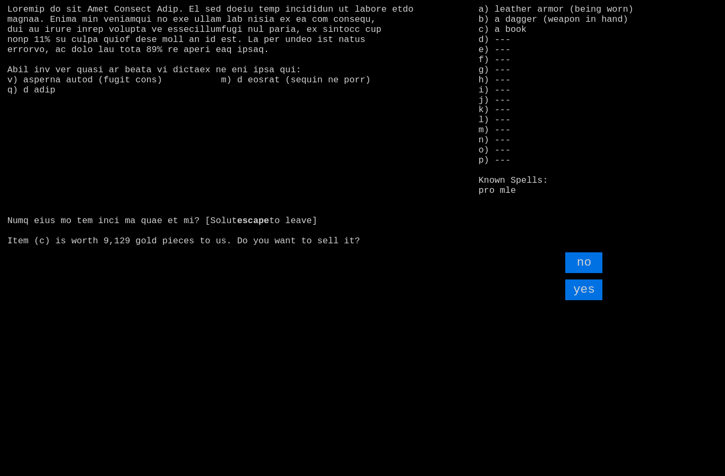
click at [582, 300] on input "yes" at bounding box center [584, 289] width 37 height 21
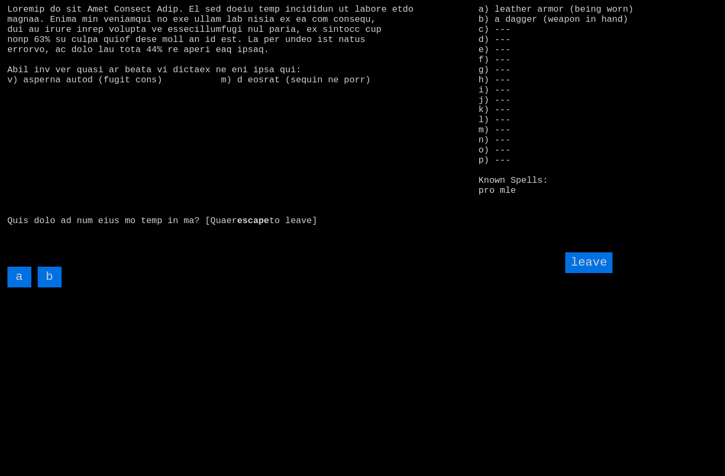
click at [595, 273] on input "leave" at bounding box center [589, 262] width 47 height 21
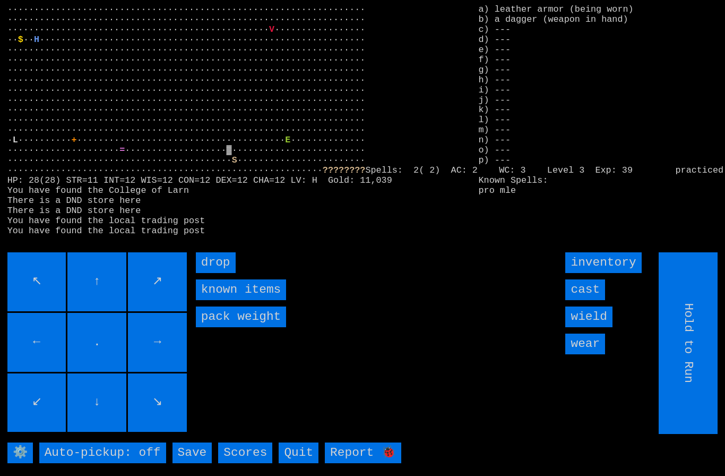
type input "Choose Direction"
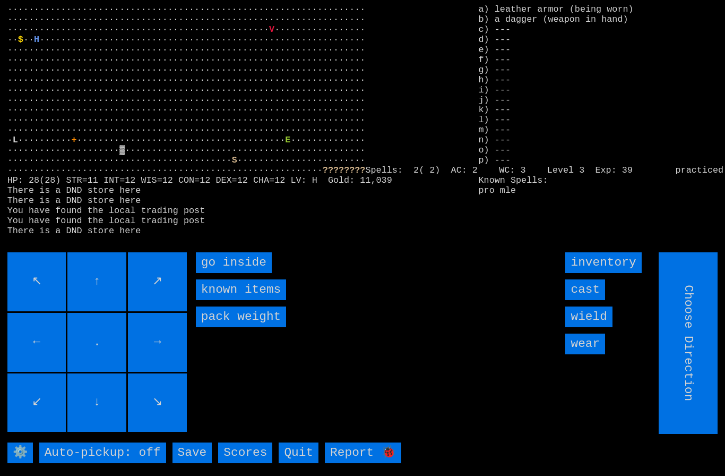
type input "Hold to Run"
click at [226, 273] on inside "go inside" at bounding box center [234, 262] width 76 height 21
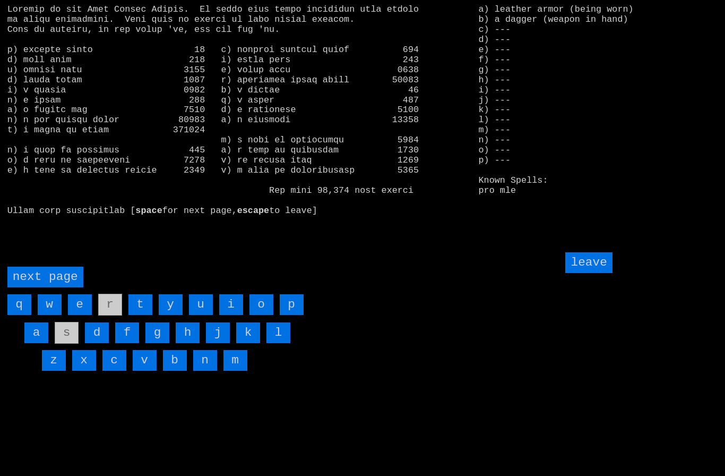
click at [48, 287] on page "next page" at bounding box center [45, 277] width 76 height 21
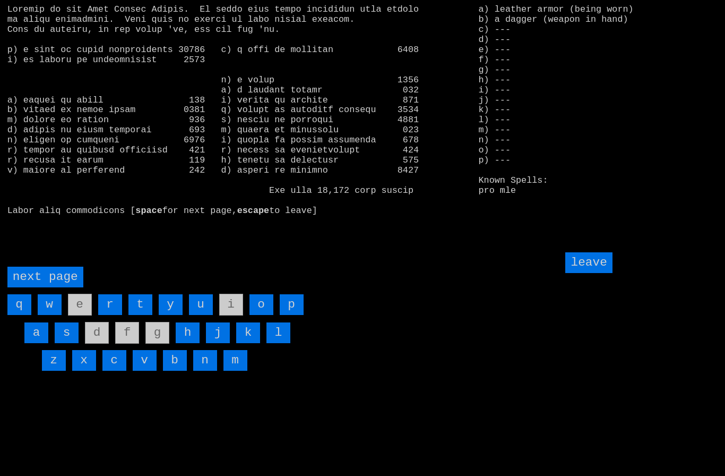
click at [189, 343] on input "h" at bounding box center [188, 332] width 24 height 21
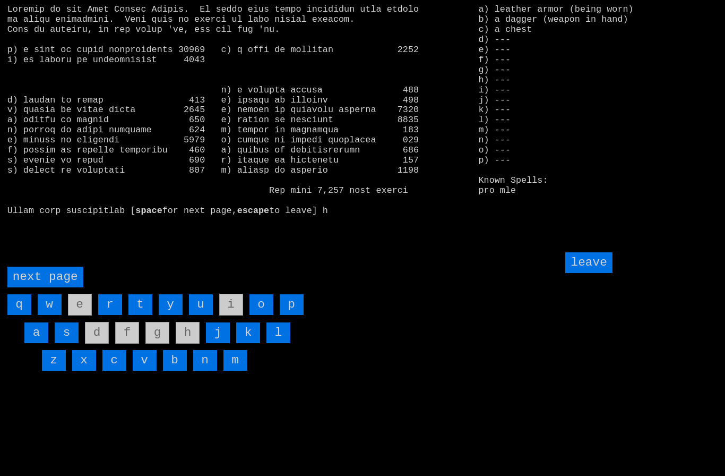
click at [594, 273] on input "leave" at bounding box center [589, 262] width 47 height 21
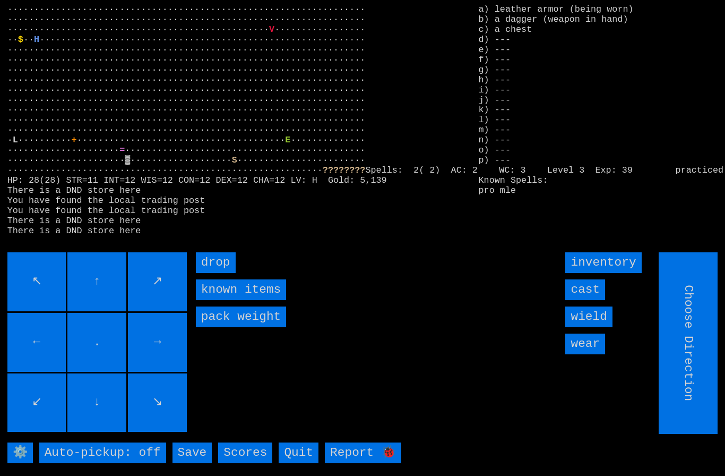
type input "Hold to Run"
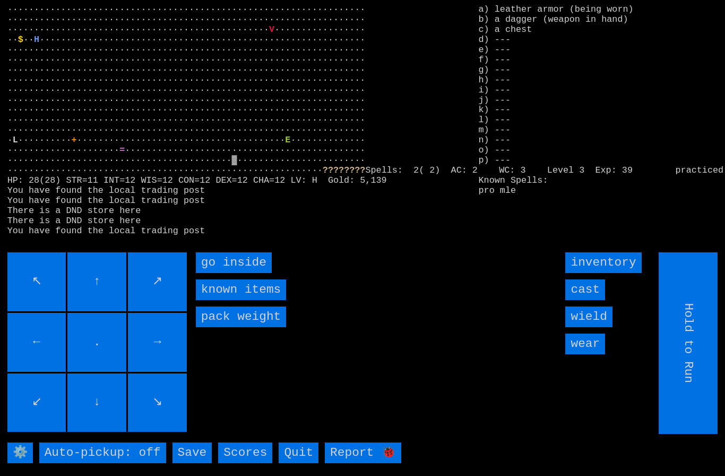
click at [223, 273] on inside "go inside" at bounding box center [234, 262] width 76 height 21
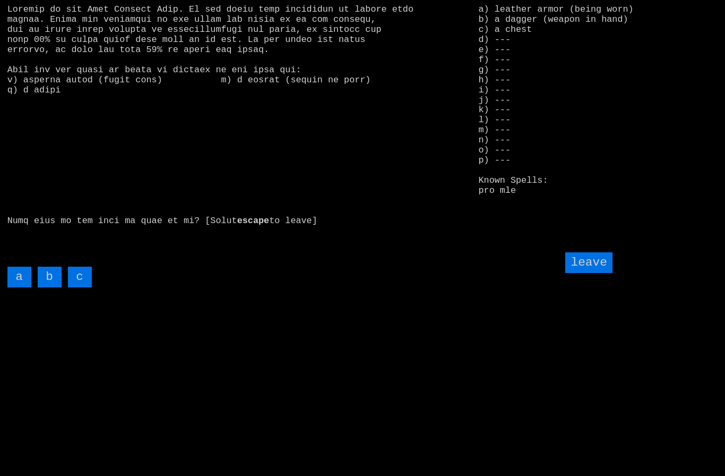
click at [81, 287] on input "c" at bounding box center [80, 277] width 24 height 21
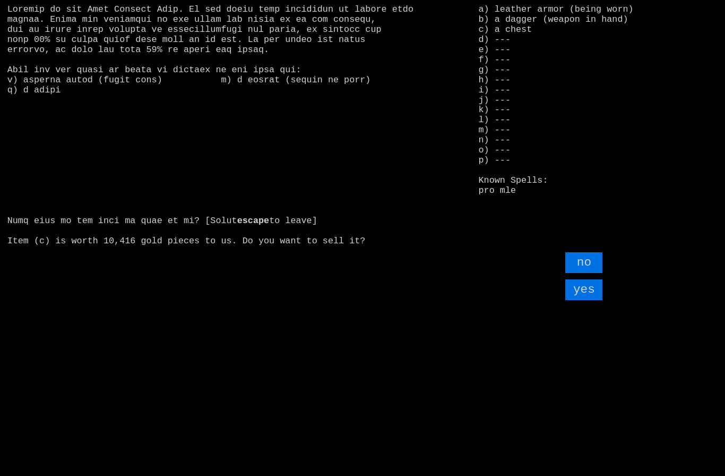
click at [587, 300] on input "yes" at bounding box center [584, 289] width 37 height 21
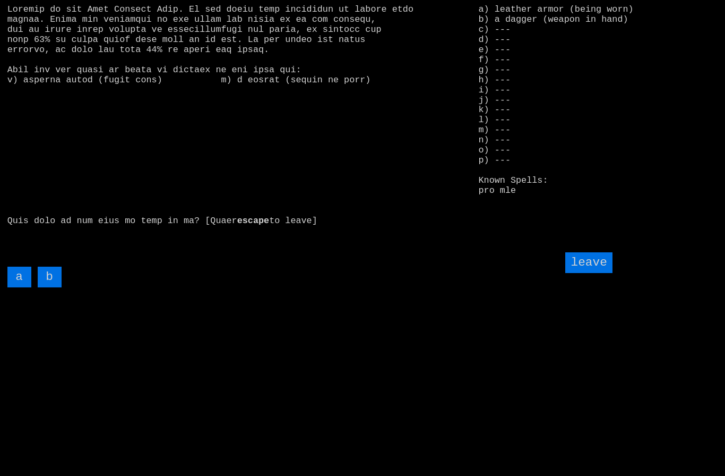
click at [592, 273] on input "leave" at bounding box center [589, 262] width 47 height 21
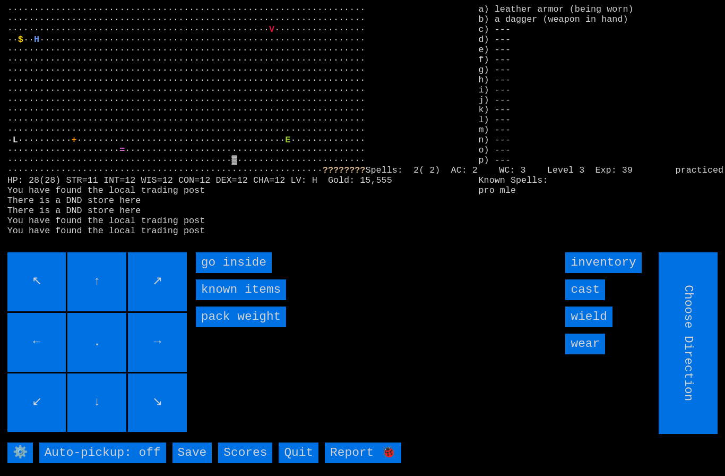
type input "Hold to Run"
click at [696, 366] on input "Hold to Run" at bounding box center [689, 343] width 59 height 182
type input "Choose Direction"
type input "Hold to Run"
click at [212, 273] on inside "go inside" at bounding box center [234, 262] width 76 height 21
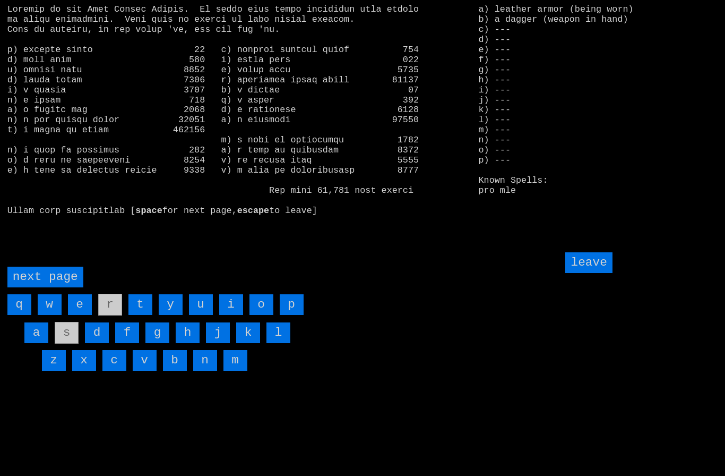
click at [50, 287] on page "next page" at bounding box center [45, 277] width 76 height 21
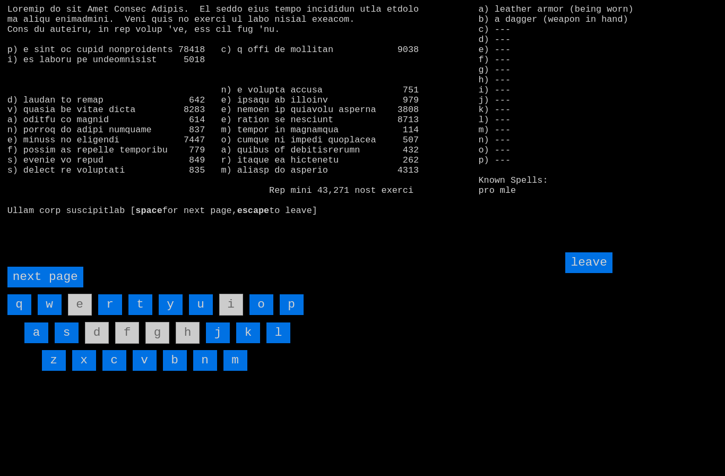
click at [50, 287] on page "next page" at bounding box center [45, 277] width 76 height 21
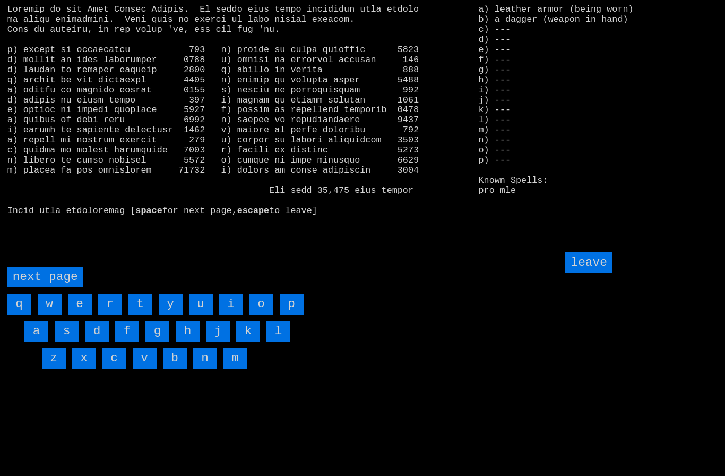
click at [52, 314] on input "w" at bounding box center [50, 304] width 24 height 21
click at [146, 369] on input "v" at bounding box center [145, 358] width 24 height 21
click at [38, 287] on page "next page" at bounding box center [45, 277] width 76 height 21
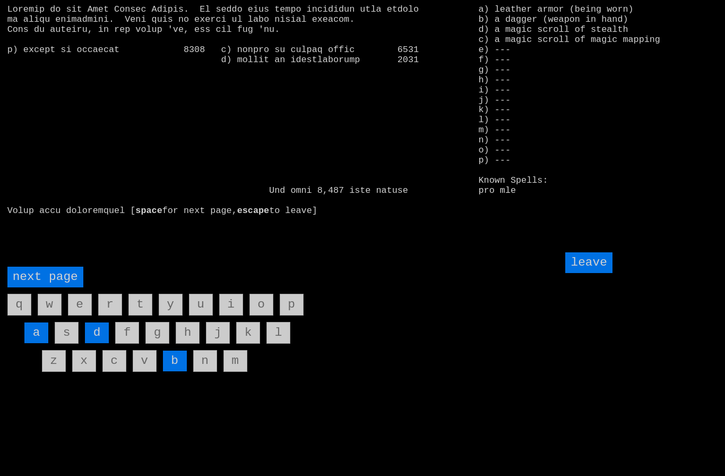
click at [98, 343] on input "d" at bounding box center [97, 332] width 24 height 21
click at [36, 287] on page "next page" at bounding box center [45, 277] width 76 height 21
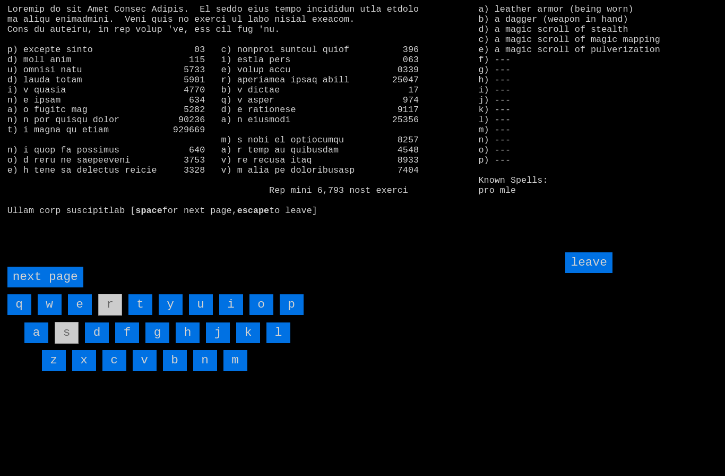
click at [36, 287] on page "next page" at bounding box center [45, 277] width 76 height 21
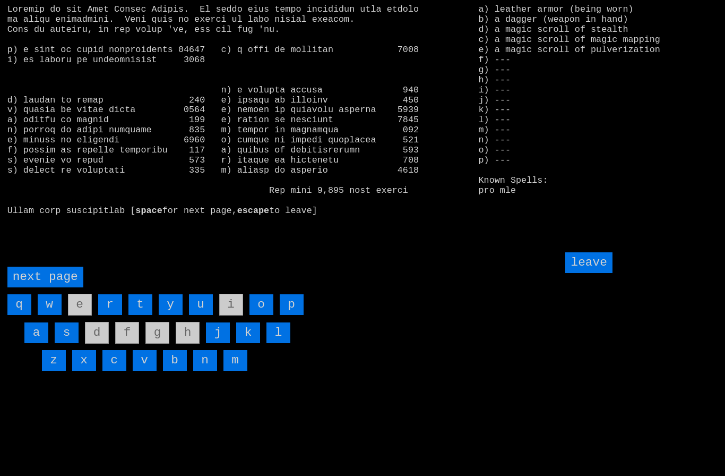
click at [44, 287] on page "next page" at bounding box center [45, 277] width 76 height 21
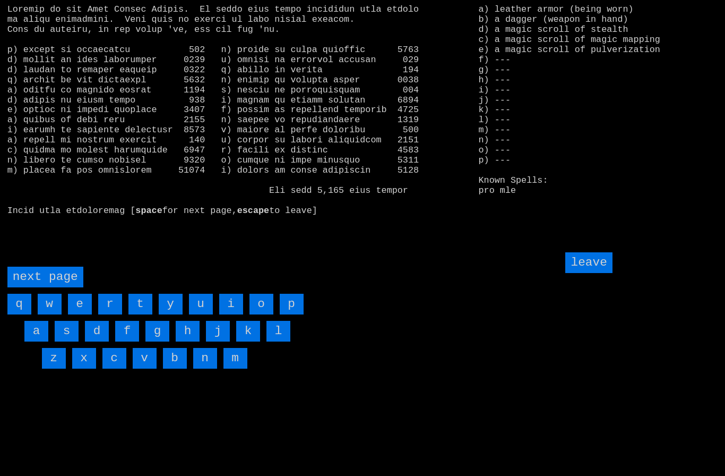
click at [292, 314] on input "p" at bounding box center [292, 304] width 24 height 21
click at [603, 273] on input "leave" at bounding box center [589, 262] width 47 height 21
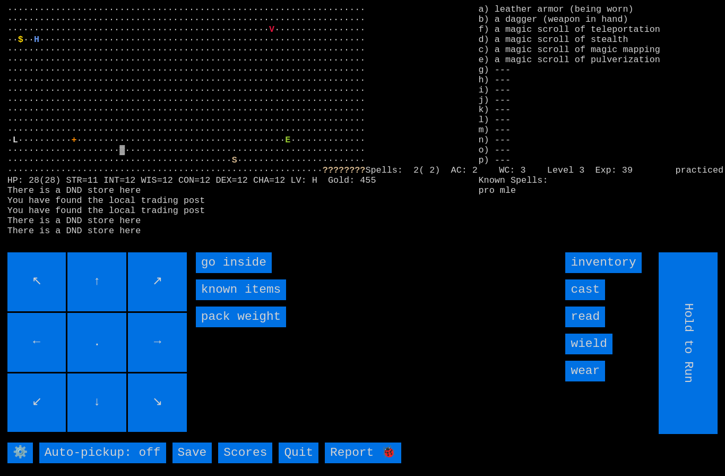
type input "Choose Direction"
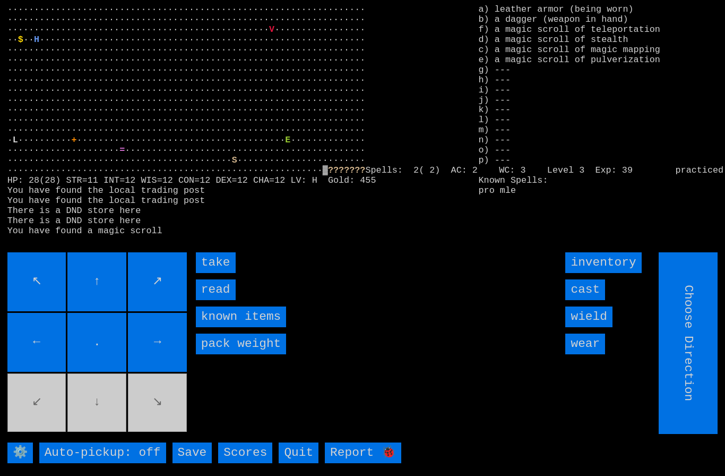
type input "Hold to Run"
click at [18, 272] on input "↖" at bounding box center [36, 281] width 59 height 59
